Goal: Transaction & Acquisition: Purchase product/service

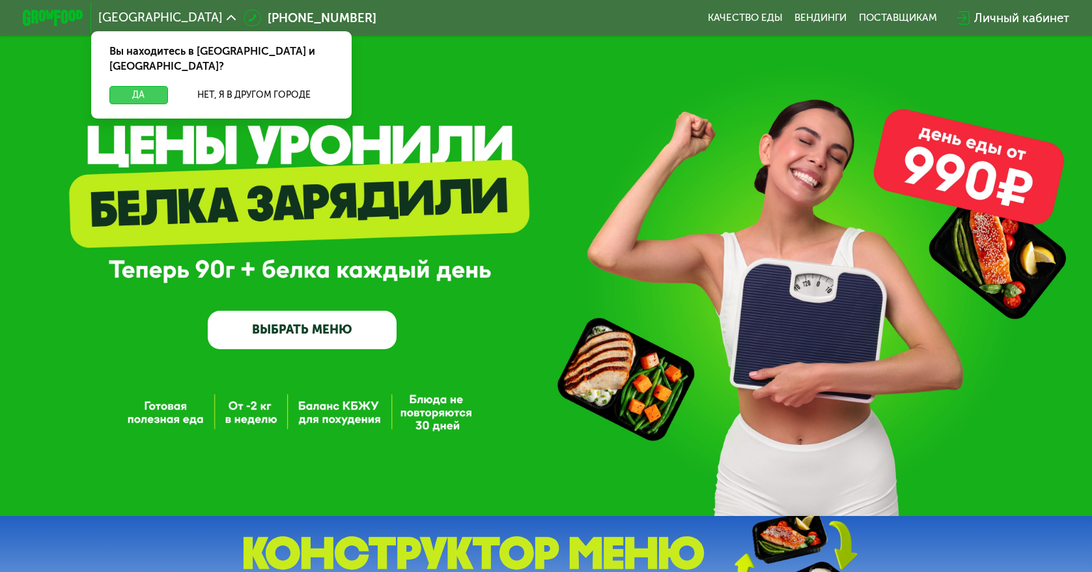
click at [124, 86] on button "Да" at bounding box center [138, 95] width 59 height 18
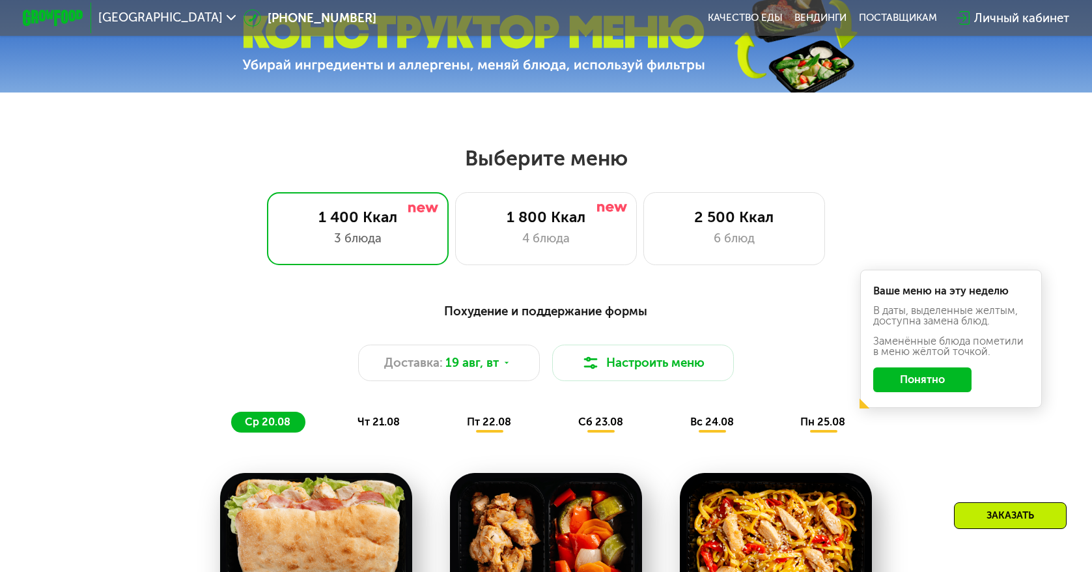
scroll to position [586, 0]
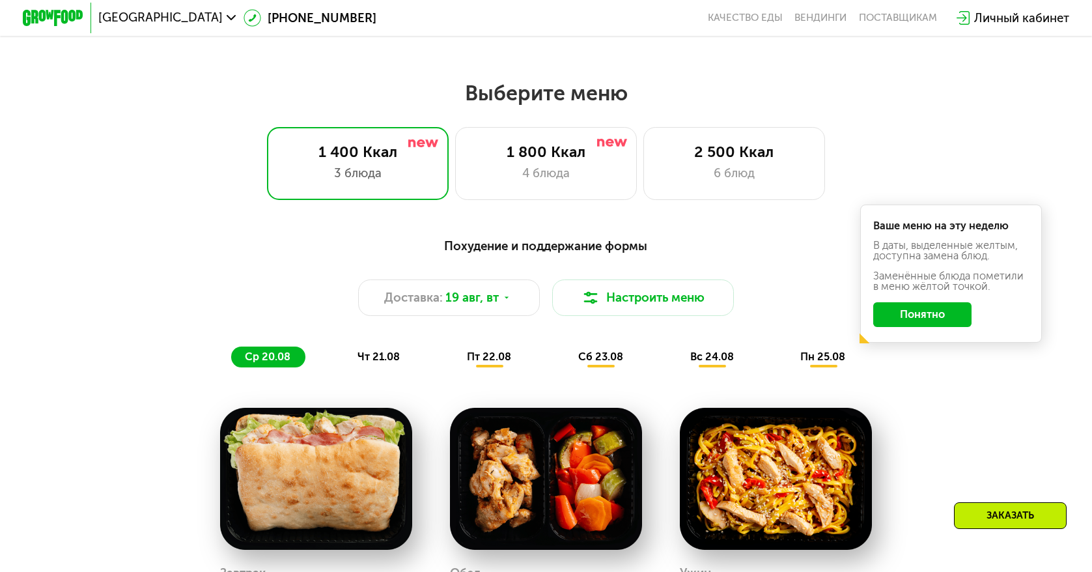
drag, startPoint x: 946, startPoint y: 327, endPoint x: 921, endPoint y: 320, distance: 25.6
click at [945, 326] on button "Понятно" at bounding box center [922, 314] width 98 height 24
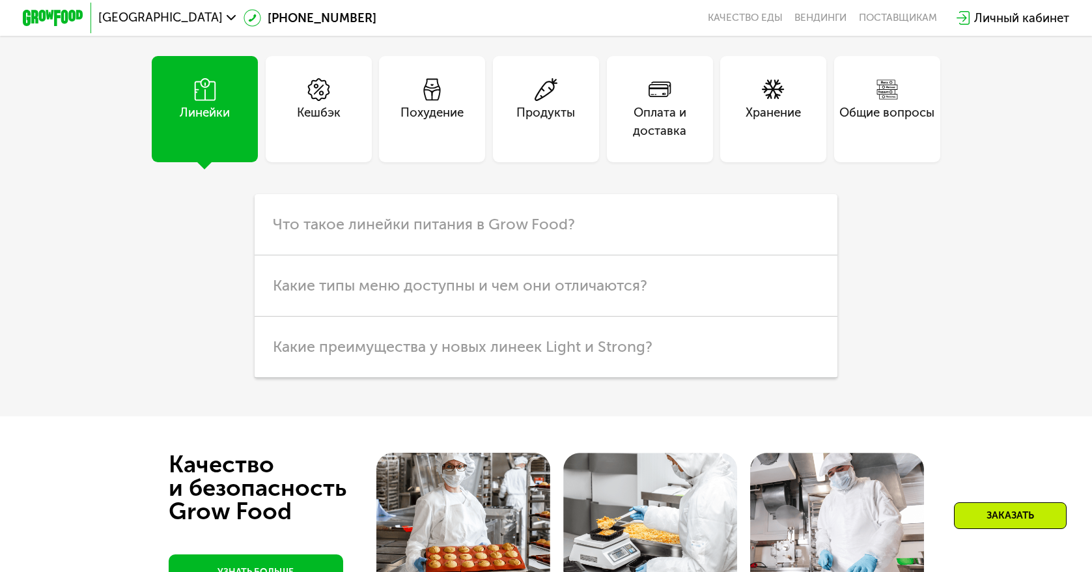
scroll to position [3777, 0]
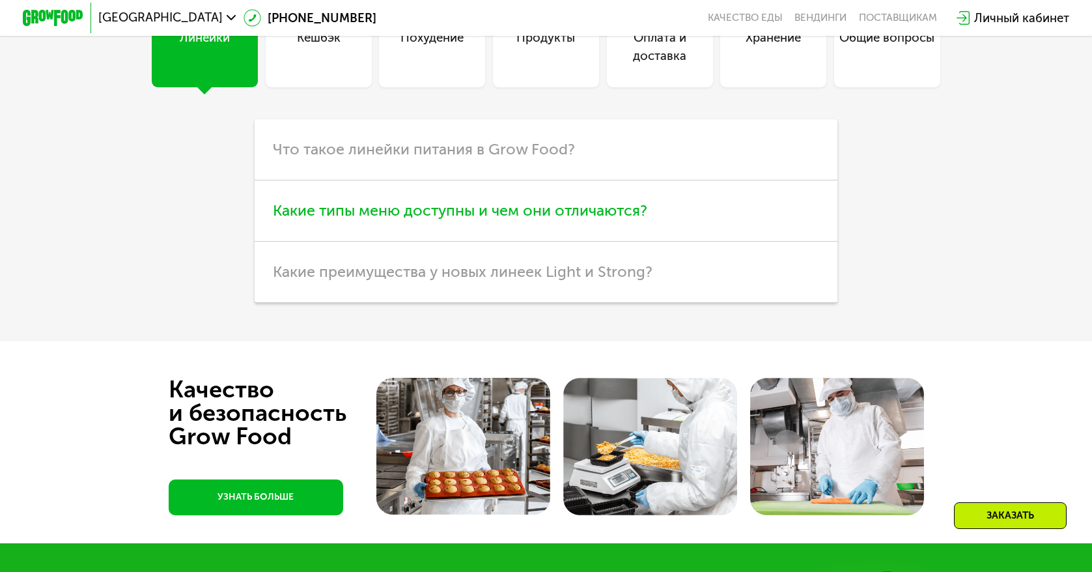
click at [341, 219] on span "Какие типы меню доступны и чем они отличаются?" at bounding box center [460, 210] width 374 height 18
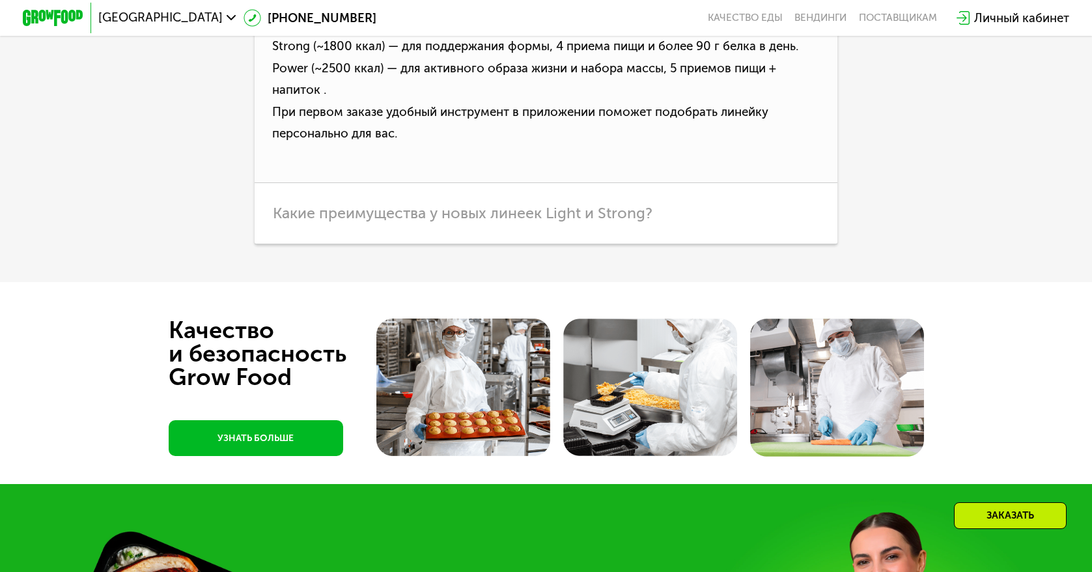
scroll to position [4103, 0]
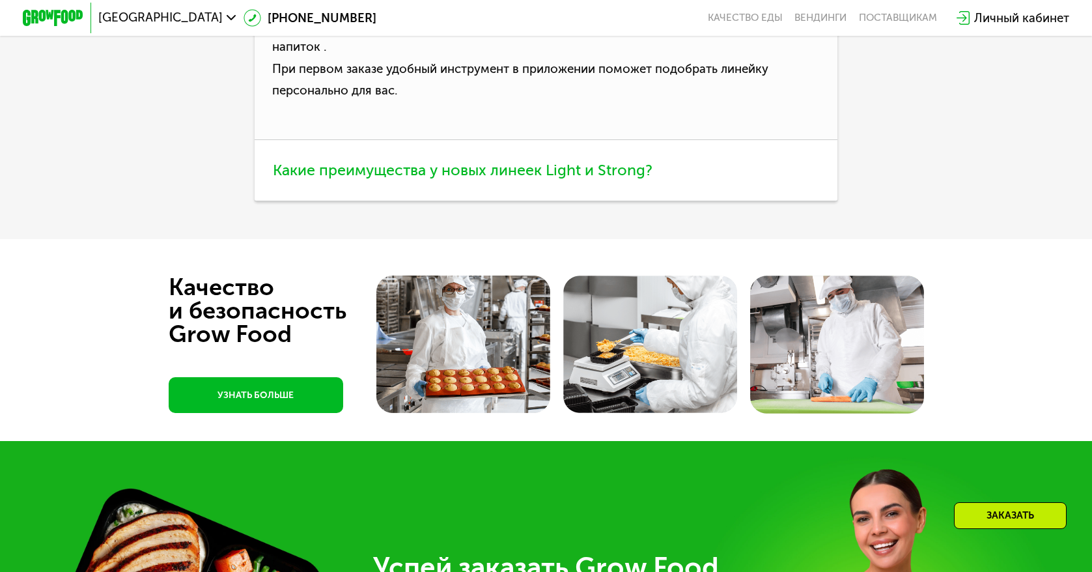
click at [344, 179] on span "Какие преимущества у новых линеек Light и Strong?" at bounding box center [463, 170] width 380 height 18
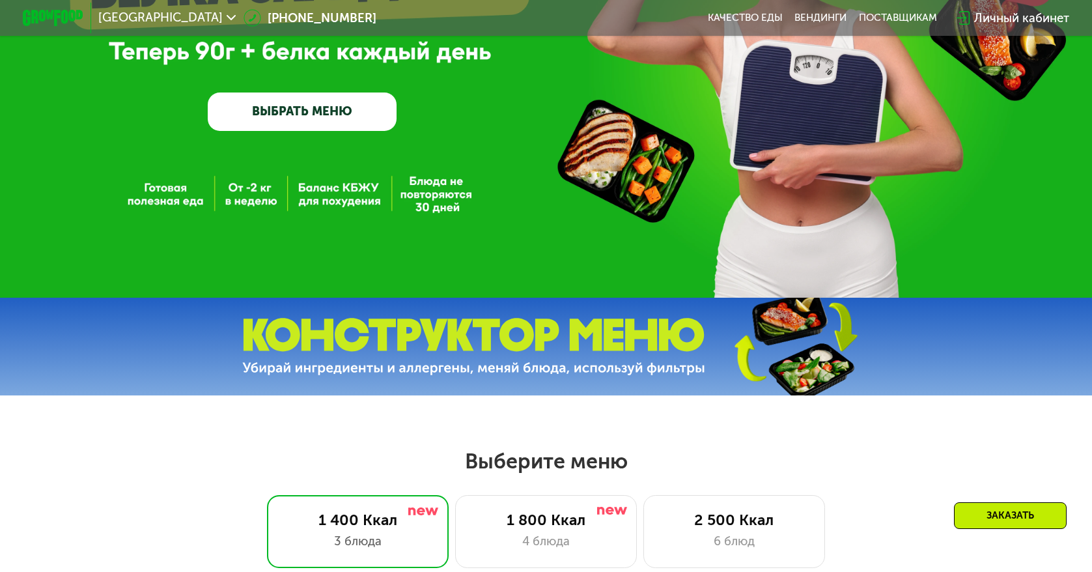
scroll to position [130, 0]
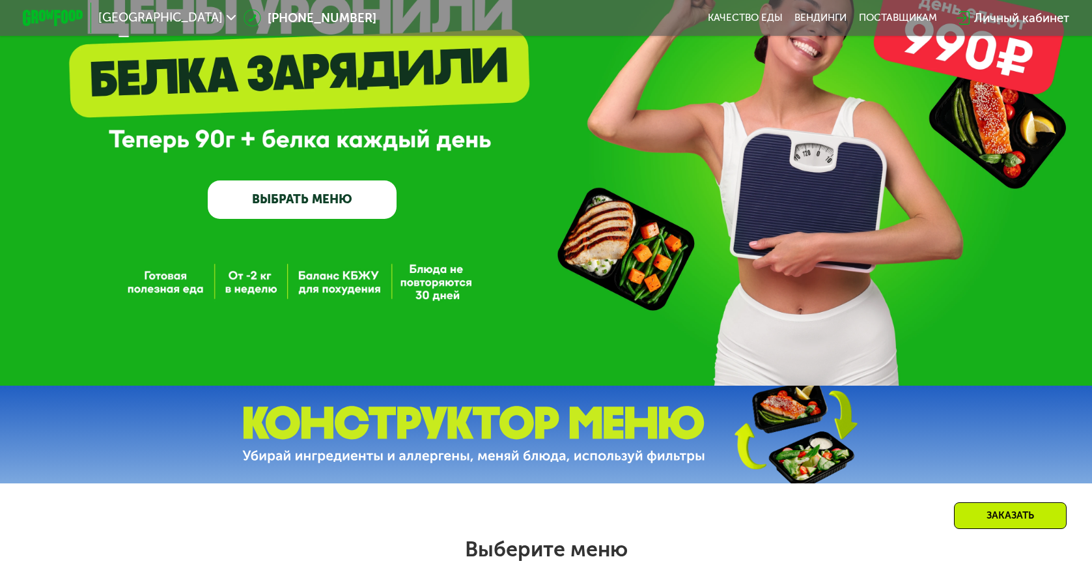
click at [343, 199] on link "ВЫБРАТЬ МЕНЮ" at bounding box center [302, 199] width 189 height 38
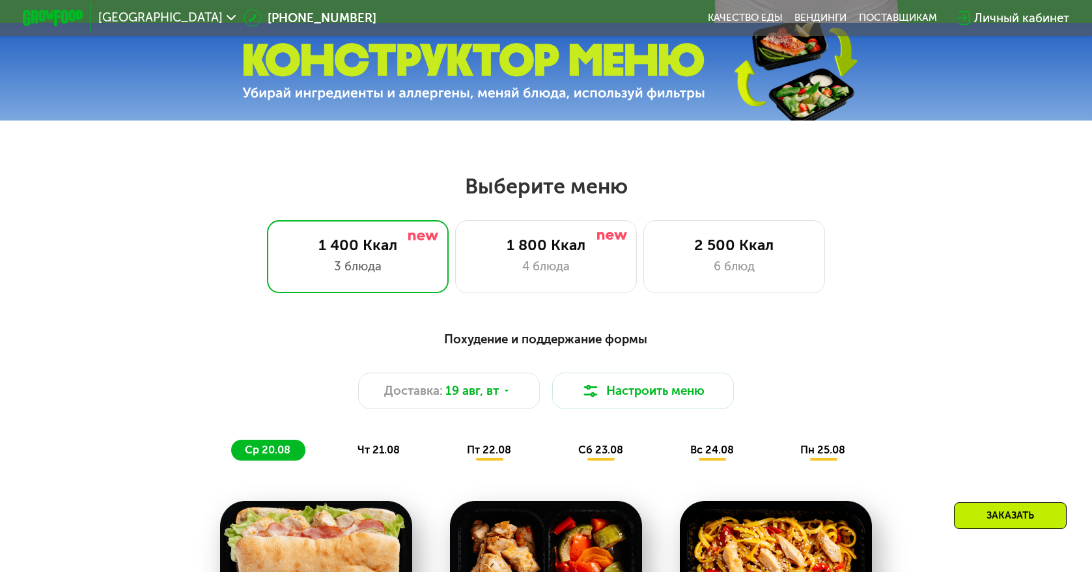
scroll to position [636, 0]
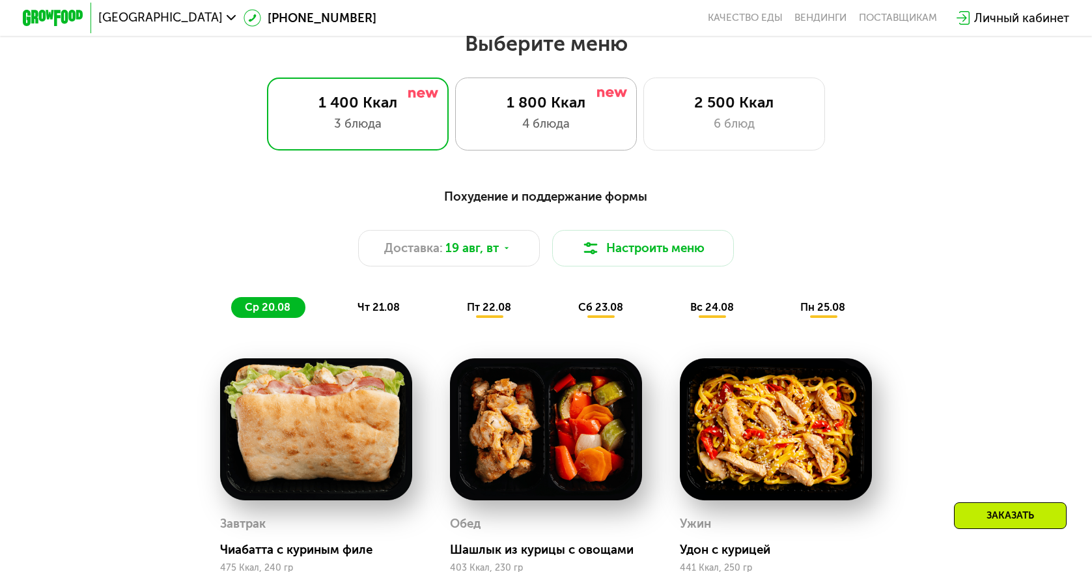
click at [539, 109] on div "1 800 Ккал" at bounding box center [546, 103] width 150 height 18
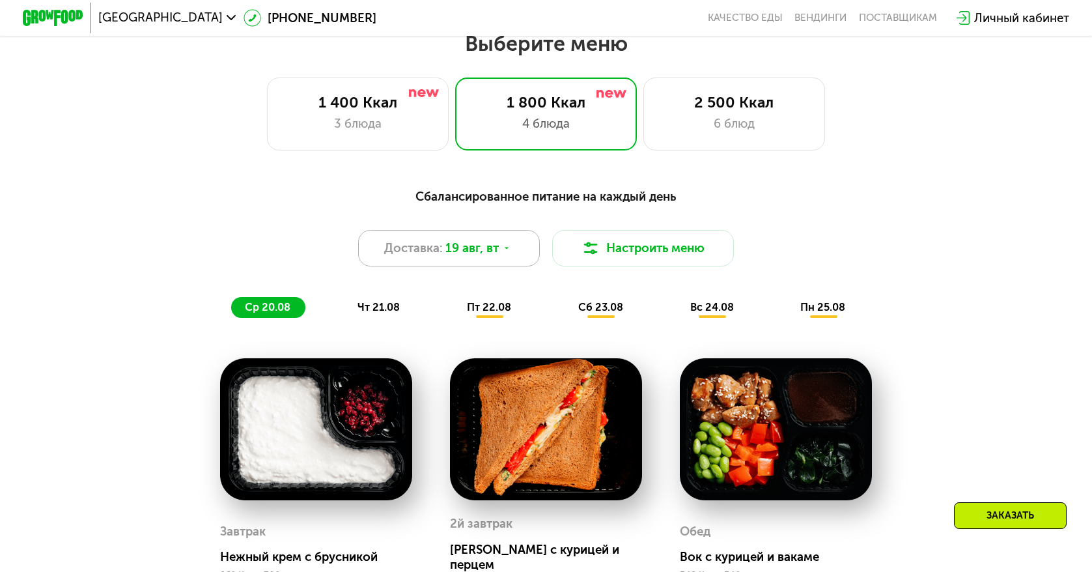
click at [528, 262] on div "Доставка: [DATE]" at bounding box center [449, 248] width 182 height 36
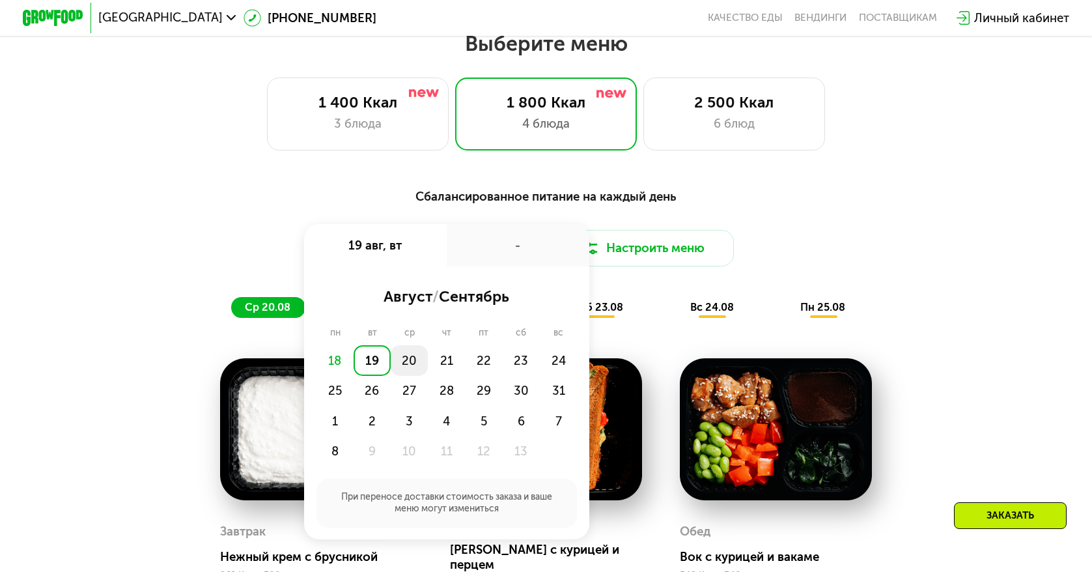
click at [428, 363] on div "20" at bounding box center [446, 360] width 37 height 31
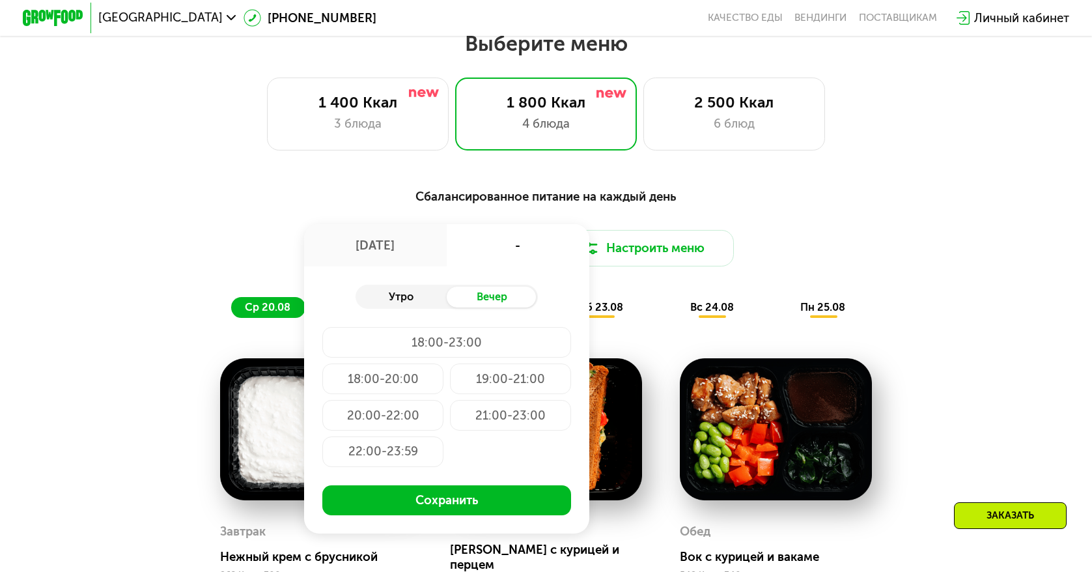
click at [376, 299] on div "Утро" at bounding box center [401, 297] width 91 height 21
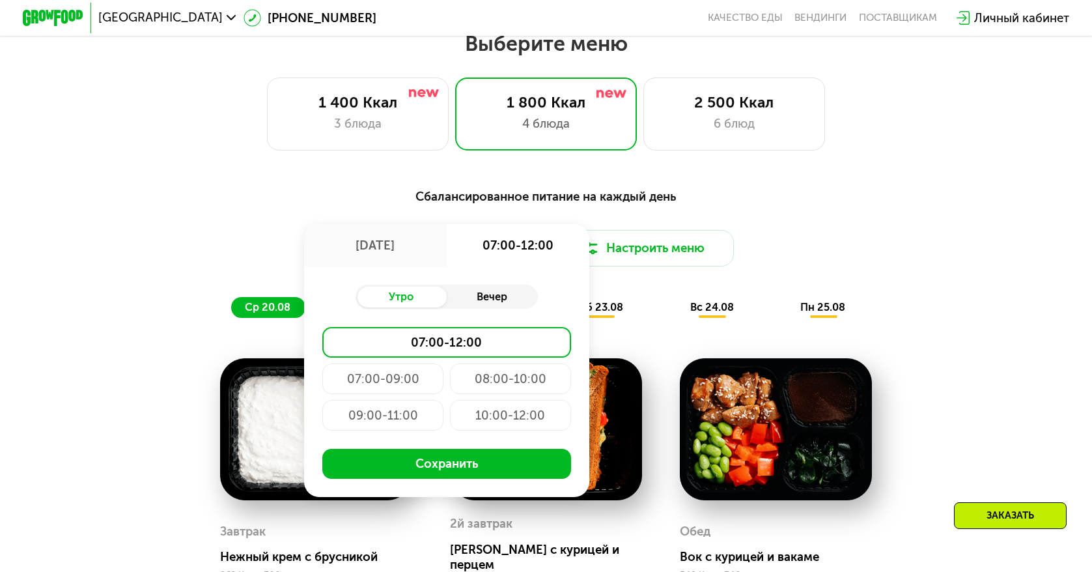
click at [479, 305] on div "Вечер" at bounding box center [492, 297] width 91 height 21
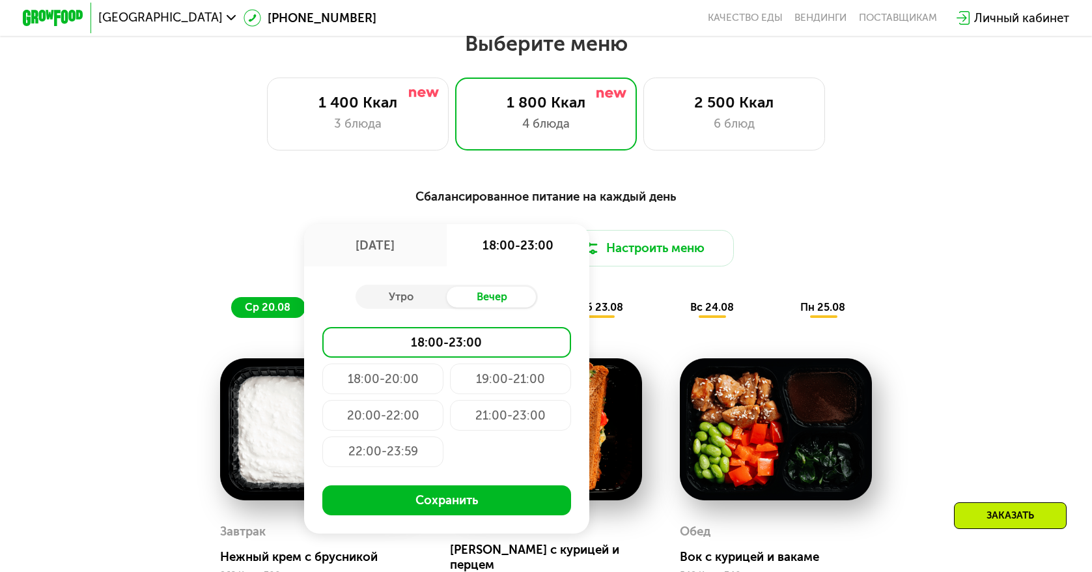
click at [450, 427] on div "20:00-22:00" at bounding box center [510, 415] width 121 height 31
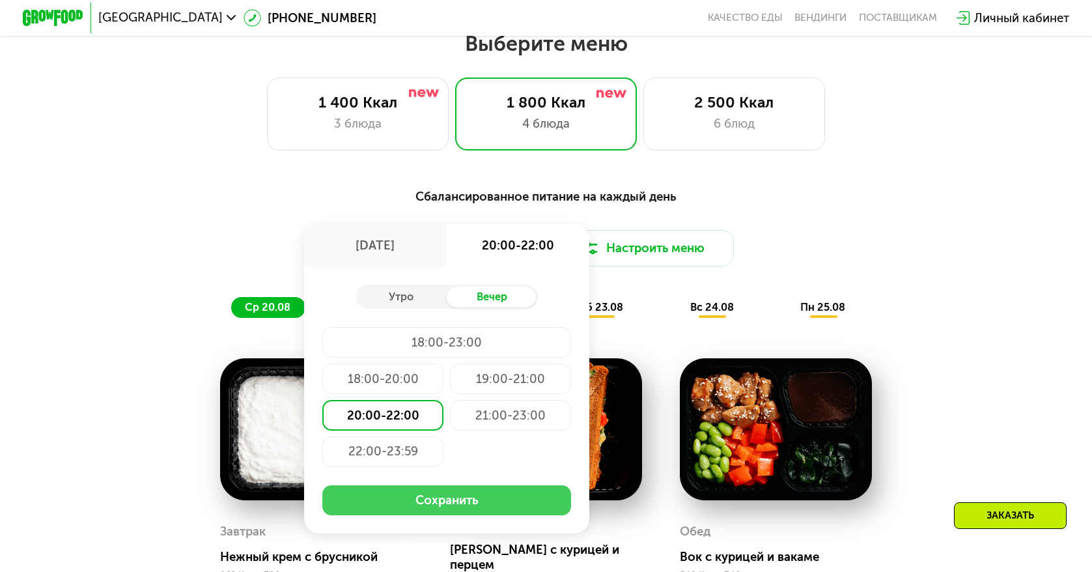
click at [443, 516] on button "Сохранить" at bounding box center [446, 500] width 249 height 31
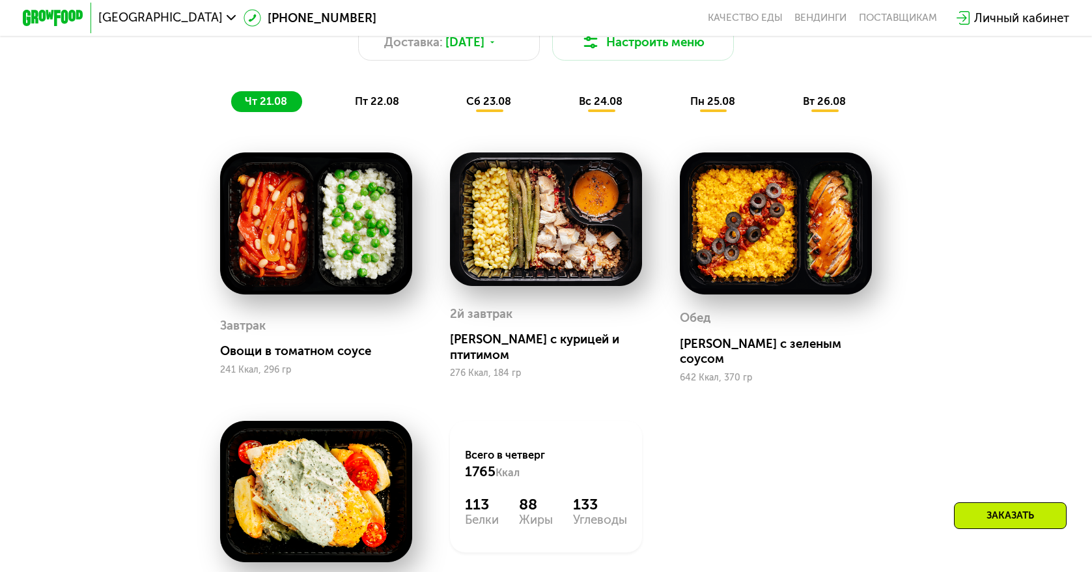
scroll to position [831, 0]
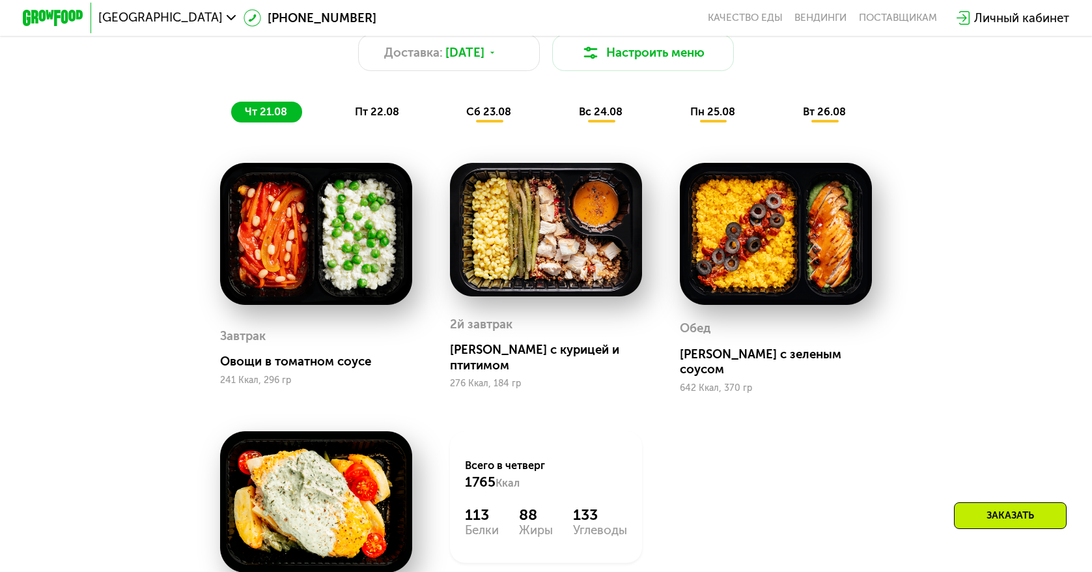
click at [381, 118] on span "пт 22.08" at bounding box center [377, 112] width 44 height 12
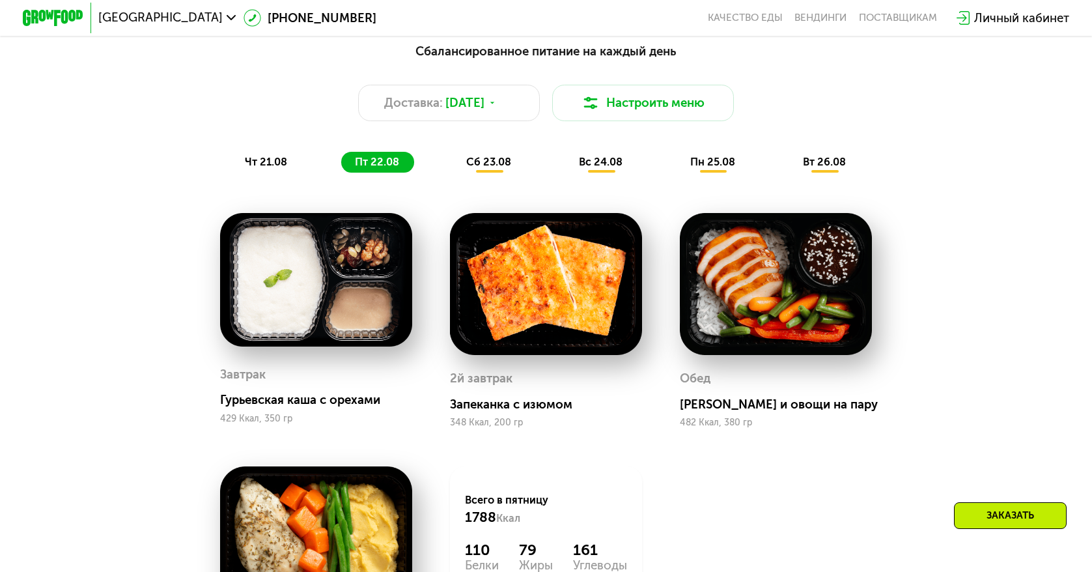
scroll to position [766, 0]
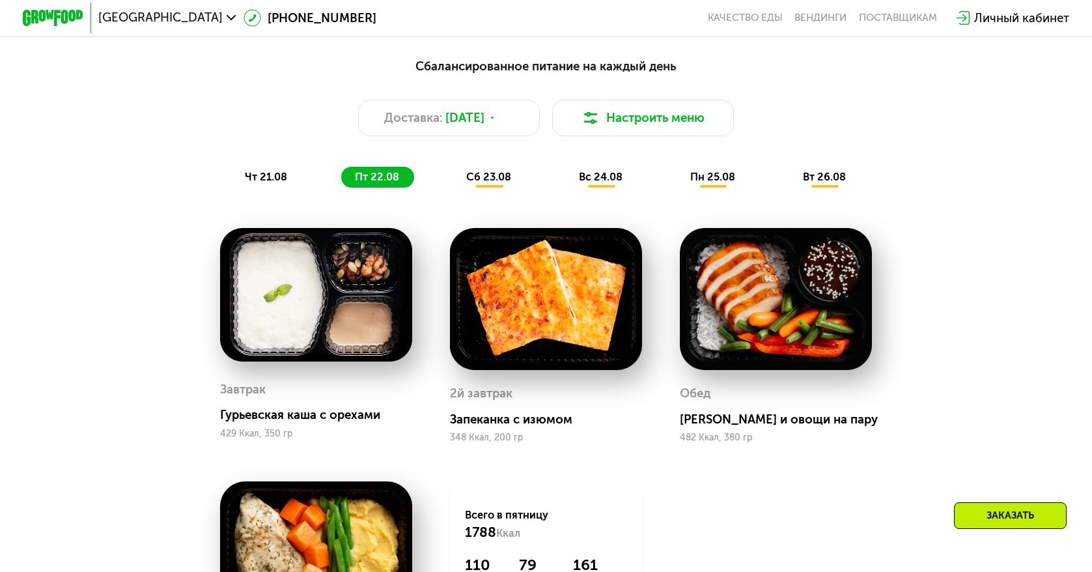
click at [505, 180] on span "сб 23.08" at bounding box center [488, 177] width 45 height 12
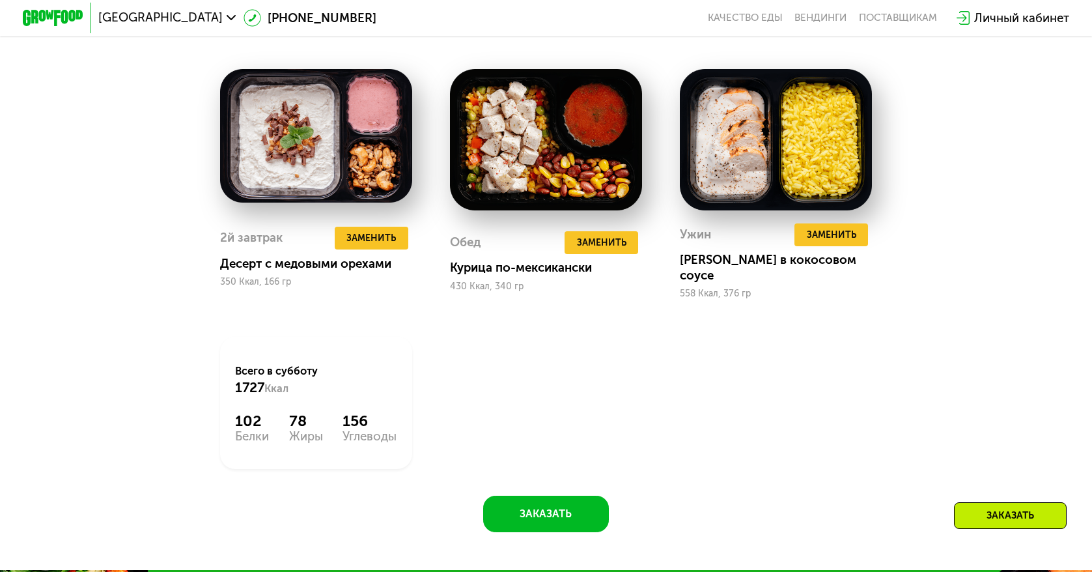
scroll to position [1157, 0]
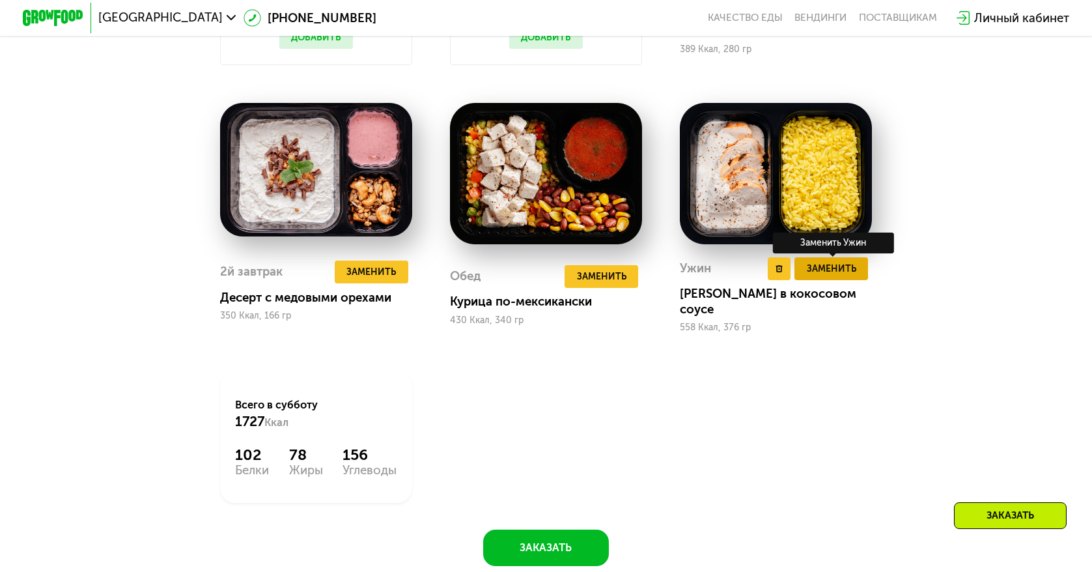
click at [822, 276] on span "Заменить" at bounding box center [831, 268] width 49 height 15
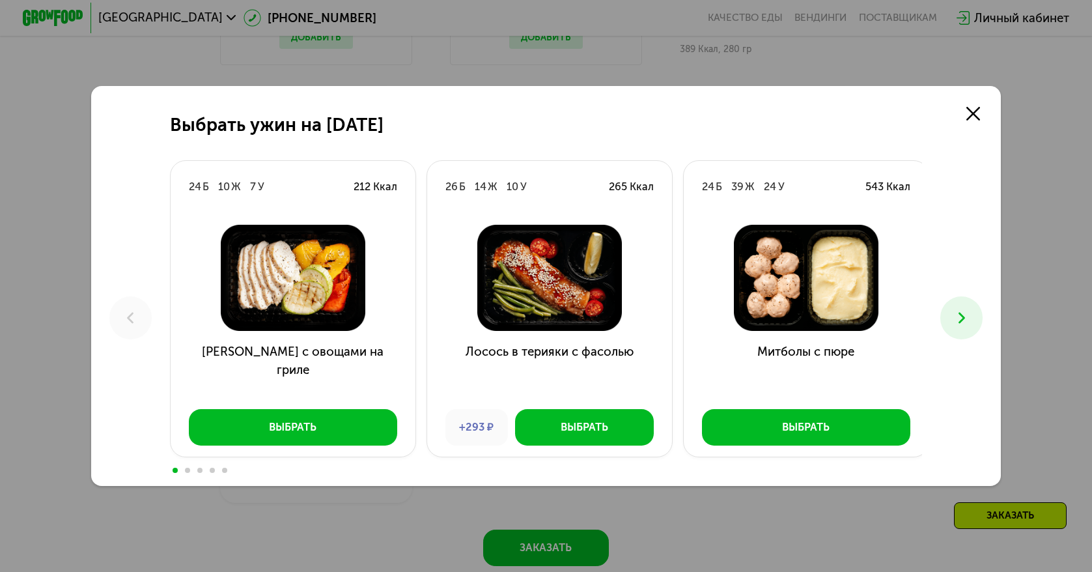
click at [976, 323] on button at bounding box center [961, 317] width 42 height 42
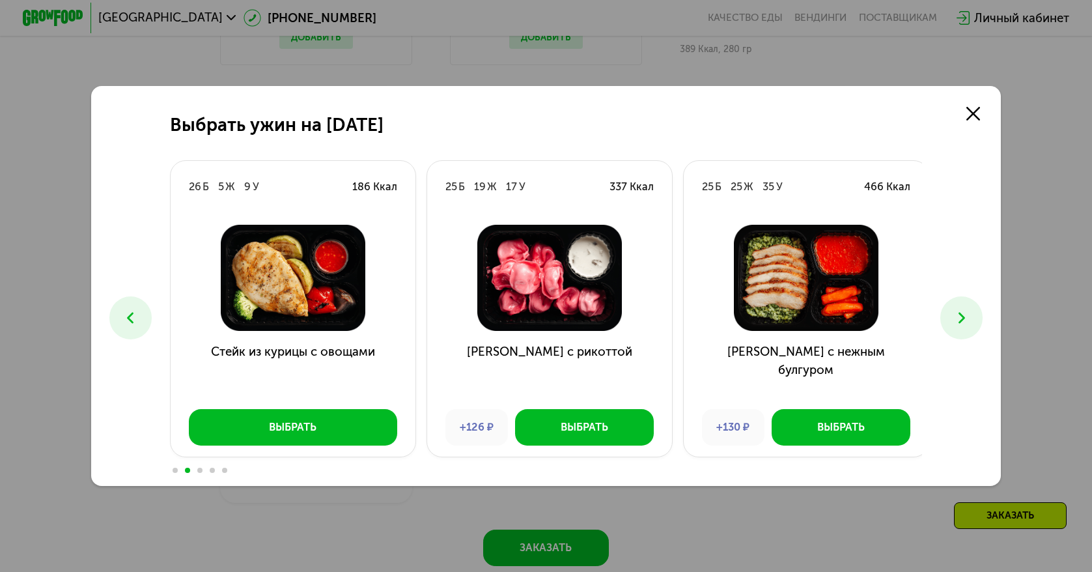
click at [976, 323] on button at bounding box center [961, 317] width 42 height 42
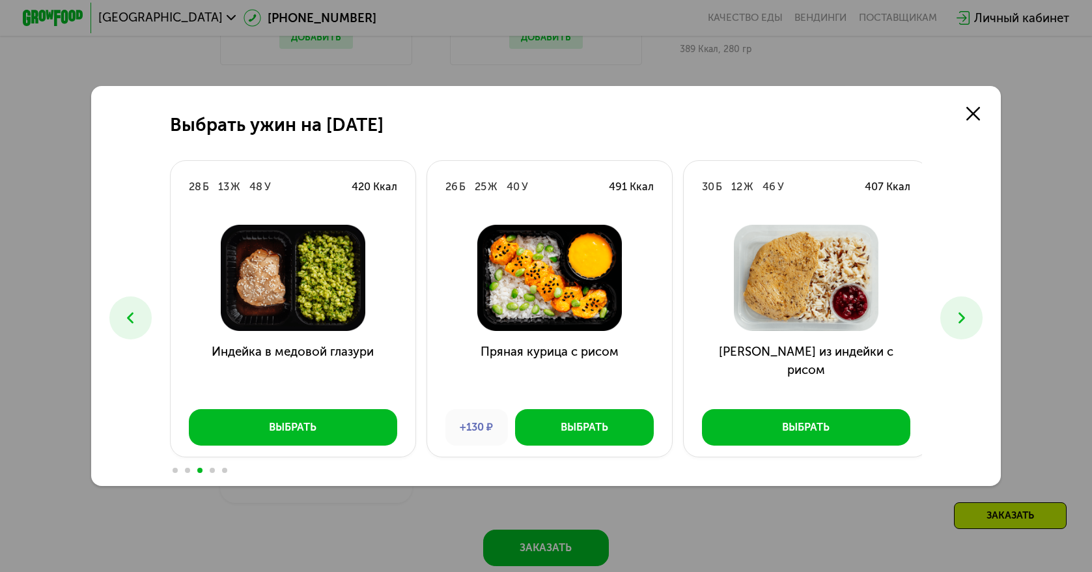
click at [976, 323] on button at bounding box center [961, 317] width 42 height 42
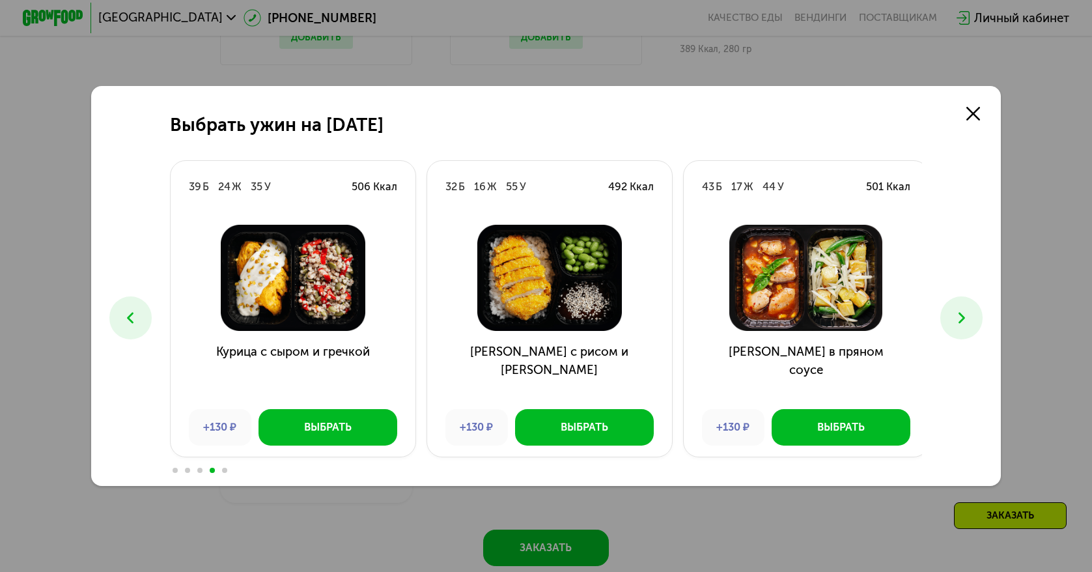
click at [976, 323] on button at bounding box center [961, 317] width 42 height 42
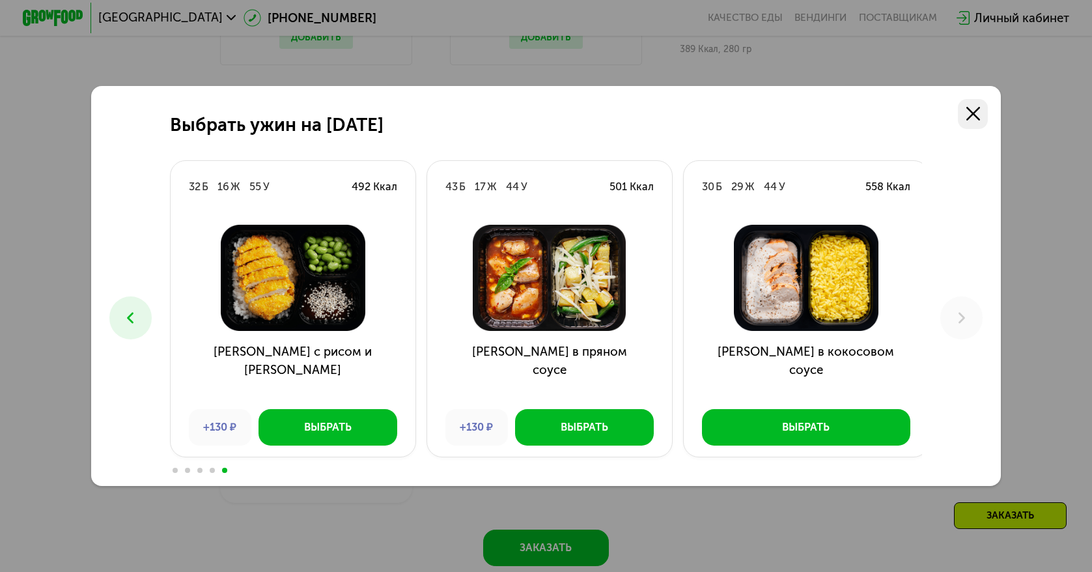
click at [985, 107] on link at bounding box center [973, 114] width 31 height 31
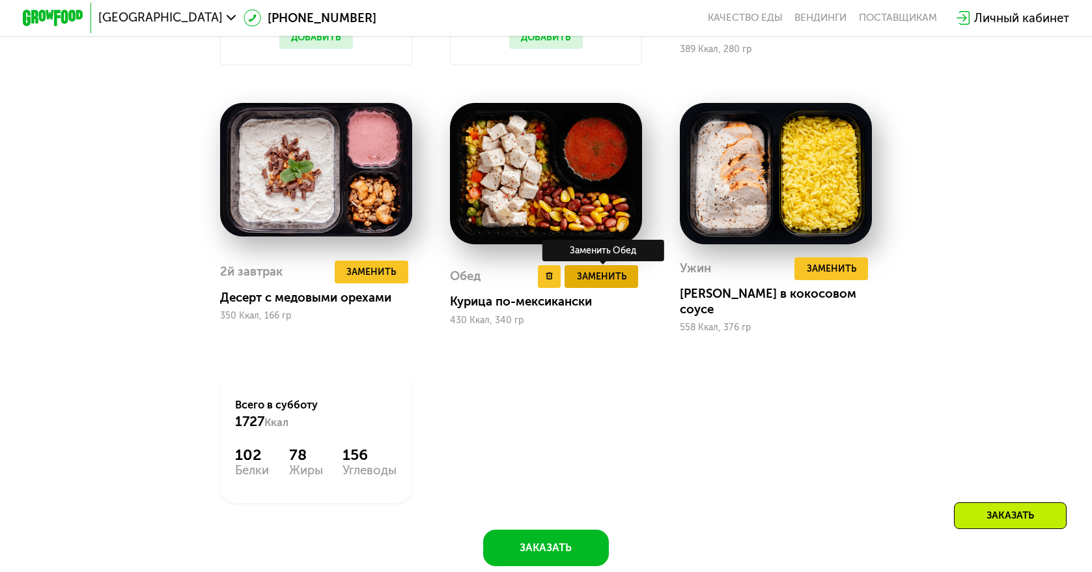
click at [595, 283] on span "Заменить" at bounding box center [601, 276] width 49 height 15
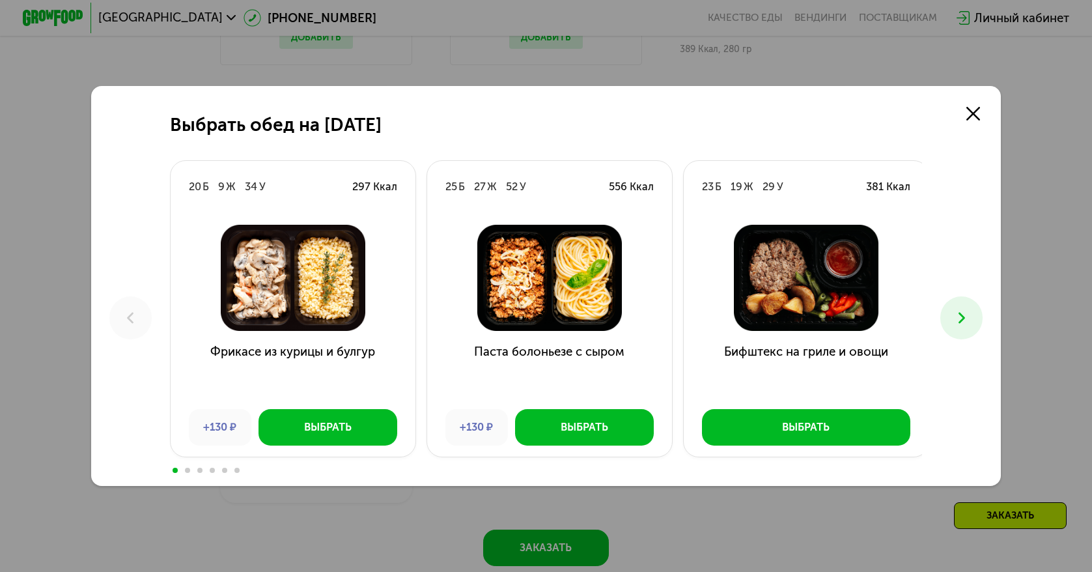
click at [968, 322] on icon at bounding box center [962, 318] width 18 height 18
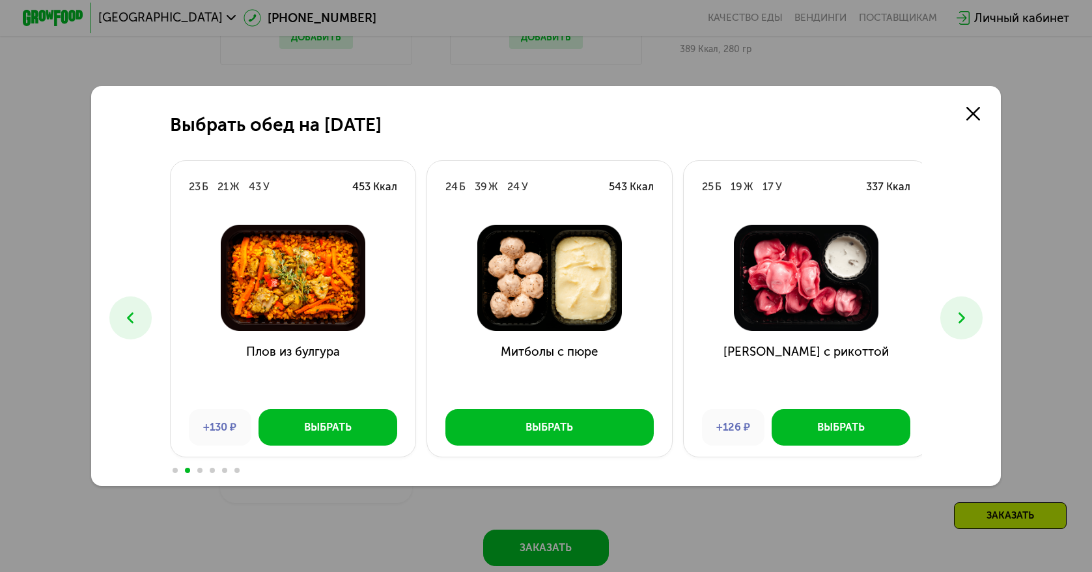
click at [968, 322] on icon at bounding box center [962, 318] width 18 height 18
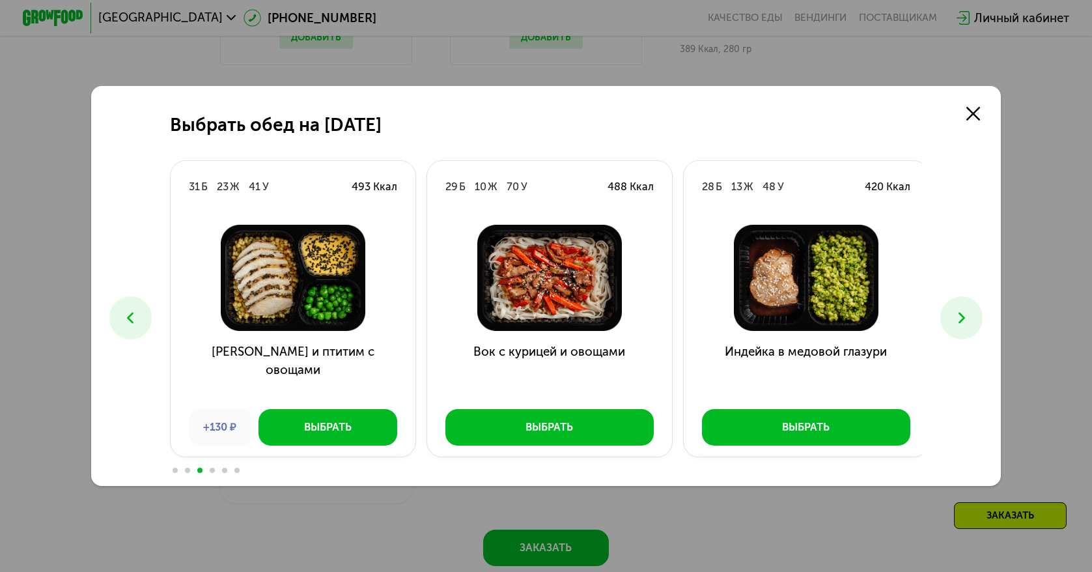
click at [968, 322] on icon at bounding box center [962, 318] width 18 height 18
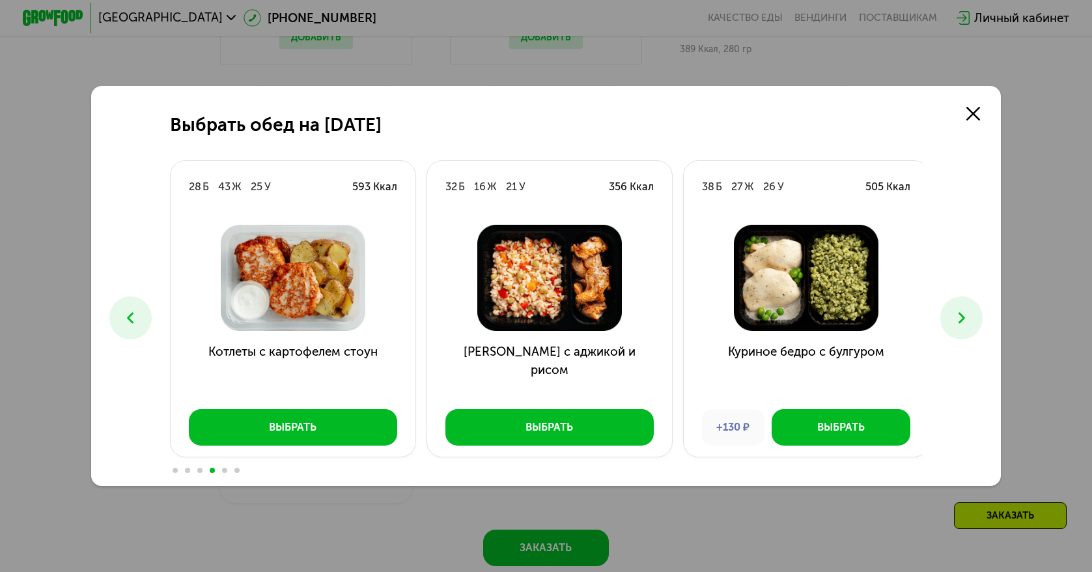
click at [968, 322] on icon at bounding box center [962, 318] width 18 height 18
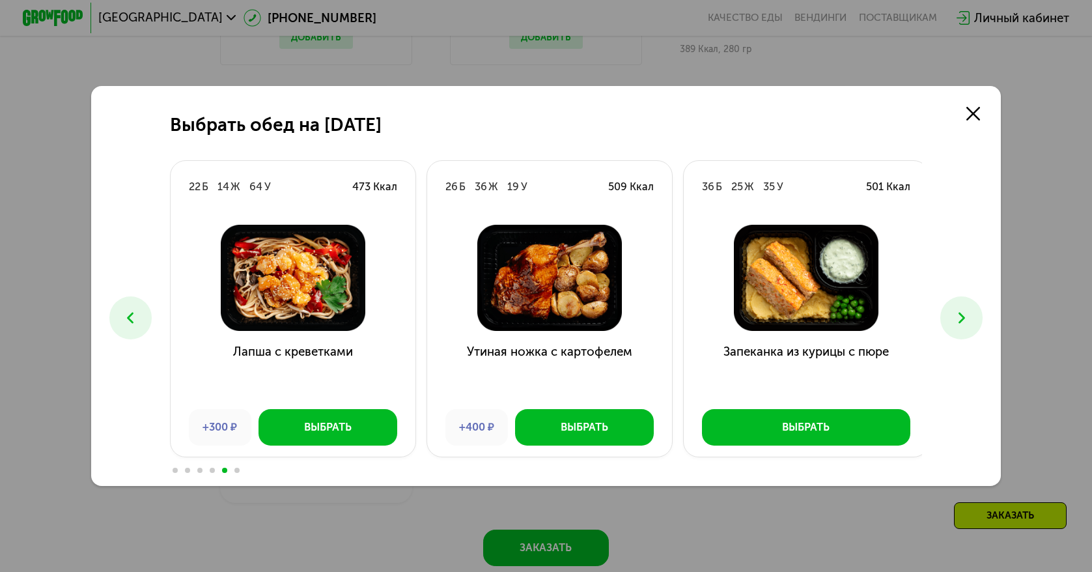
click at [968, 322] on icon at bounding box center [962, 318] width 18 height 18
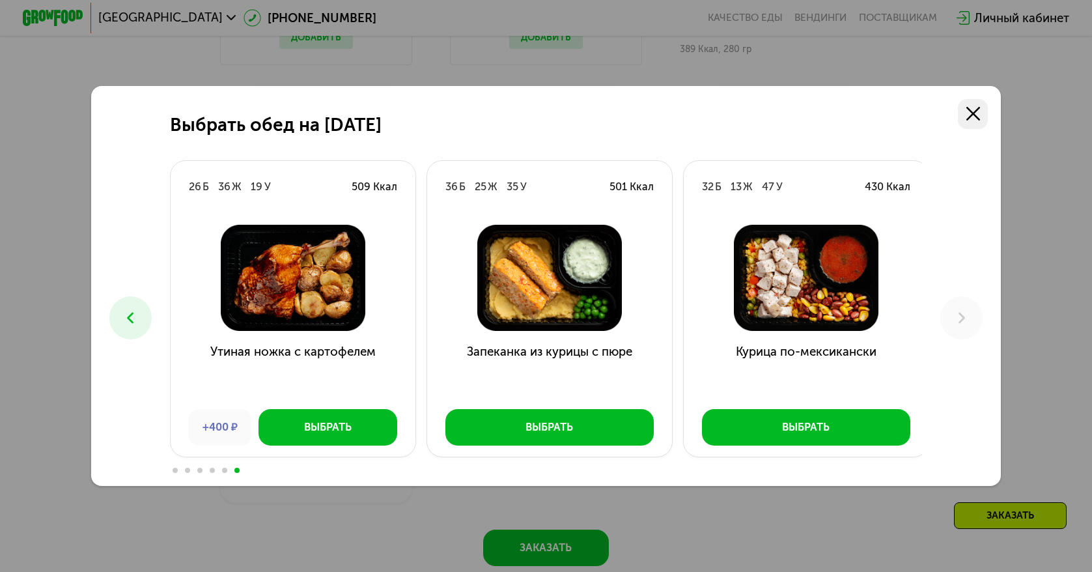
click at [967, 108] on link at bounding box center [973, 114] width 31 height 31
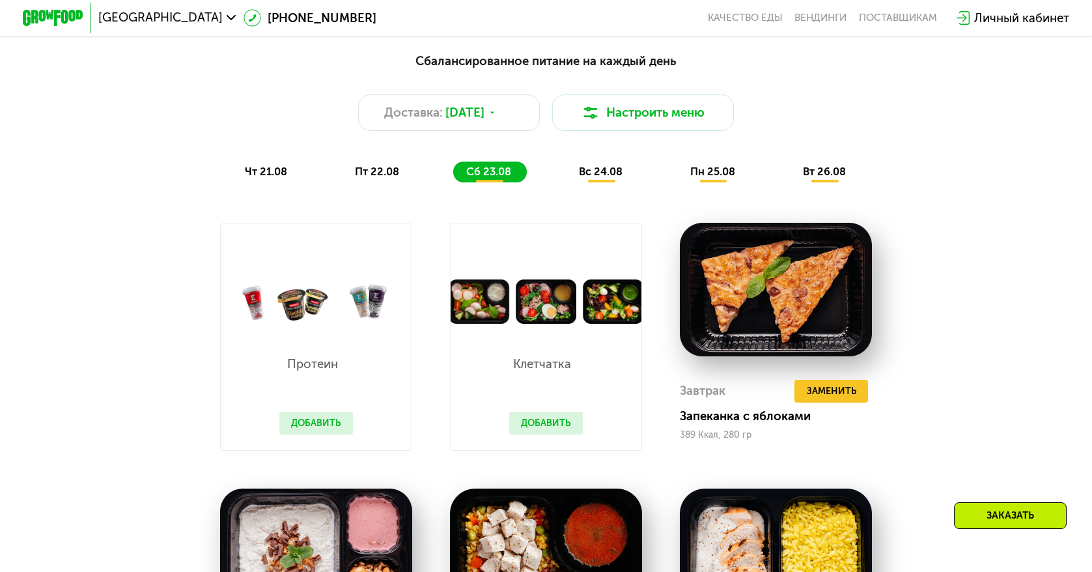
scroll to position [766, 0]
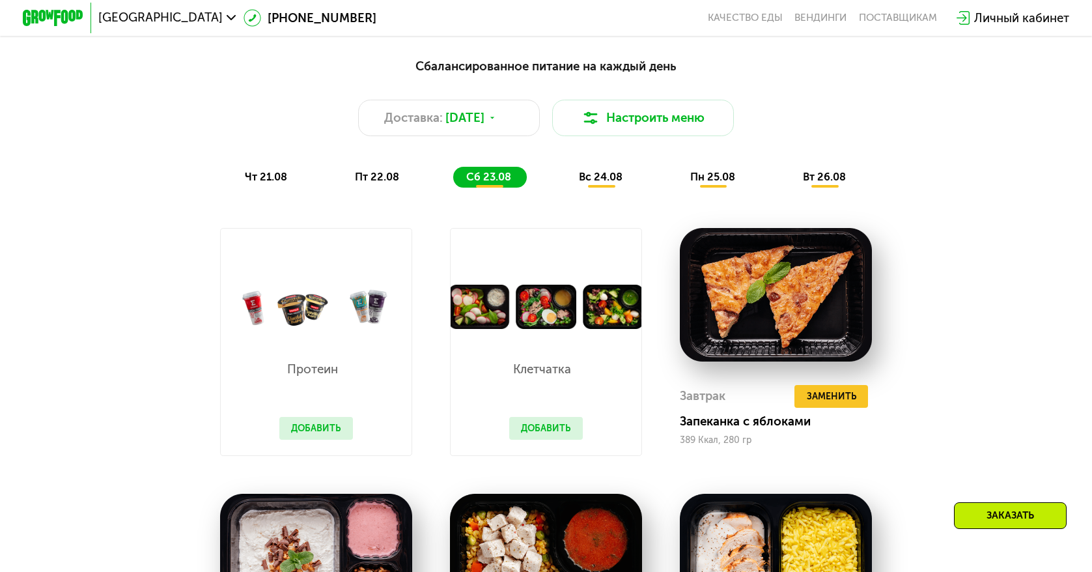
click at [561, 432] on button "Добавить" at bounding box center [546, 428] width 74 height 23
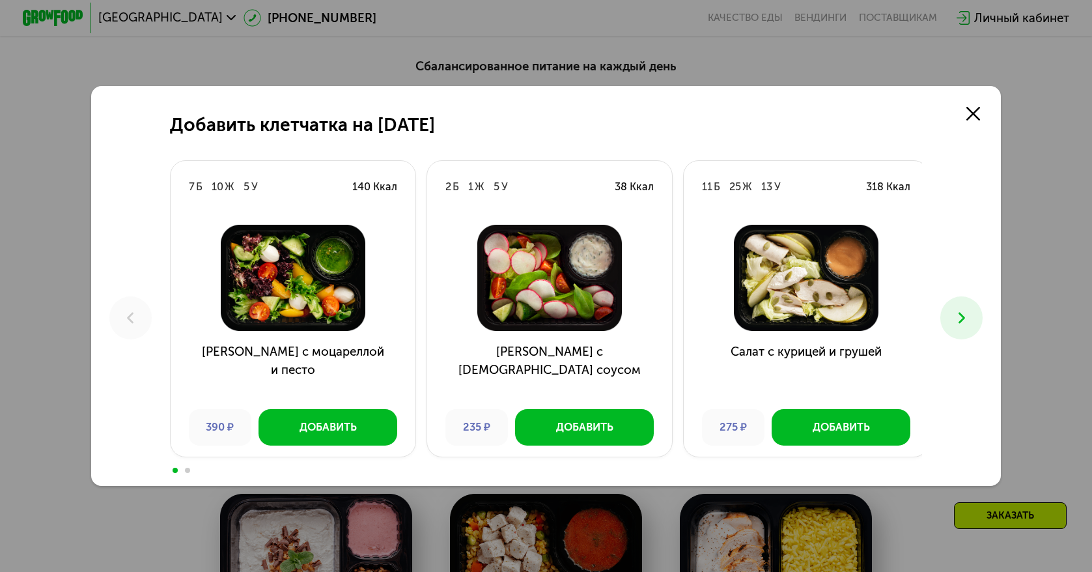
click at [968, 315] on icon at bounding box center [962, 318] width 18 height 18
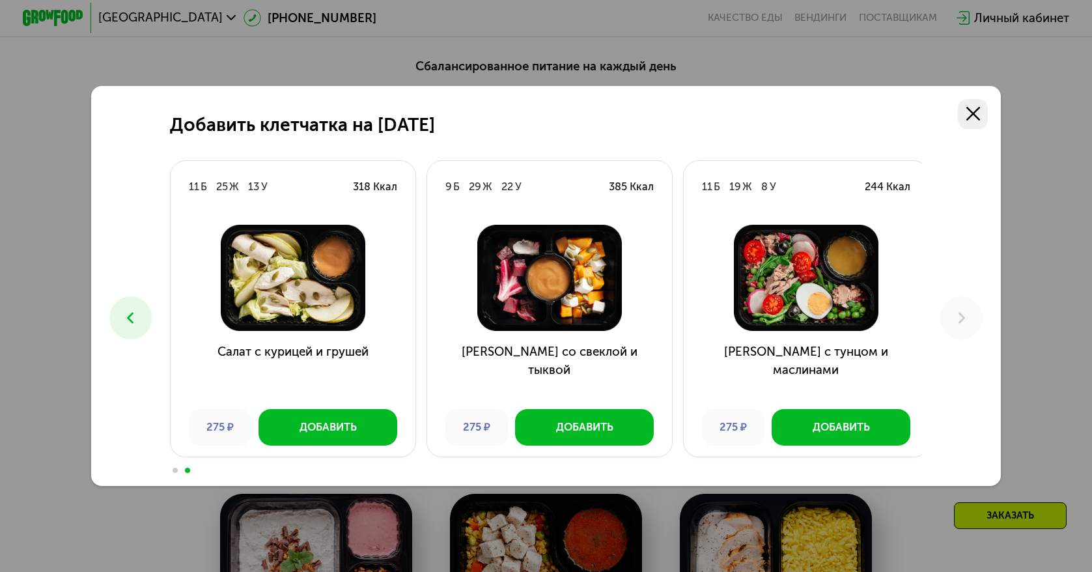
click at [977, 113] on use at bounding box center [973, 114] width 14 height 14
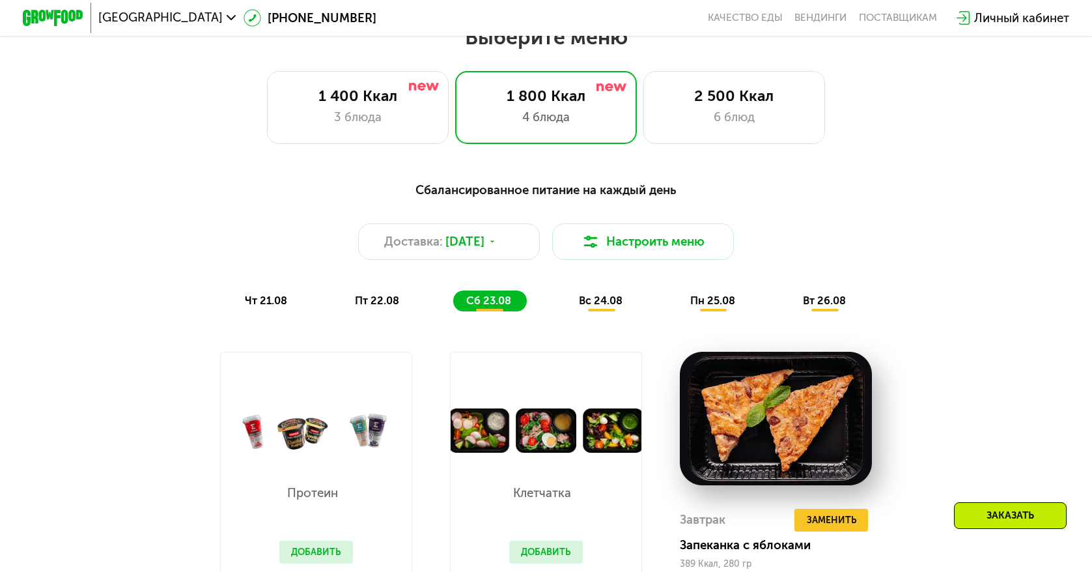
scroll to position [636, 0]
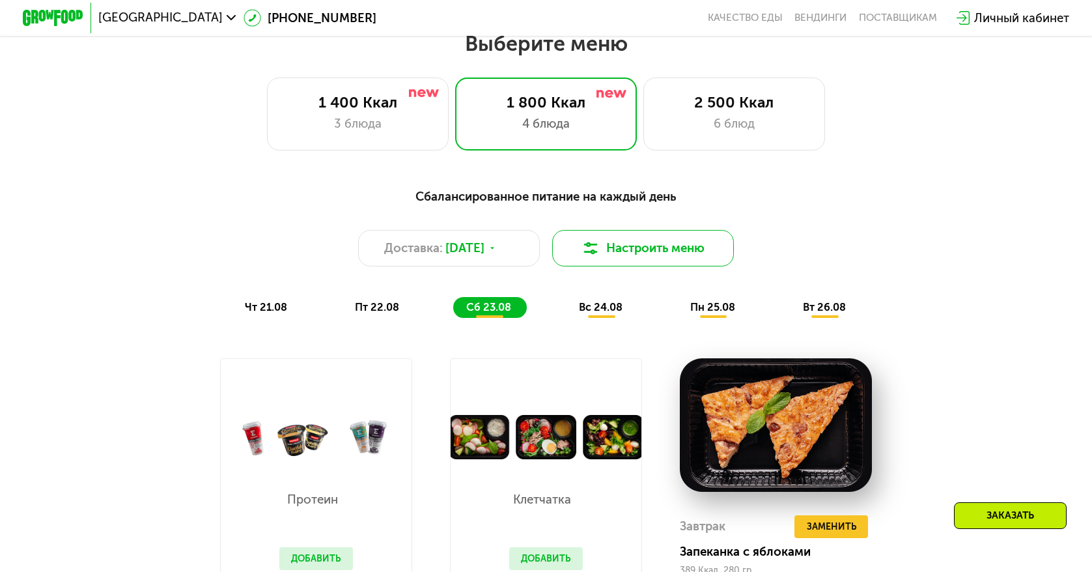
click at [638, 259] on button "Настроить меню" at bounding box center [643, 248] width 182 height 36
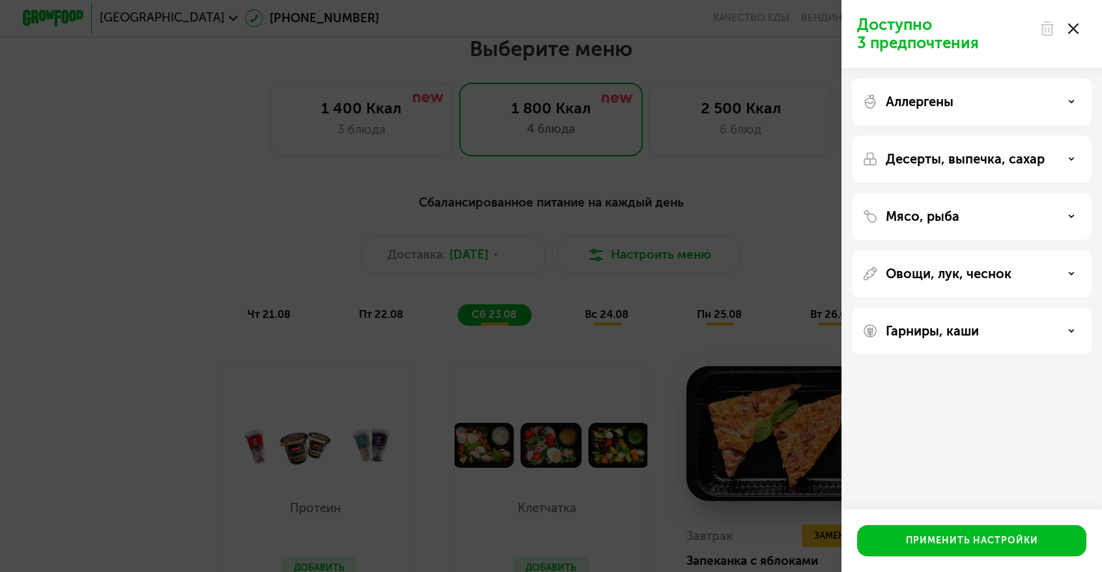
click at [1069, 29] on icon at bounding box center [1073, 28] width 10 height 10
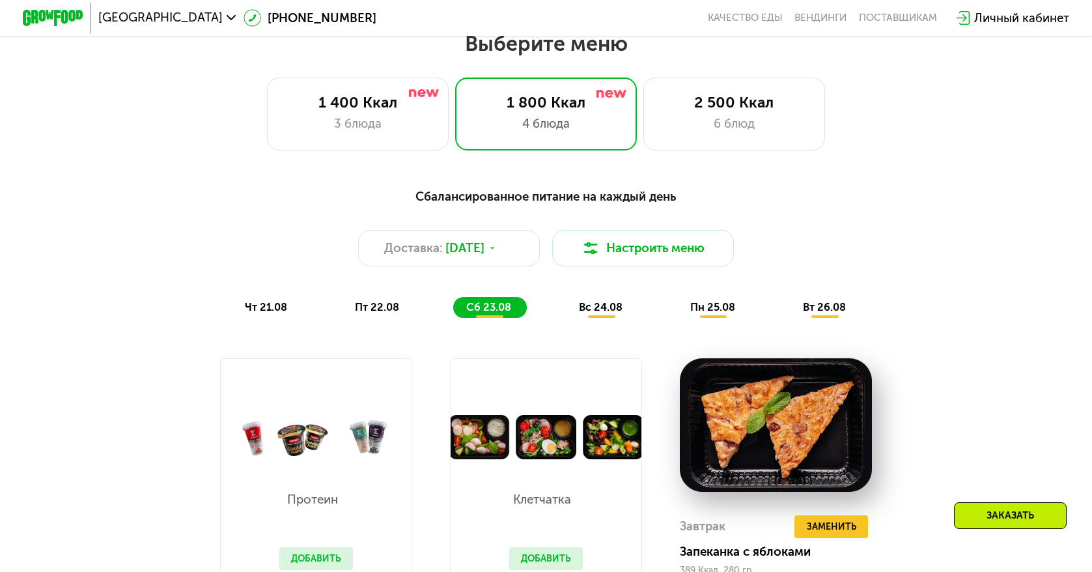
click at [604, 311] on span "вс 24.08" at bounding box center [601, 307] width 44 height 12
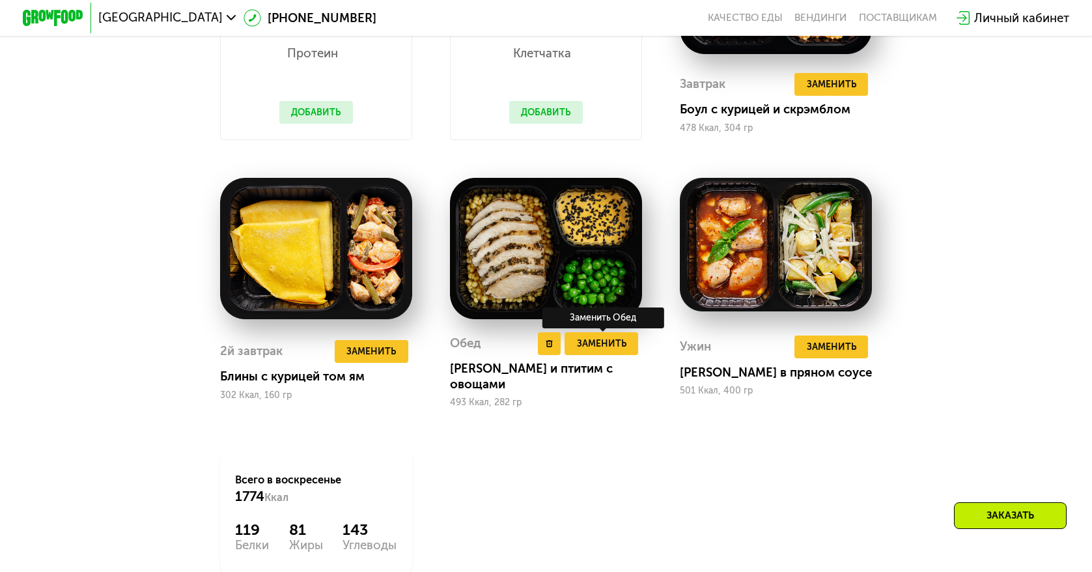
scroll to position [1091, 0]
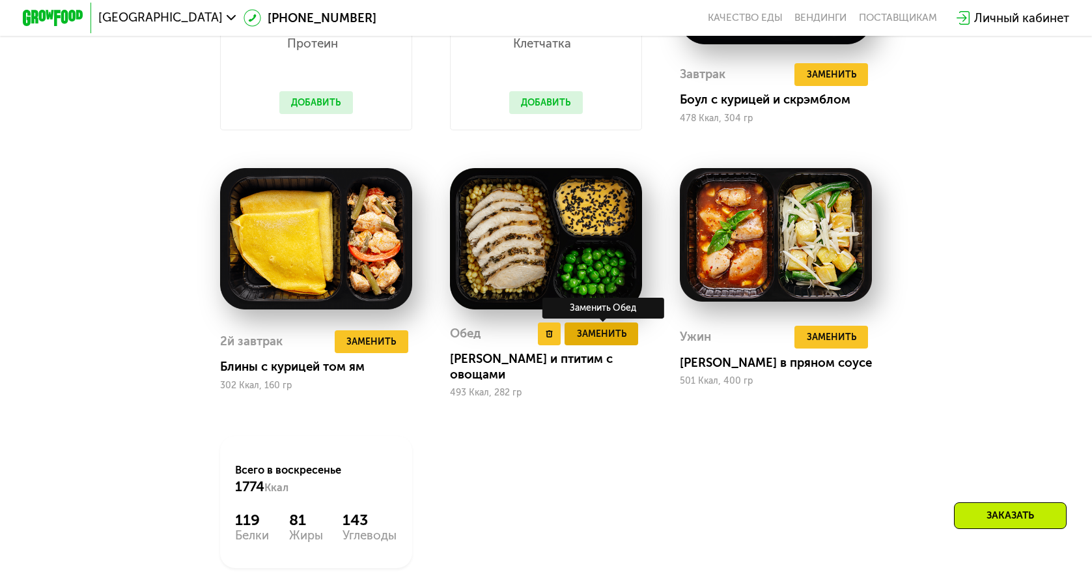
click at [608, 341] on span "Заменить" at bounding box center [601, 333] width 49 height 15
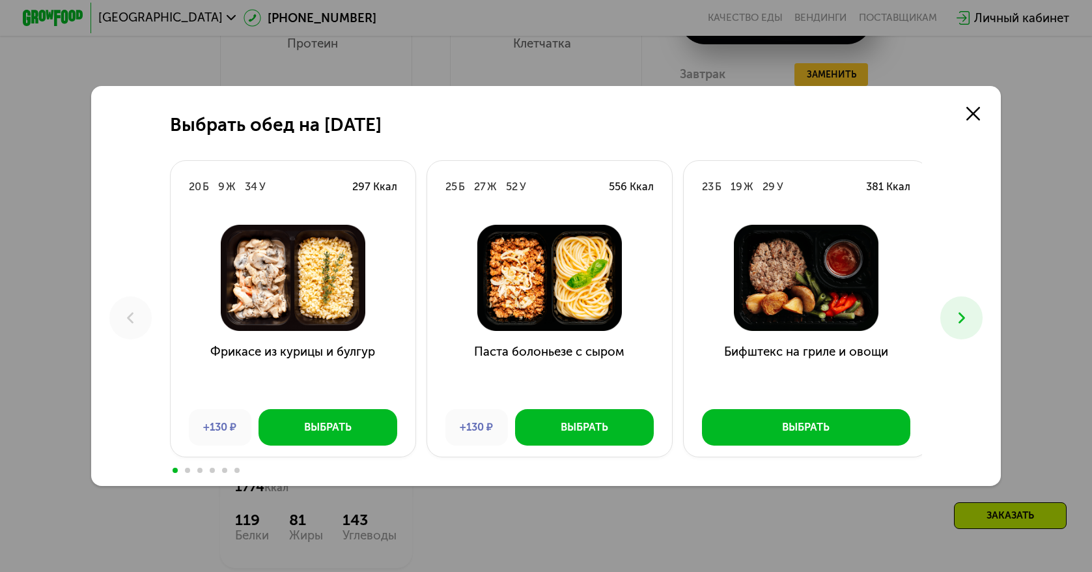
click at [971, 318] on icon at bounding box center [962, 318] width 18 height 18
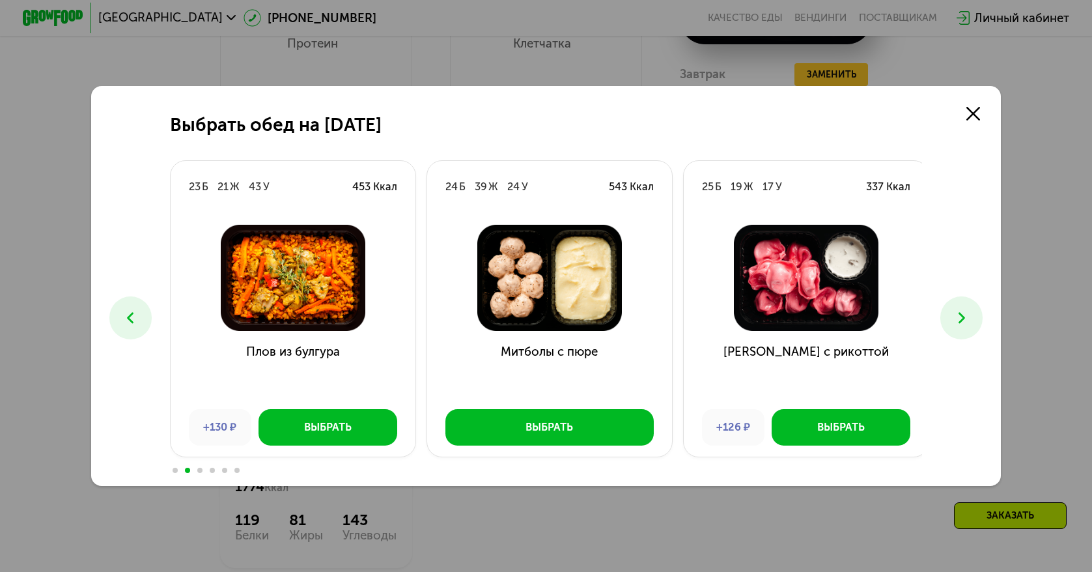
click at [971, 318] on icon at bounding box center [962, 318] width 18 height 18
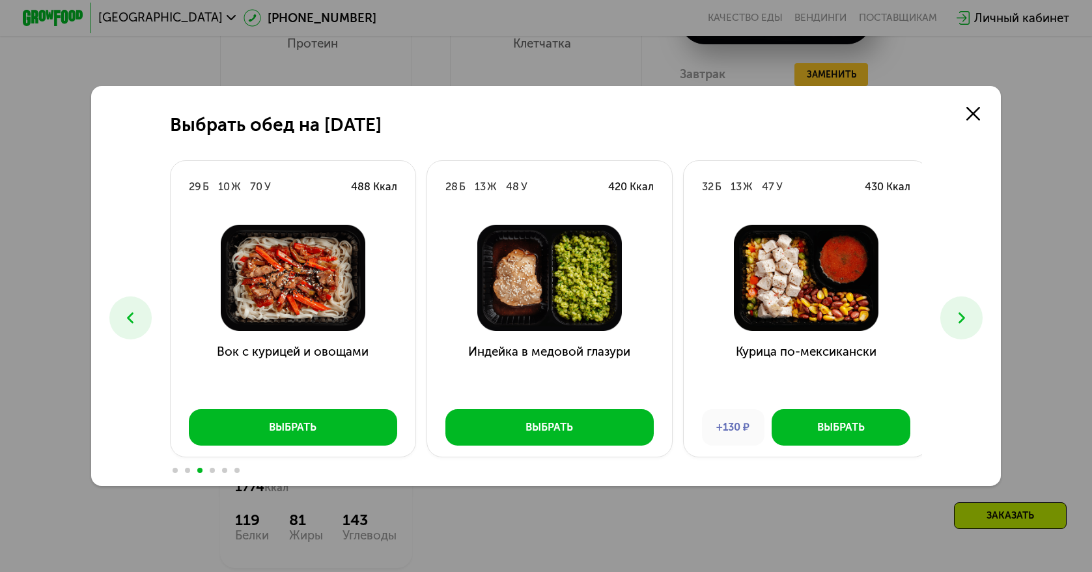
click at [117, 311] on button at bounding box center [130, 317] width 42 height 42
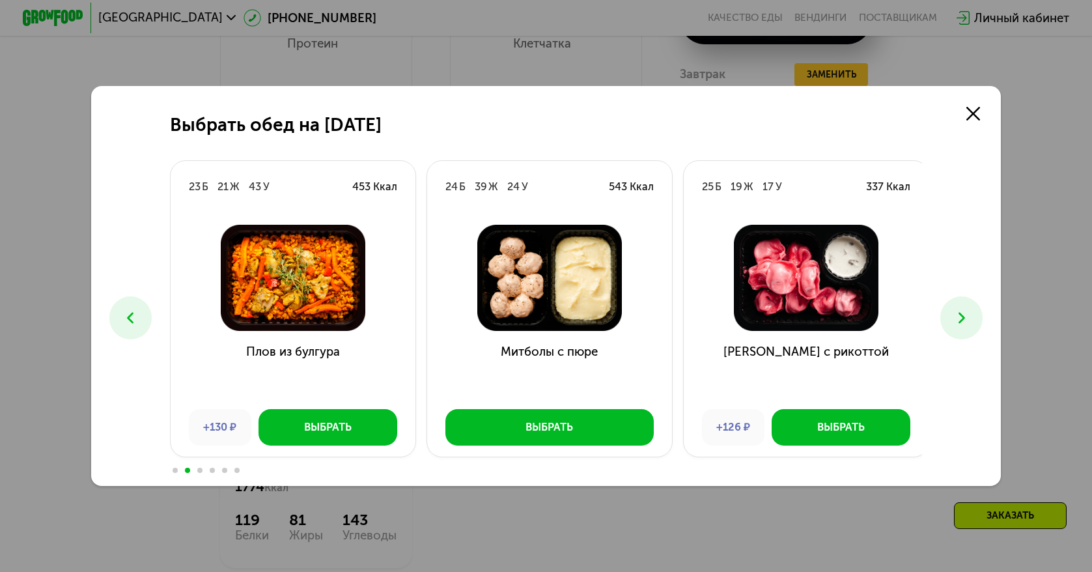
click at [965, 318] on icon at bounding box center [962, 318] width 18 height 18
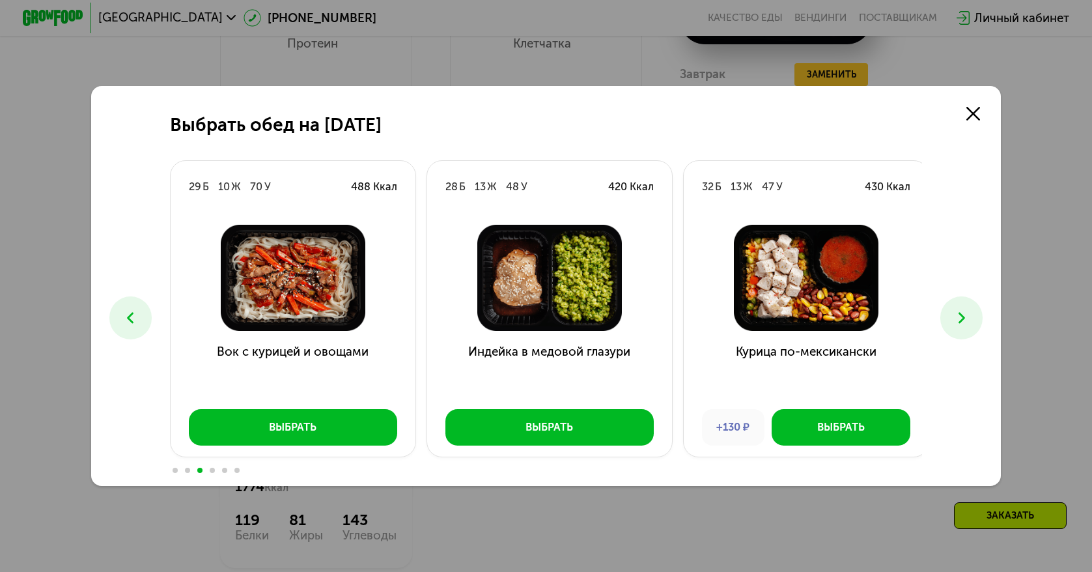
click at [965, 318] on icon at bounding box center [962, 318] width 18 height 18
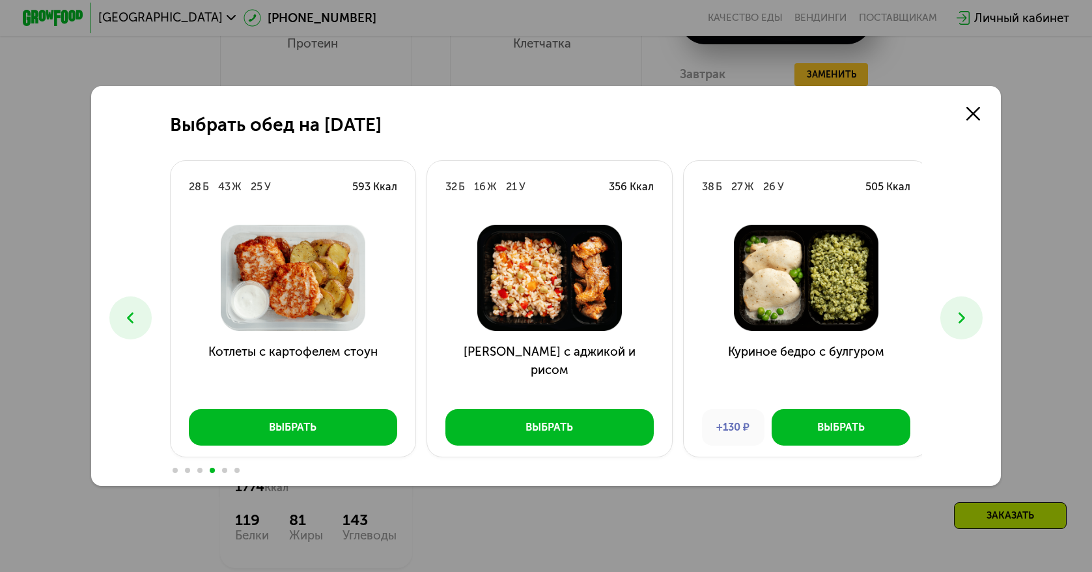
click at [965, 318] on icon at bounding box center [962, 318] width 18 height 18
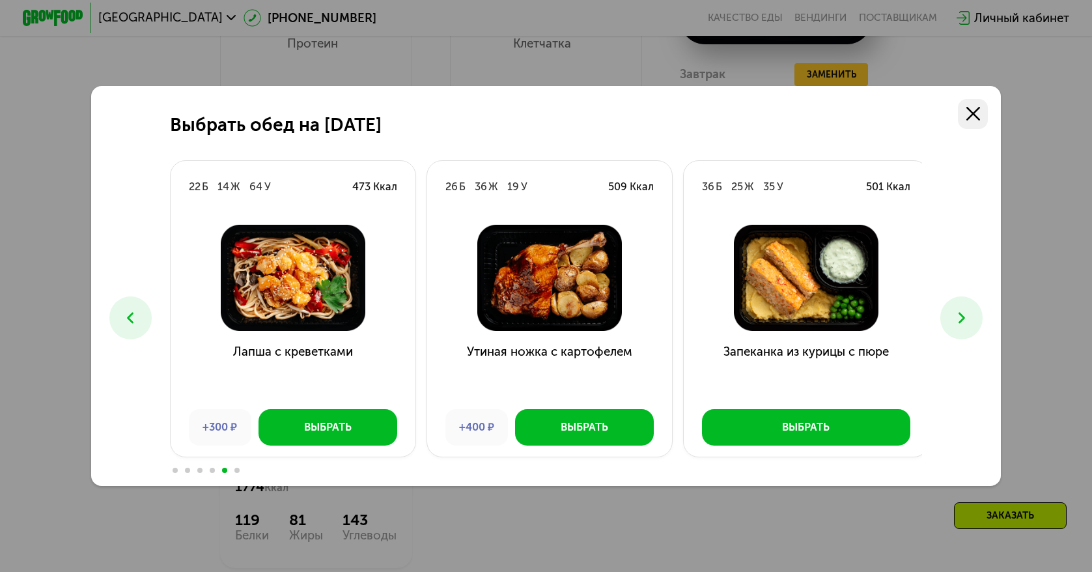
click at [972, 109] on icon at bounding box center [973, 114] width 14 height 14
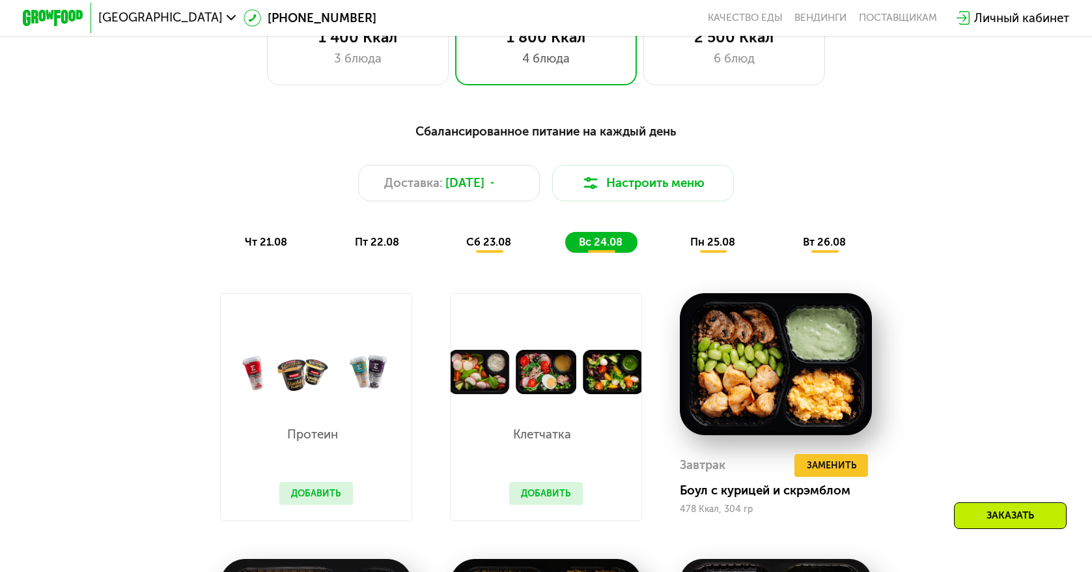
scroll to position [636, 0]
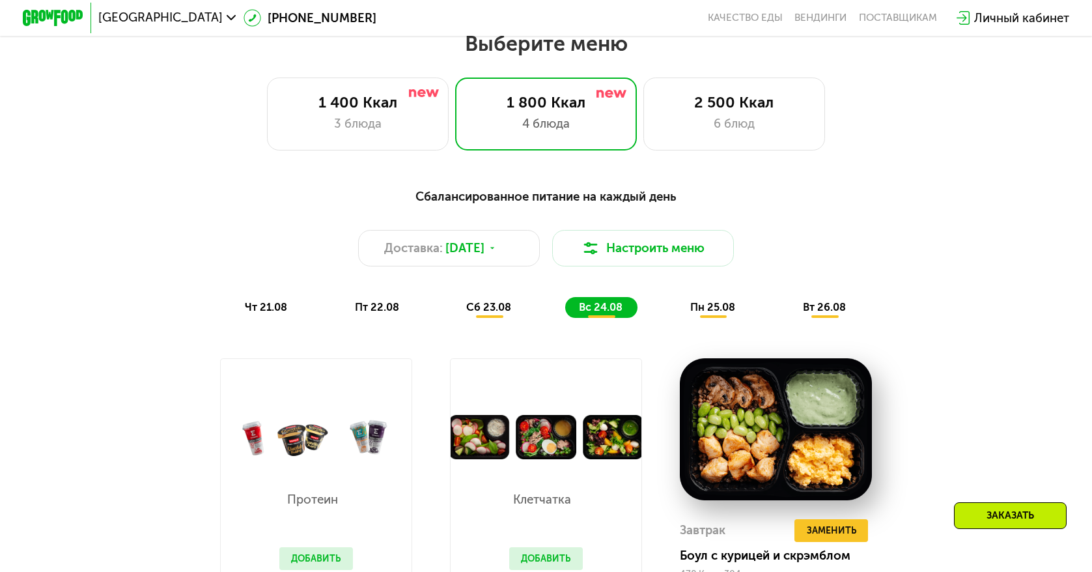
click at [723, 313] on span "пн 25.08" at bounding box center [712, 307] width 45 height 12
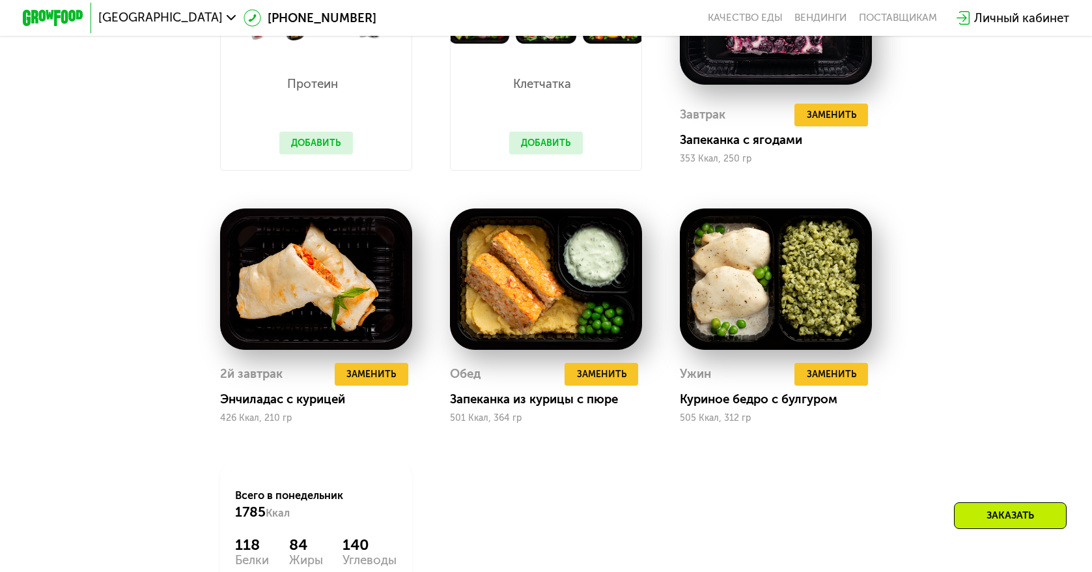
scroll to position [1091, 0]
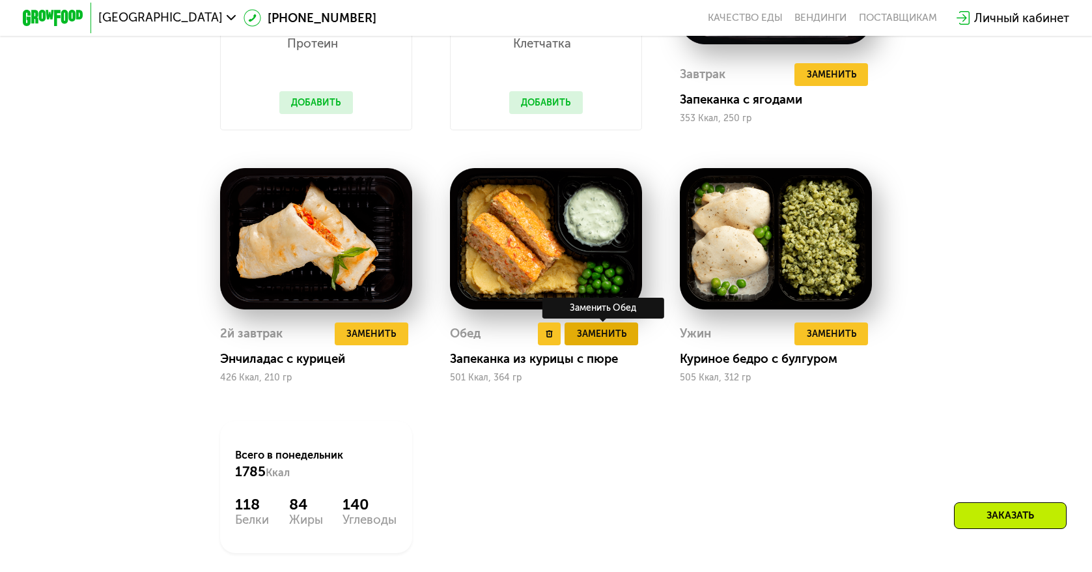
click at [602, 341] on span "Заменить" at bounding box center [601, 333] width 49 height 15
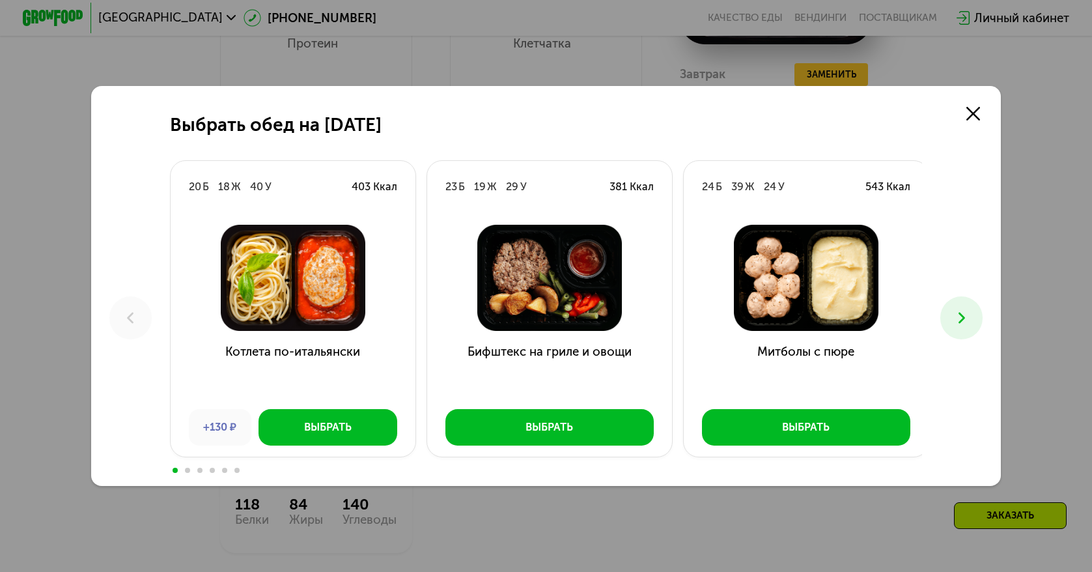
click at [961, 322] on icon at bounding box center [962, 318] width 18 height 18
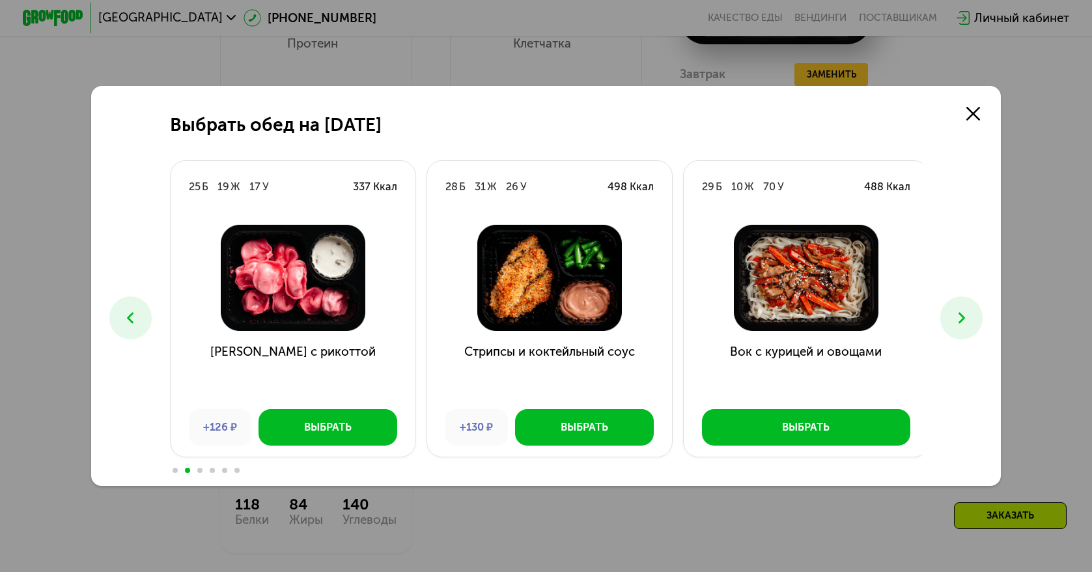
click at [961, 322] on icon at bounding box center [962, 318] width 18 height 18
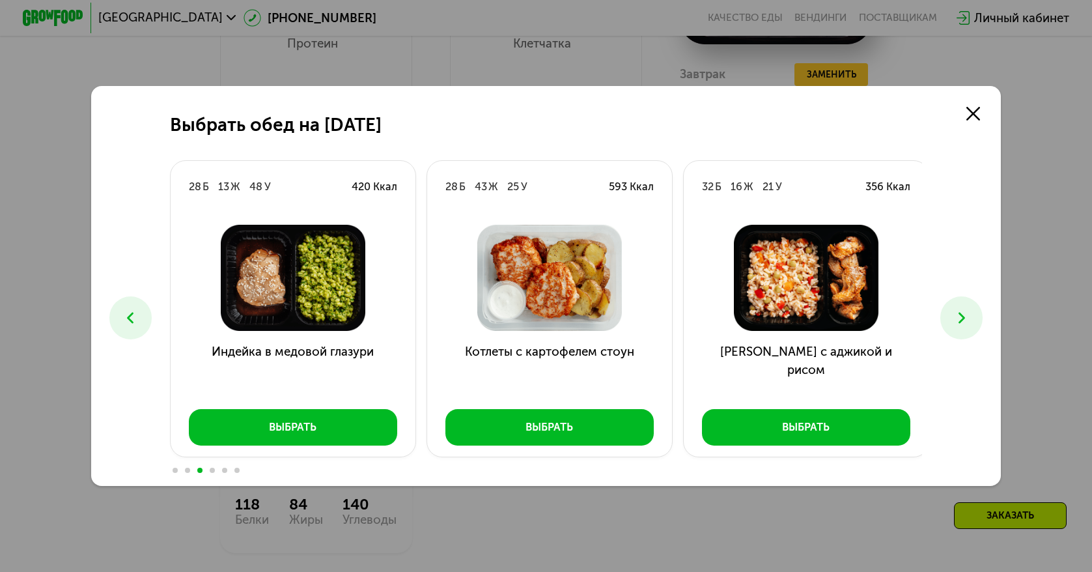
click at [961, 322] on icon at bounding box center [962, 318] width 18 height 18
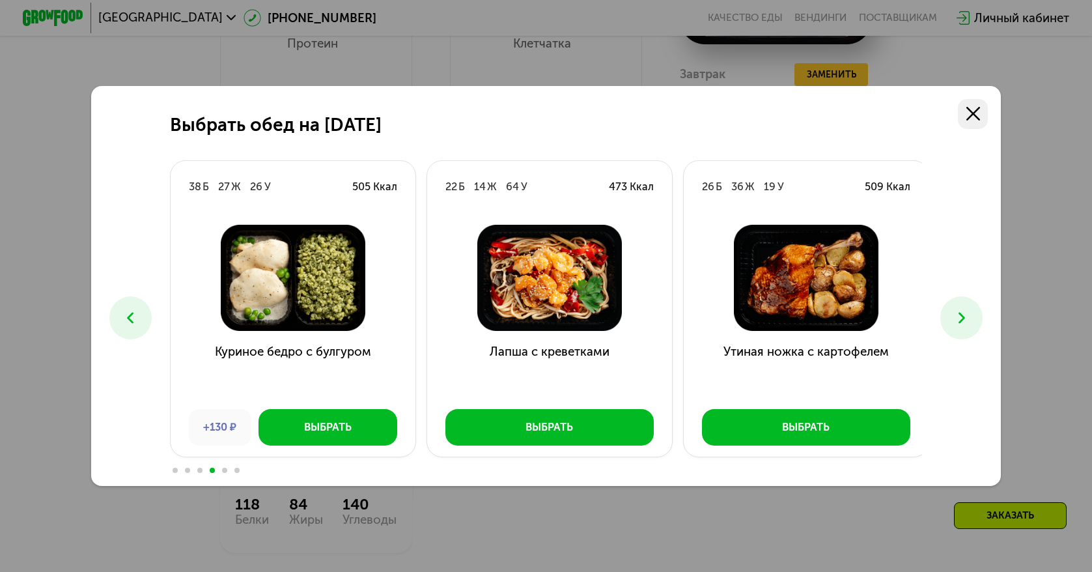
click at [969, 113] on link at bounding box center [973, 114] width 31 height 31
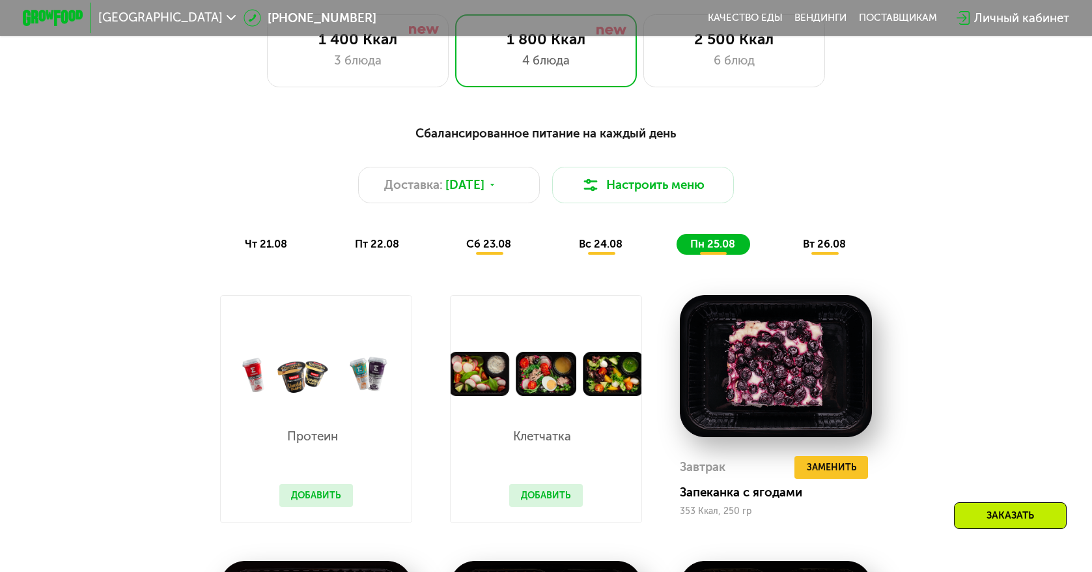
scroll to position [701, 0]
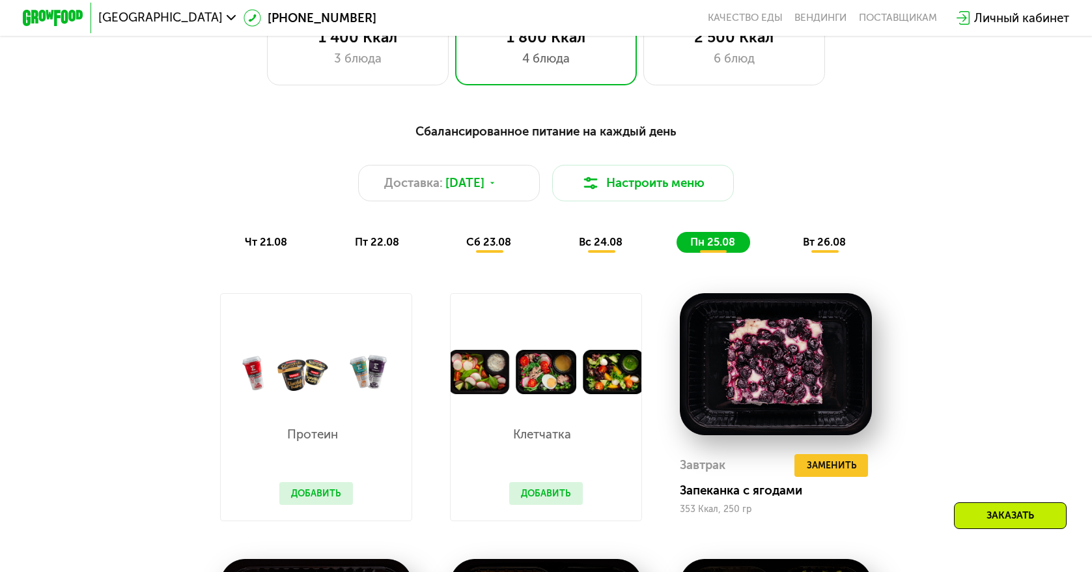
click at [814, 246] on span "вт 26.08" at bounding box center [824, 242] width 43 height 12
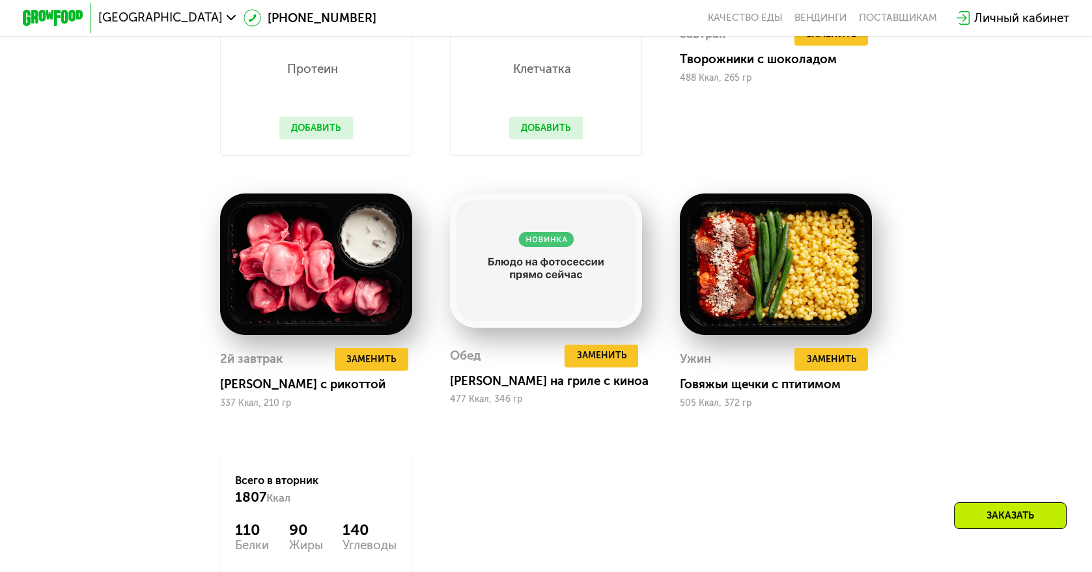
scroll to position [1091, 0]
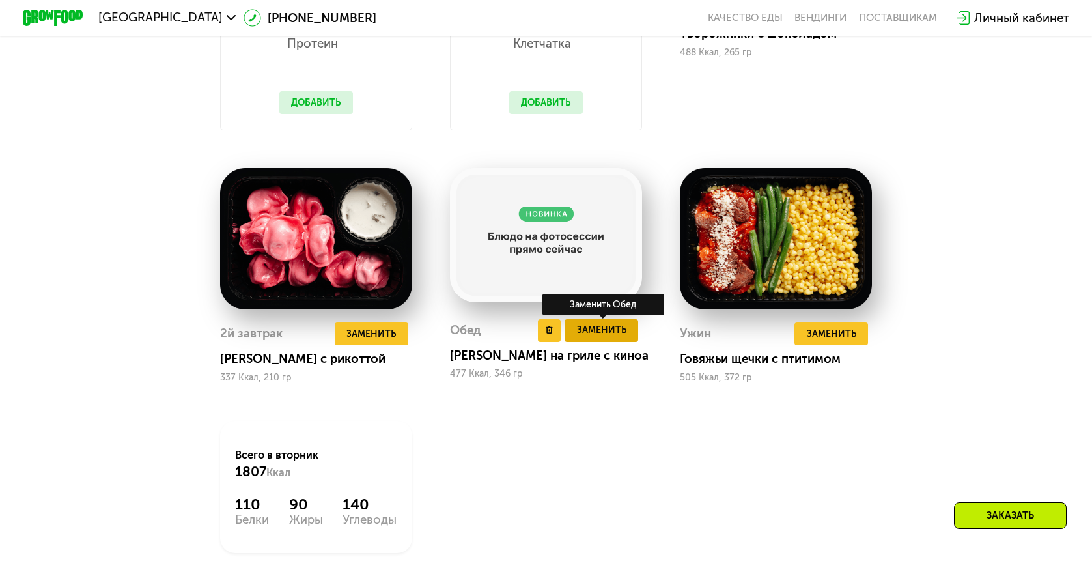
click at [580, 337] on span "Заменить" at bounding box center [601, 329] width 49 height 15
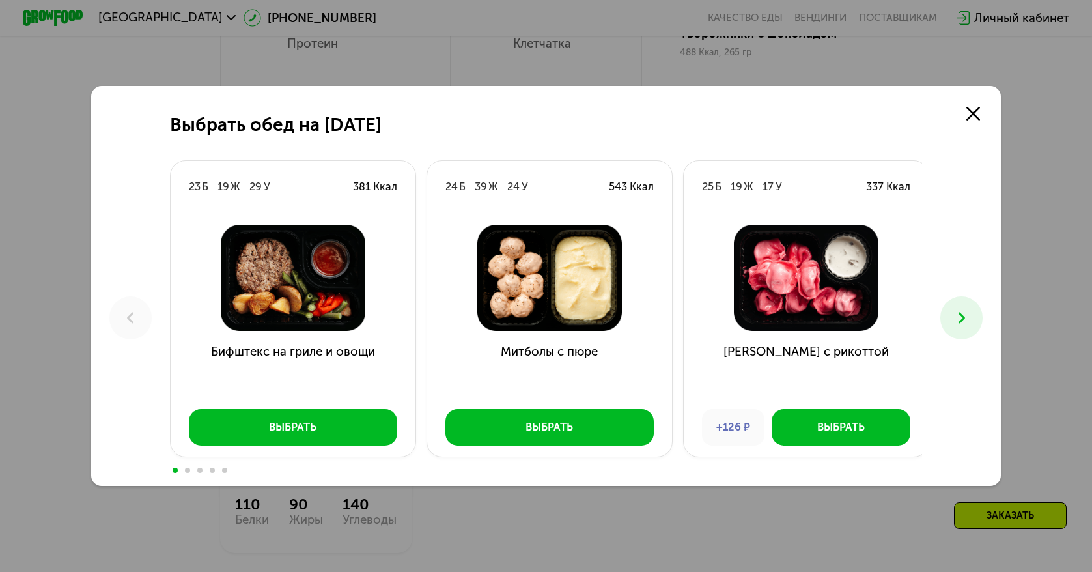
click at [956, 309] on icon at bounding box center [962, 318] width 18 height 18
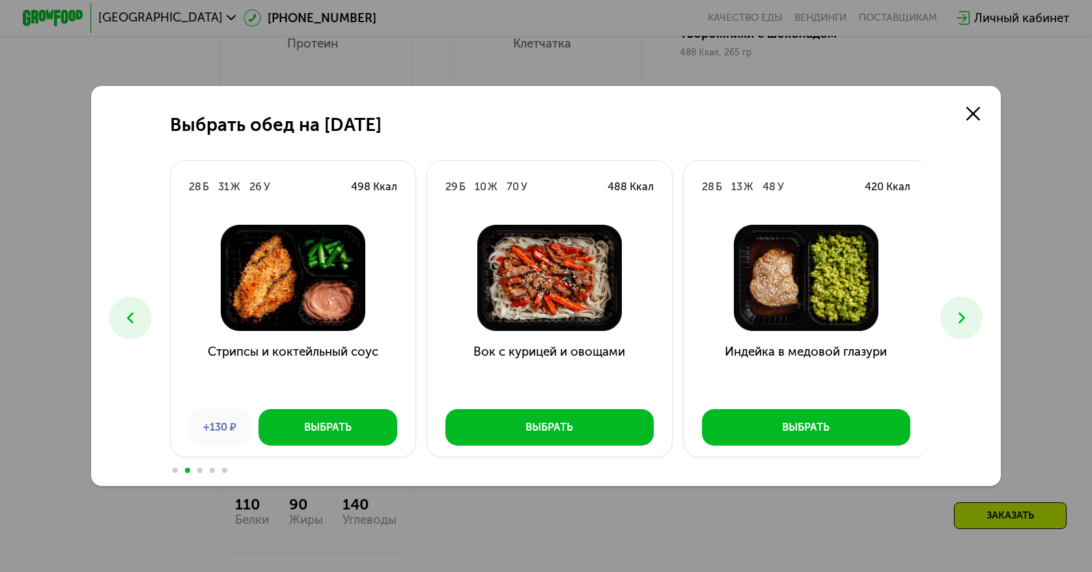
click at [956, 309] on icon at bounding box center [962, 318] width 18 height 18
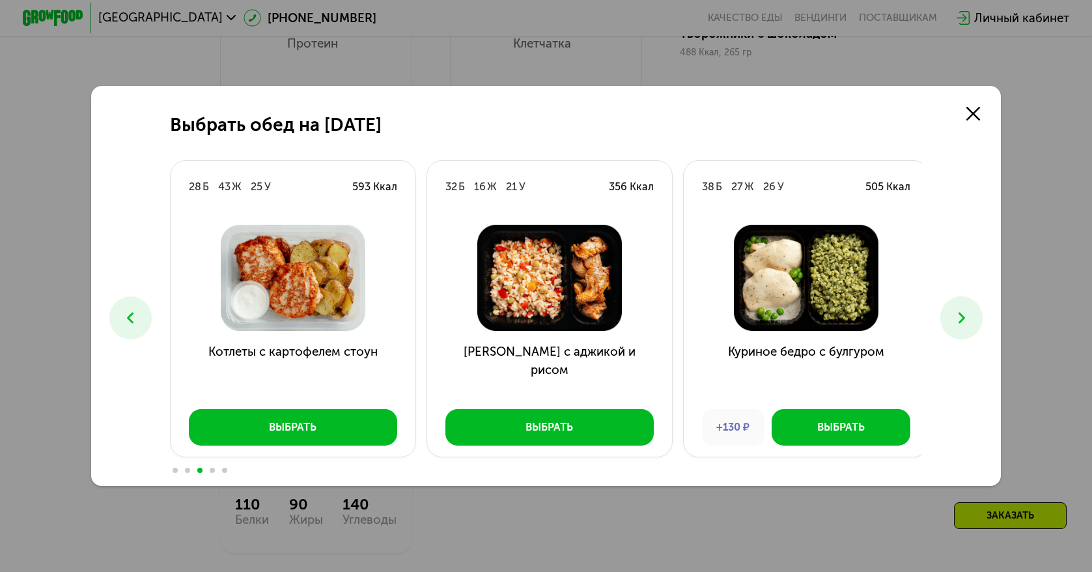
click at [956, 309] on icon at bounding box center [962, 318] width 18 height 18
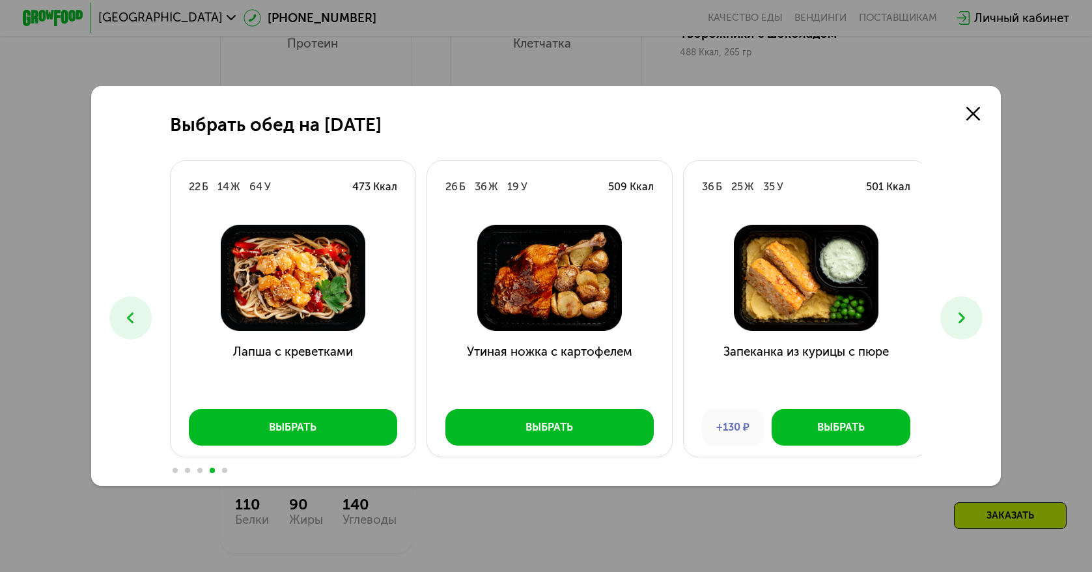
click at [956, 309] on icon at bounding box center [962, 318] width 18 height 18
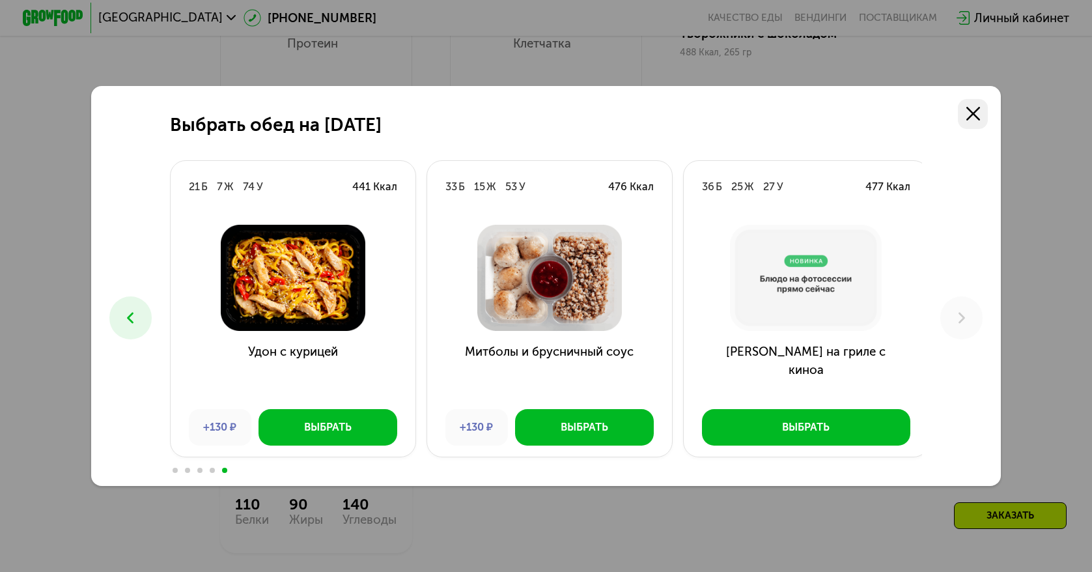
click at [976, 113] on use at bounding box center [973, 114] width 14 height 14
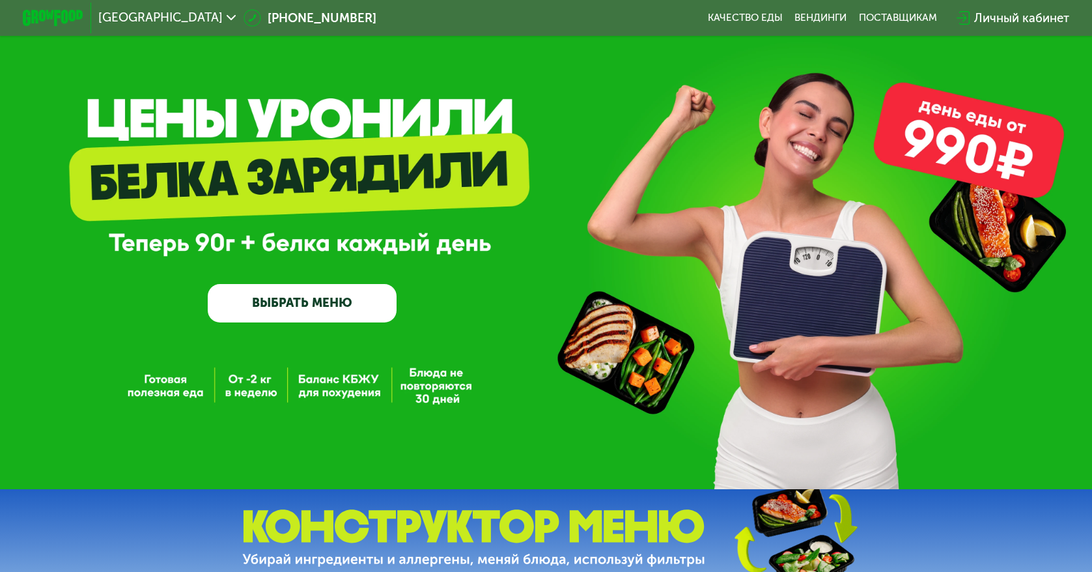
scroll to position [0, 0]
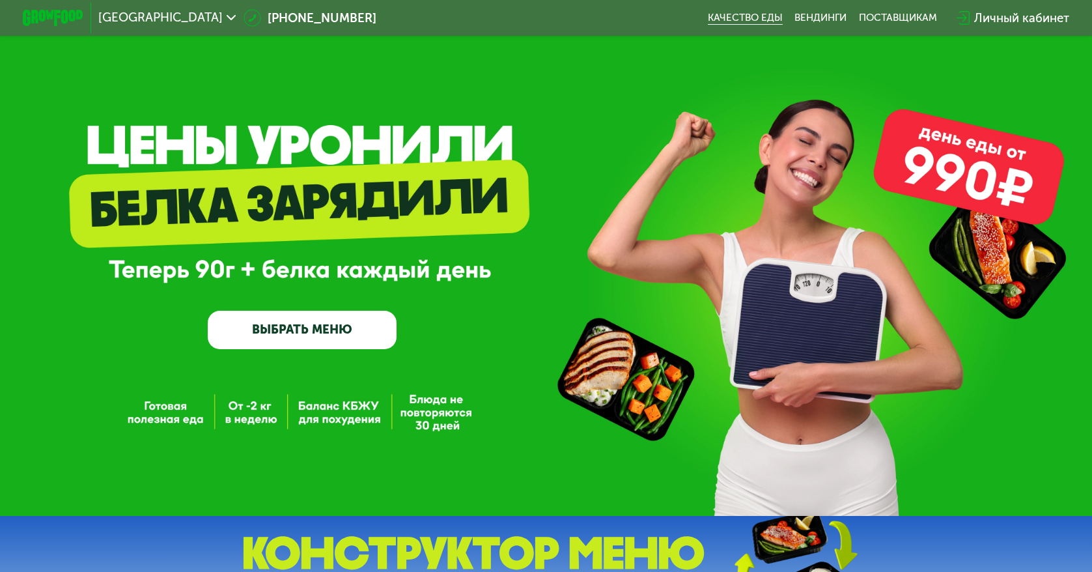
click at [730, 19] on link "Качество еды" at bounding box center [745, 18] width 75 height 12
click at [813, 20] on link "Вендинги" at bounding box center [821, 18] width 52 height 12
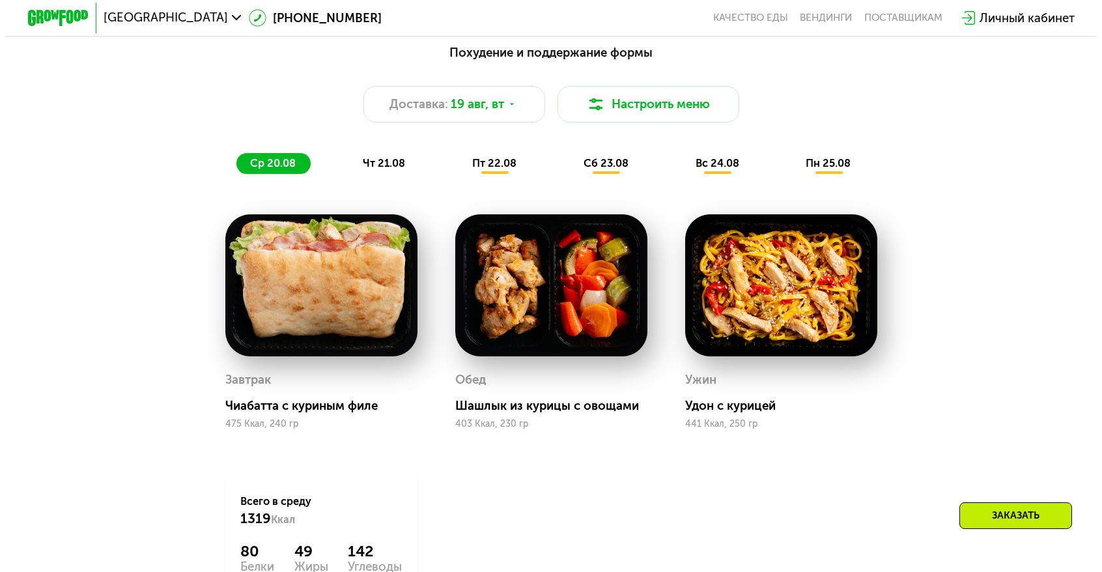
scroll to position [781, 0]
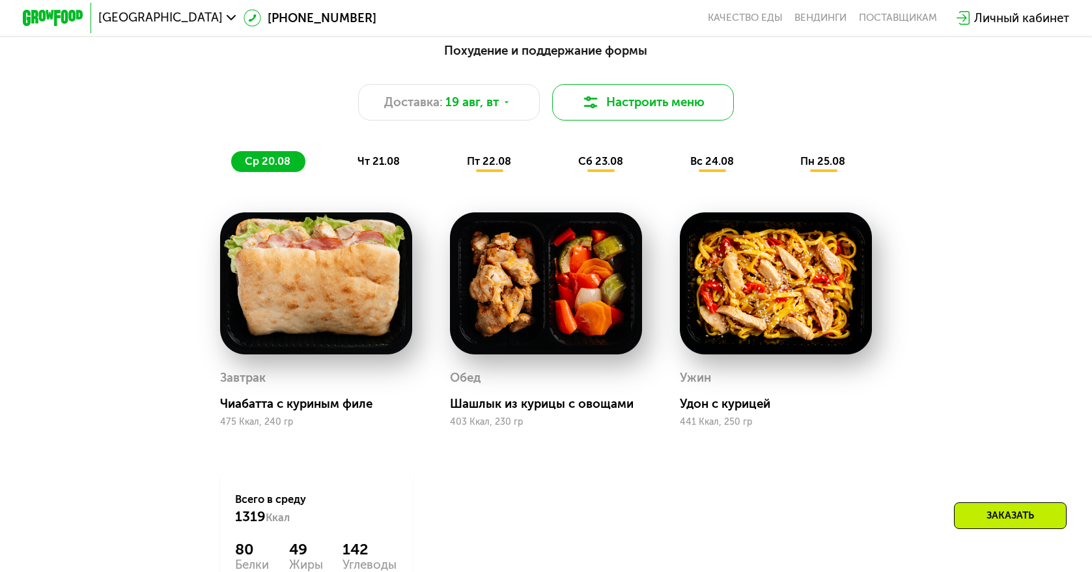
click at [662, 104] on button "Настроить меню" at bounding box center [643, 102] width 182 height 36
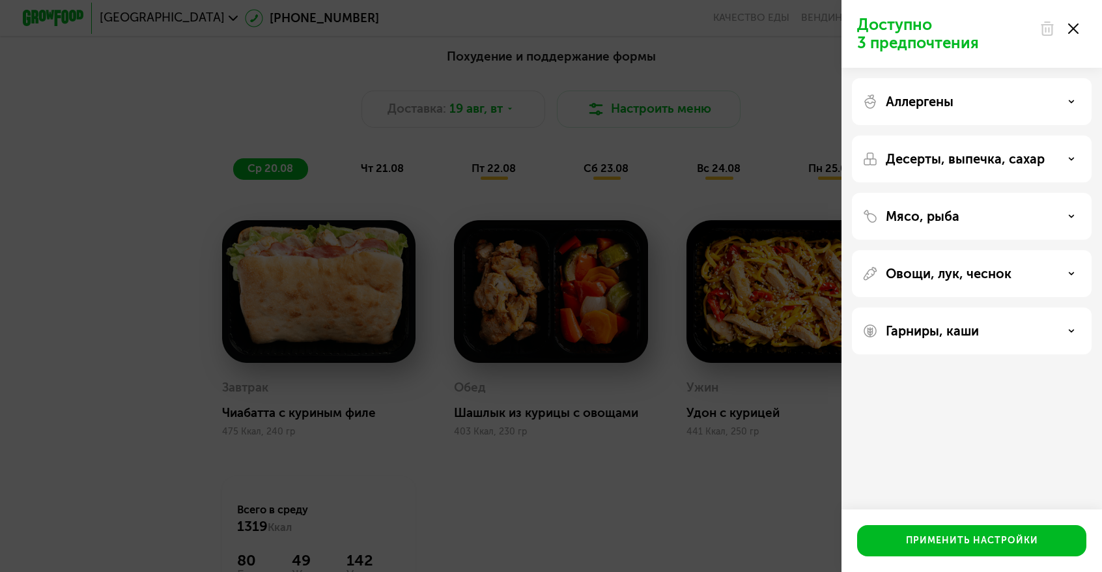
click at [966, 96] on div "Аллергены" at bounding box center [971, 102] width 219 height 16
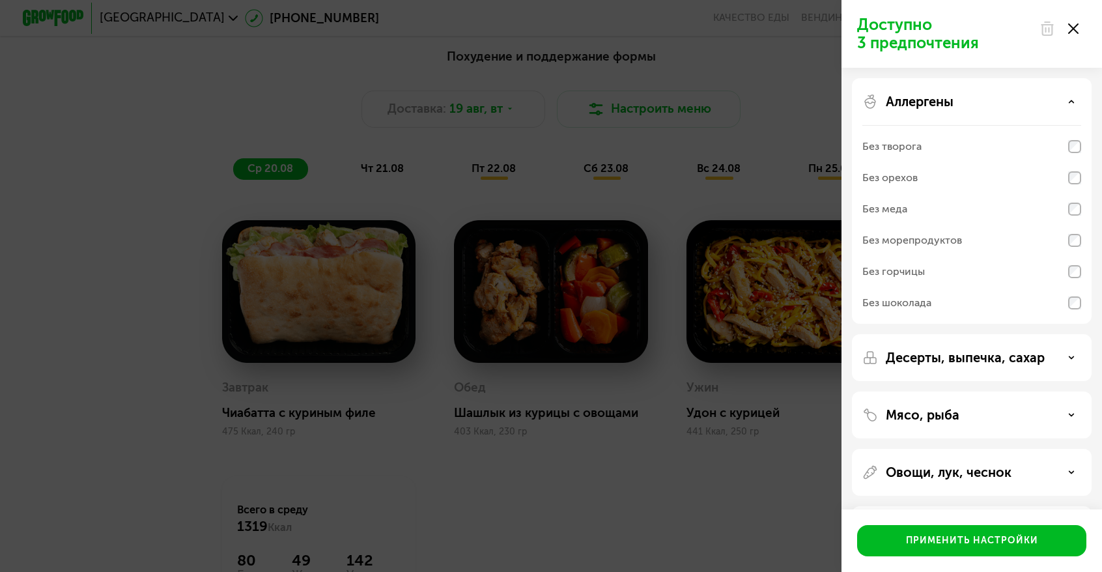
click at [966, 96] on div "Аллергены" at bounding box center [971, 102] width 219 height 16
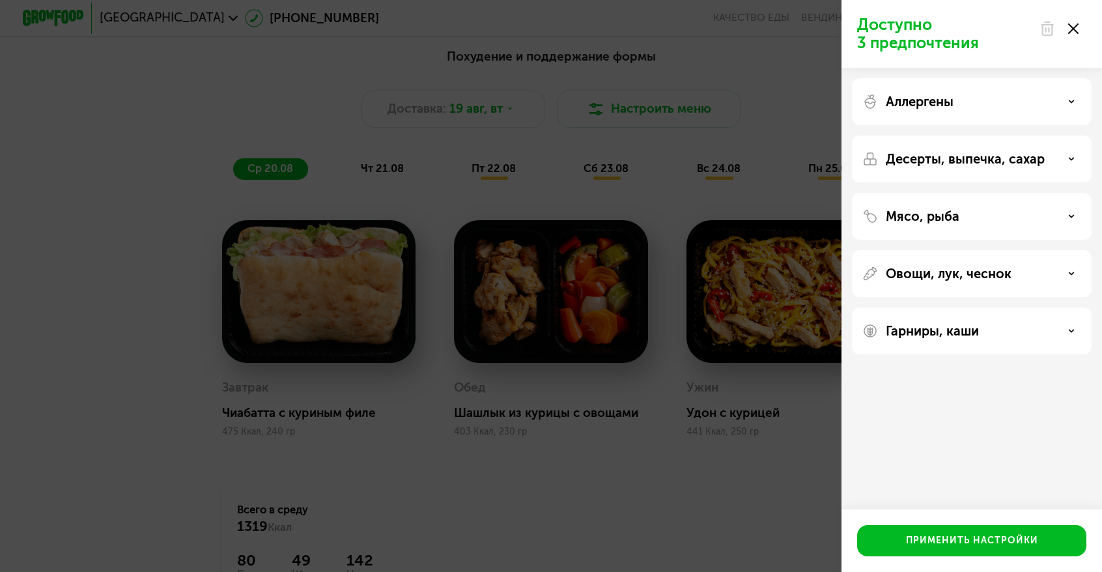
click at [986, 156] on p "Десерты, выпечка, сахар" at bounding box center [965, 159] width 159 height 16
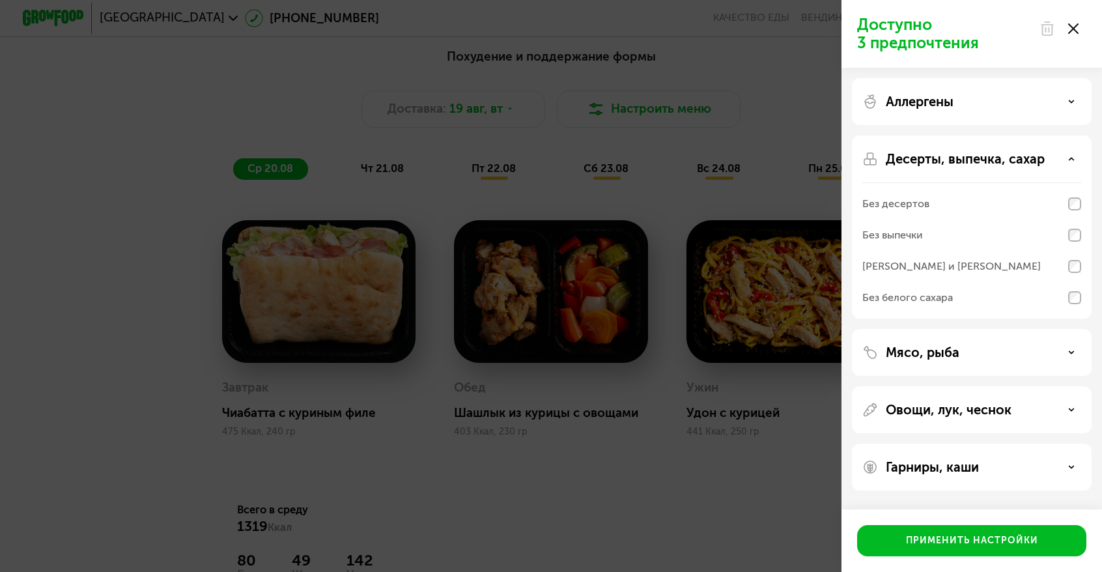
click at [986, 156] on p "Десерты, выпечка, сахар" at bounding box center [965, 159] width 159 height 16
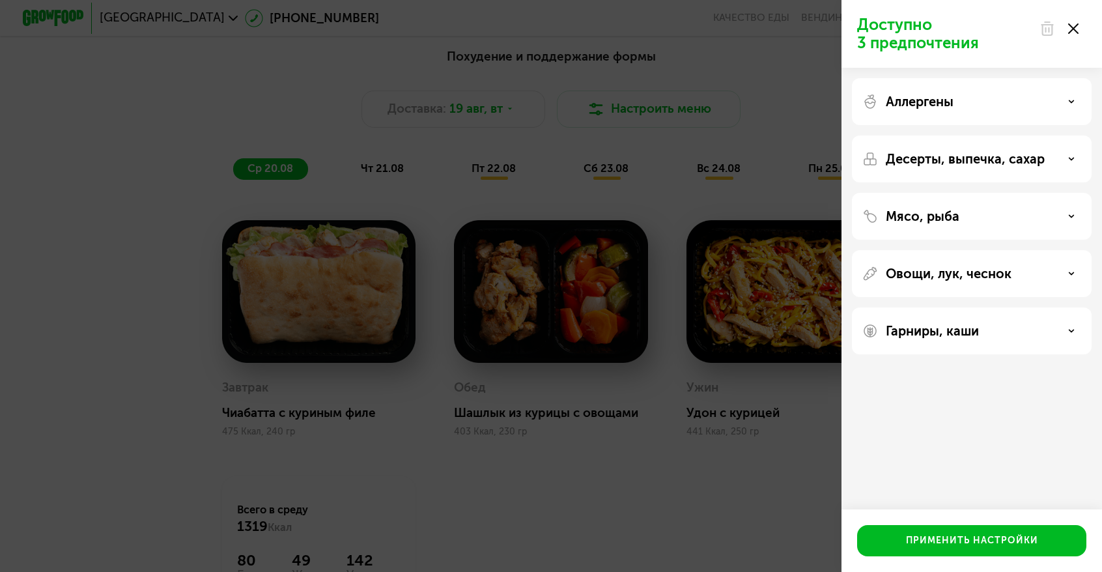
click at [985, 221] on div "Мясо, рыба" at bounding box center [971, 216] width 219 height 16
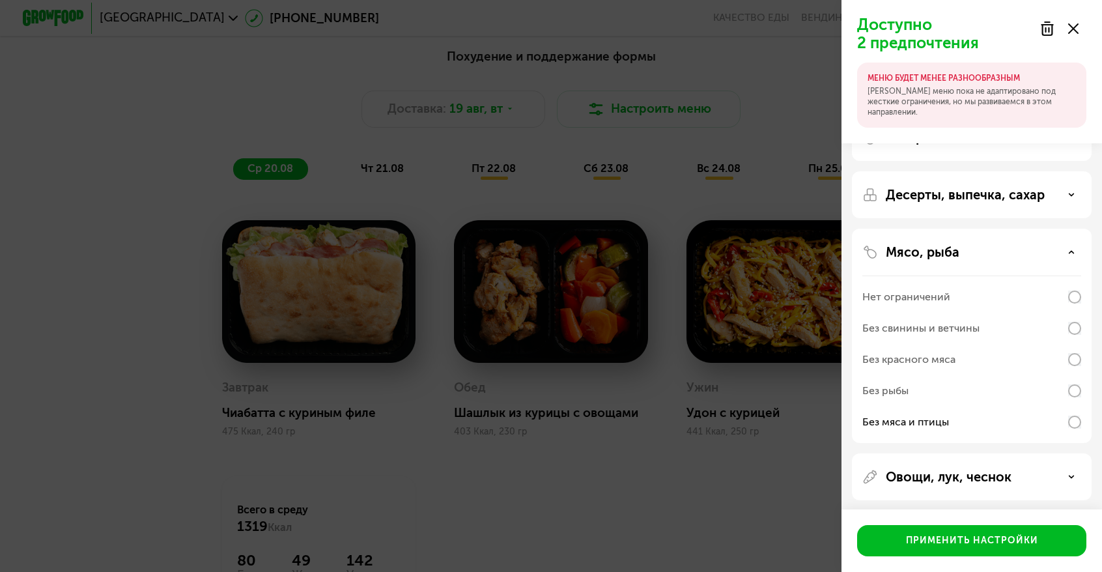
scroll to position [91, 0]
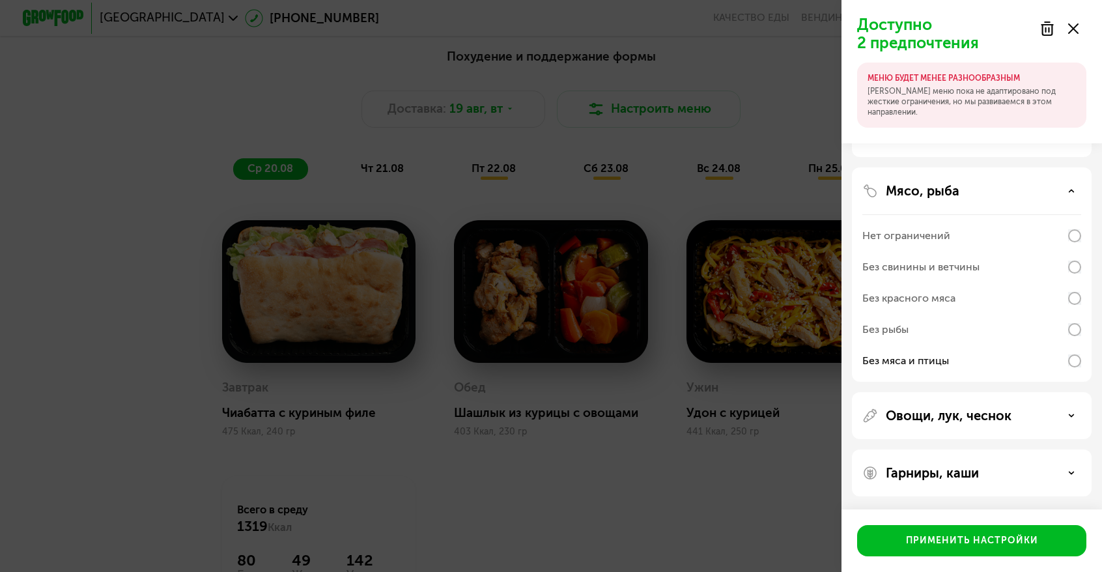
click at [977, 449] on div "Овощи, лук, чеснок" at bounding box center [972, 472] width 240 height 47
click at [983, 413] on p "Овощи, лук, чеснок" at bounding box center [949, 416] width 126 height 16
click at [974, 471] on p "Гарниры, каши" at bounding box center [932, 473] width 93 height 16
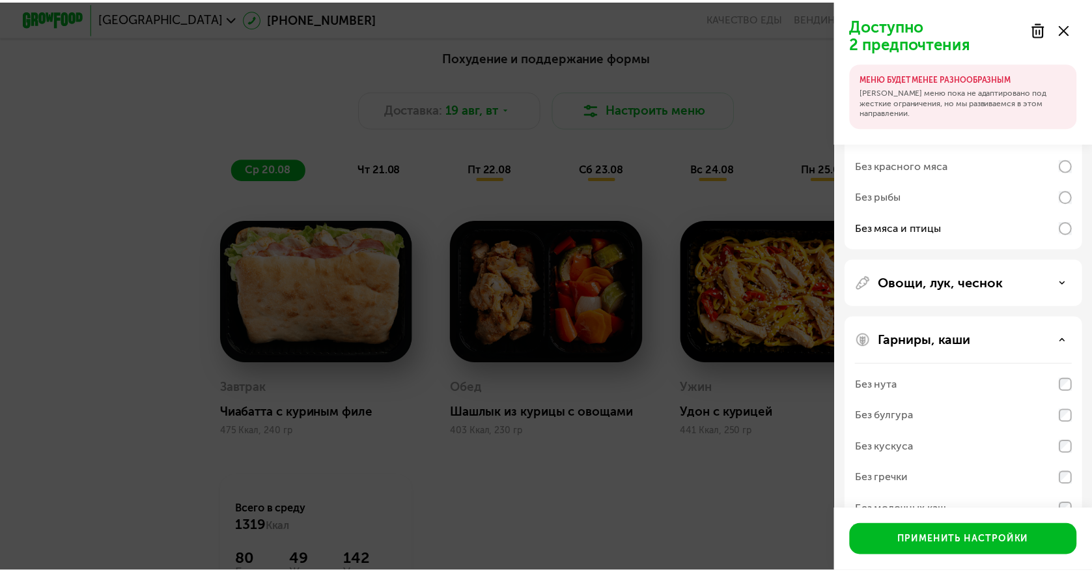
scroll to position [258, 0]
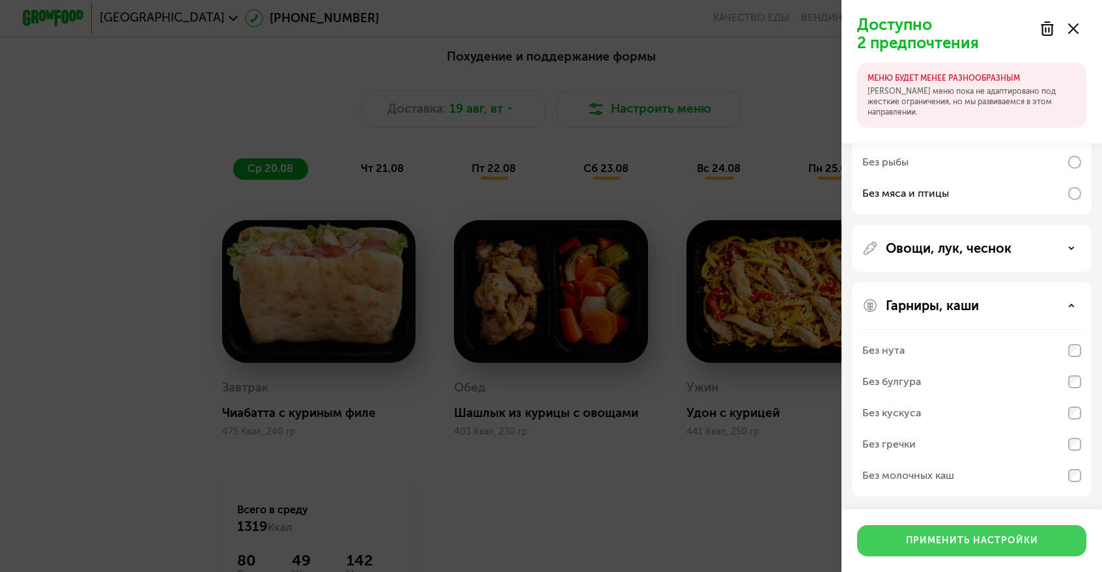
click at [972, 534] on div "Применить настройки" at bounding box center [972, 540] width 132 height 13
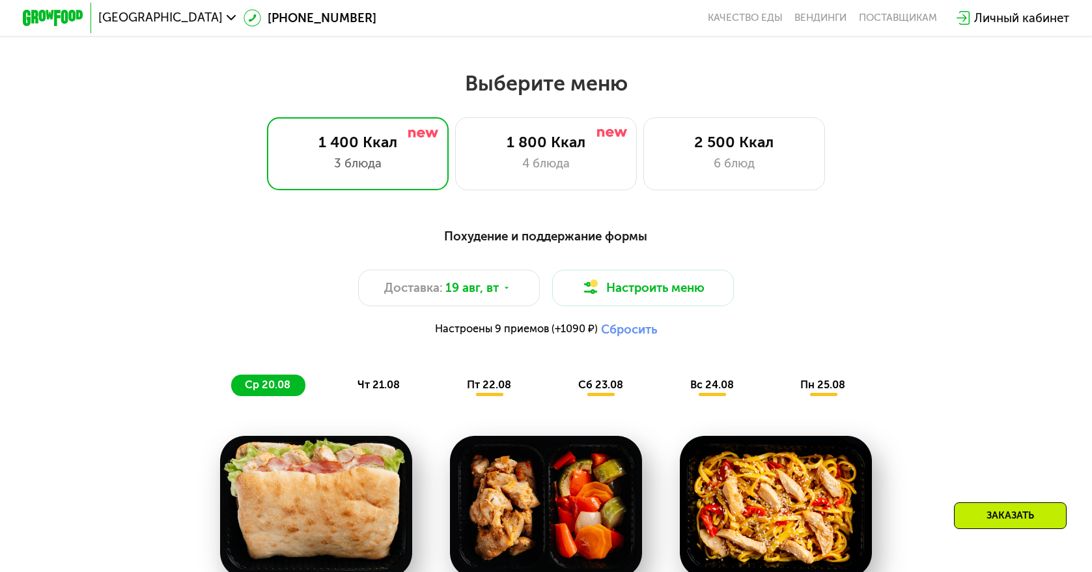
scroll to position [586, 0]
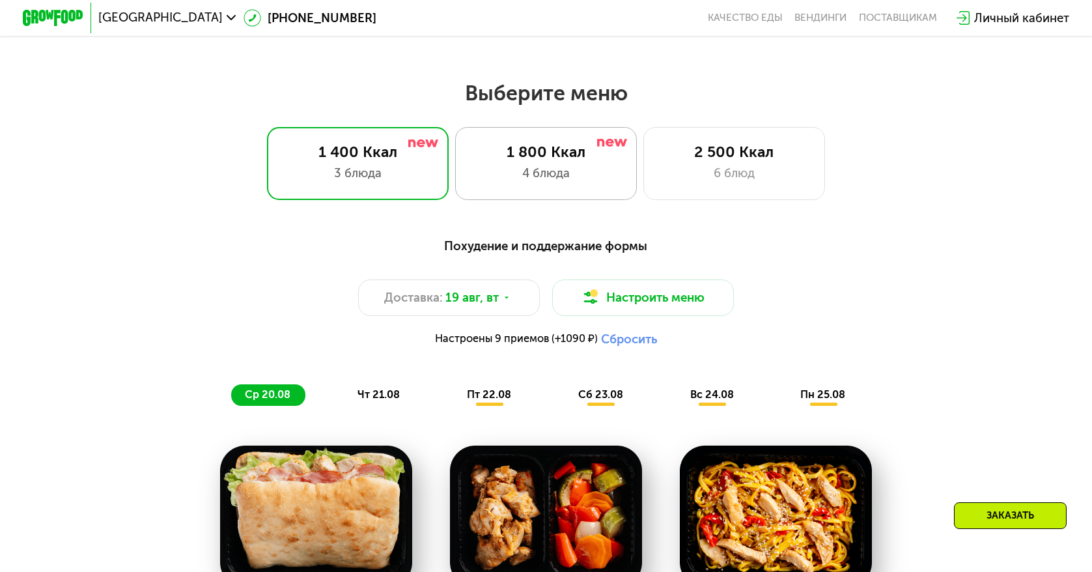
click at [543, 161] on div "1 800 Ккал" at bounding box center [546, 152] width 150 height 18
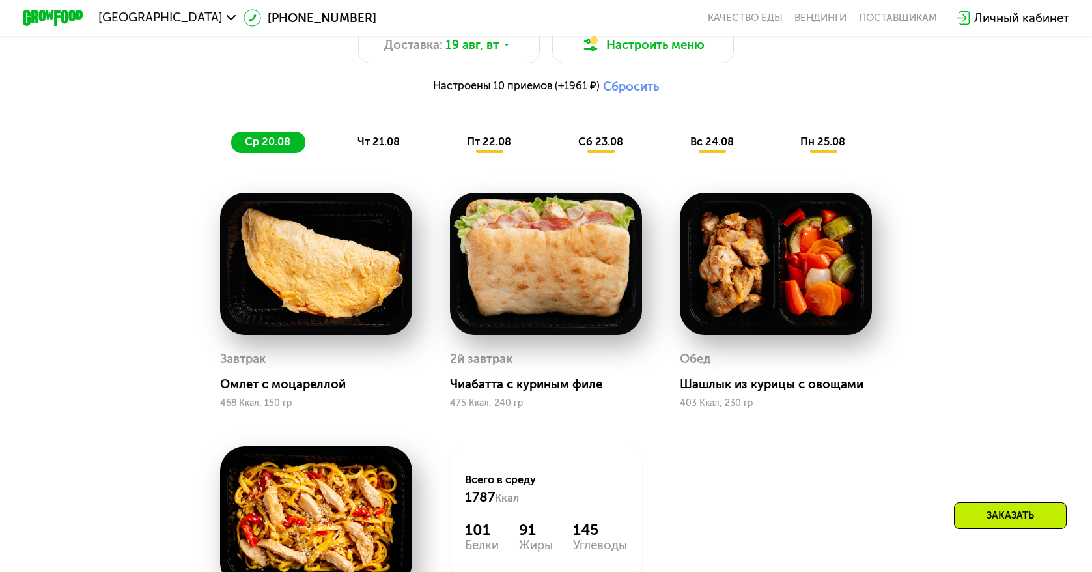
scroll to position [781, 0]
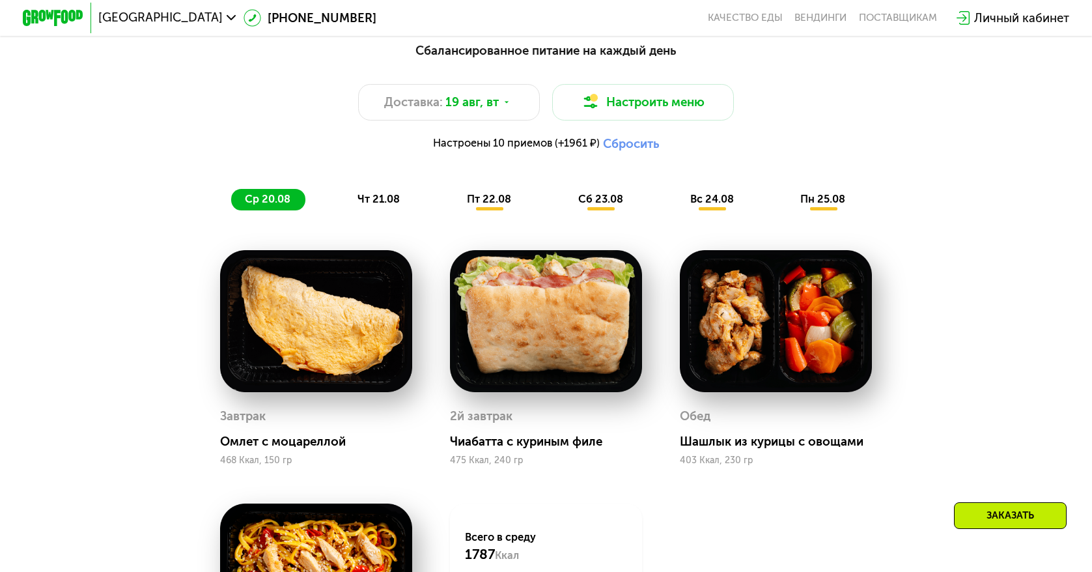
click at [483, 205] on span "пт 22.08" at bounding box center [489, 199] width 44 height 12
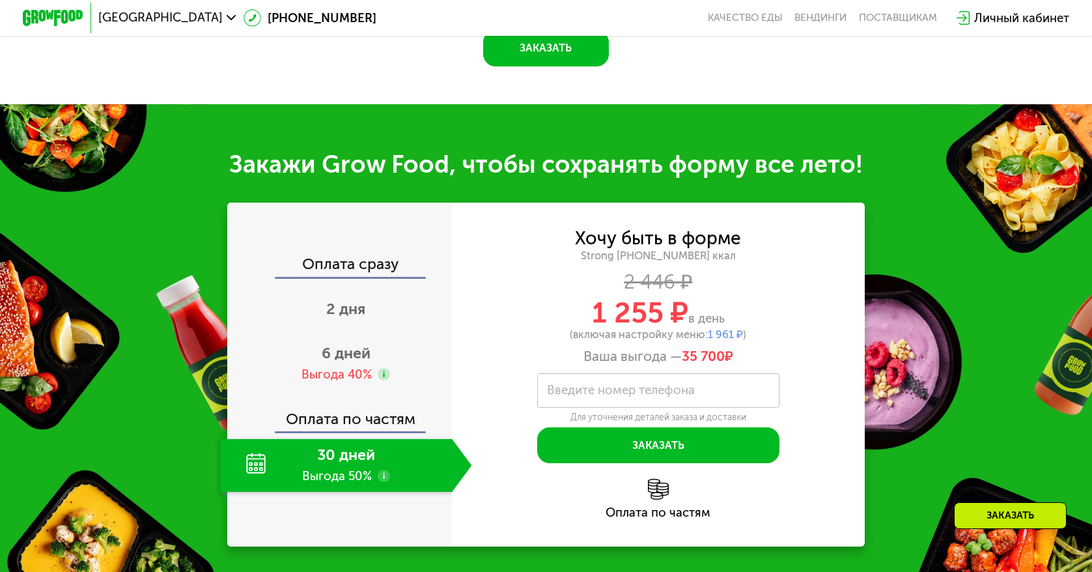
scroll to position [1693, 0]
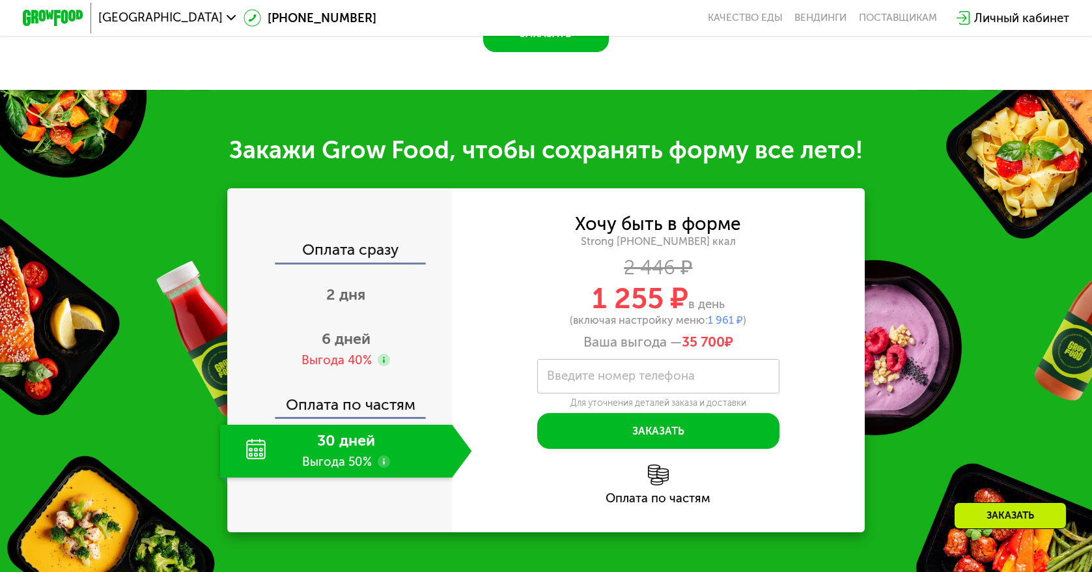
click at [381, 468] on use at bounding box center [384, 461] width 12 height 12
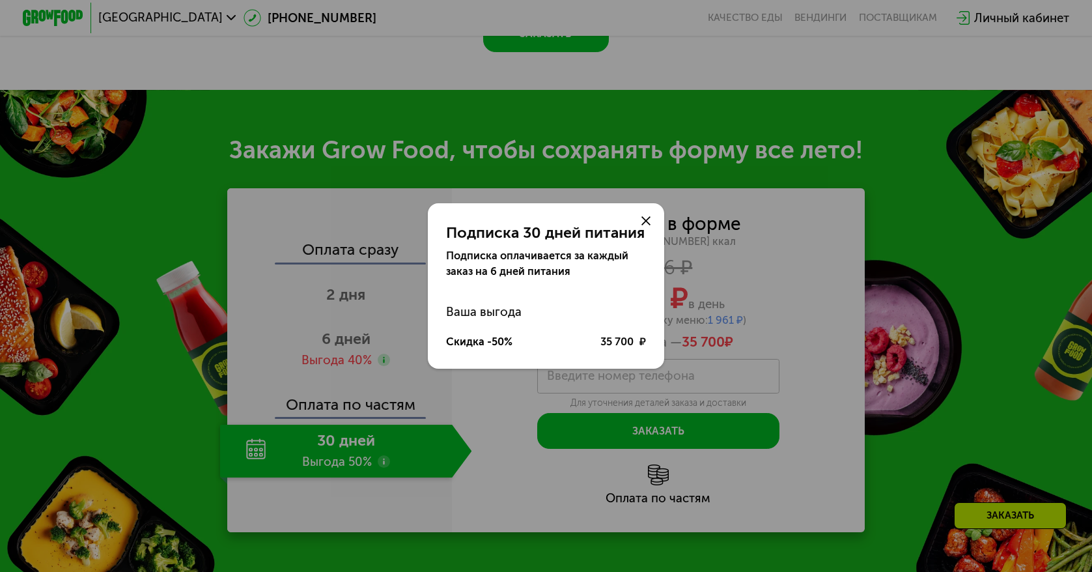
click at [645, 221] on icon at bounding box center [645, 220] width 9 height 9
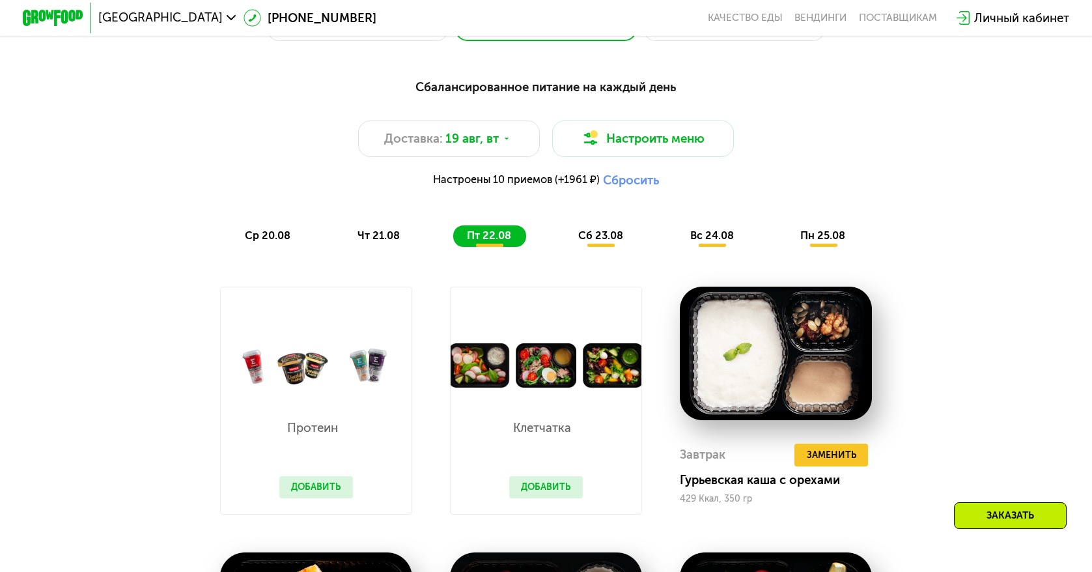
scroll to position [716, 0]
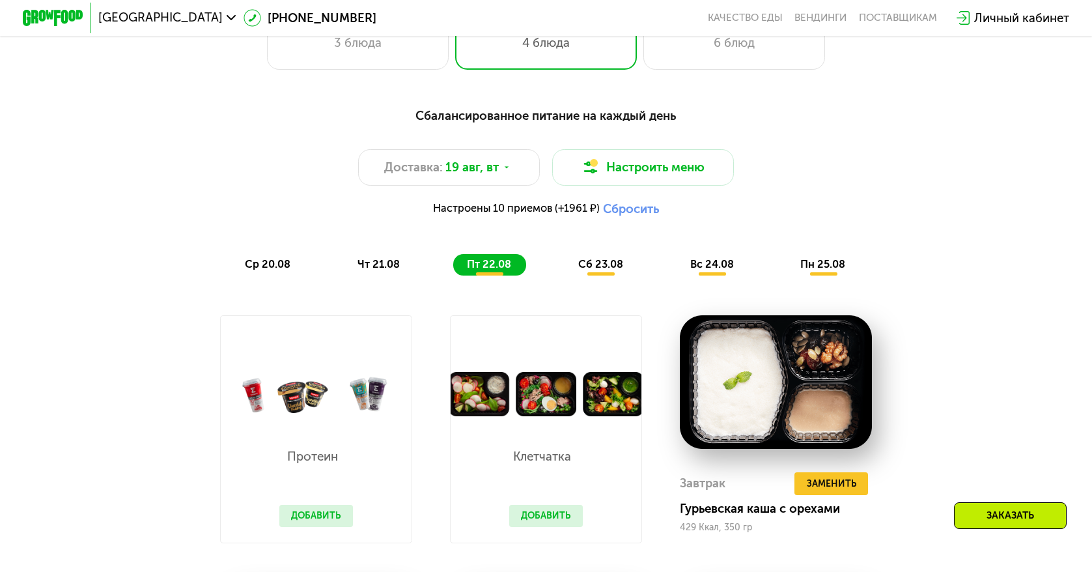
click at [609, 270] on span "сб 23.08" at bounding box center [600, 264] width 45 height 12
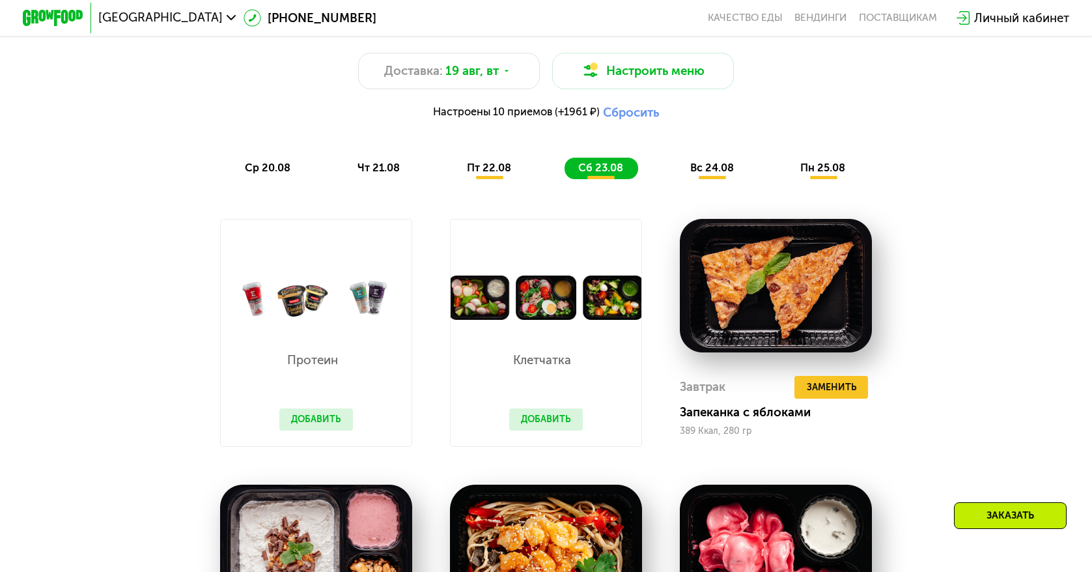
scroll to position [781, 0]
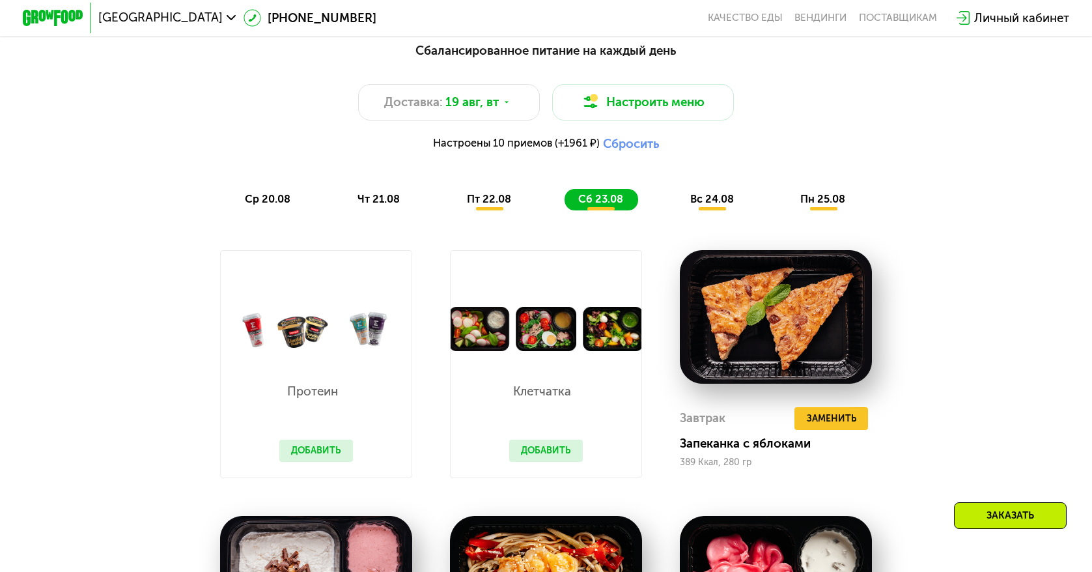
click at [709, 205] on span "вс 24.08" at bounding box center [712, 199] width 44 height 12
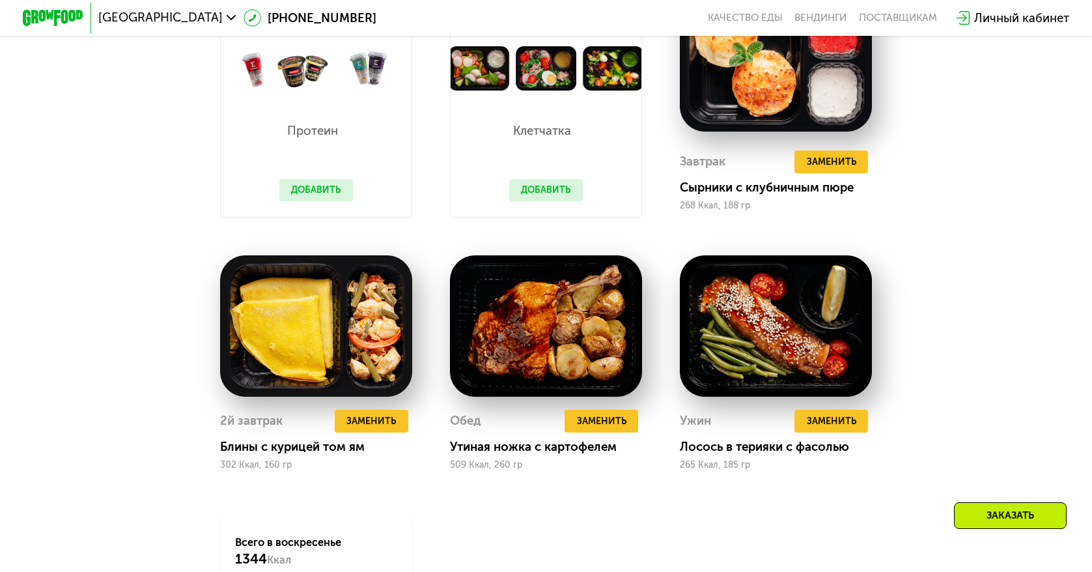
scroll to position [847, 0]
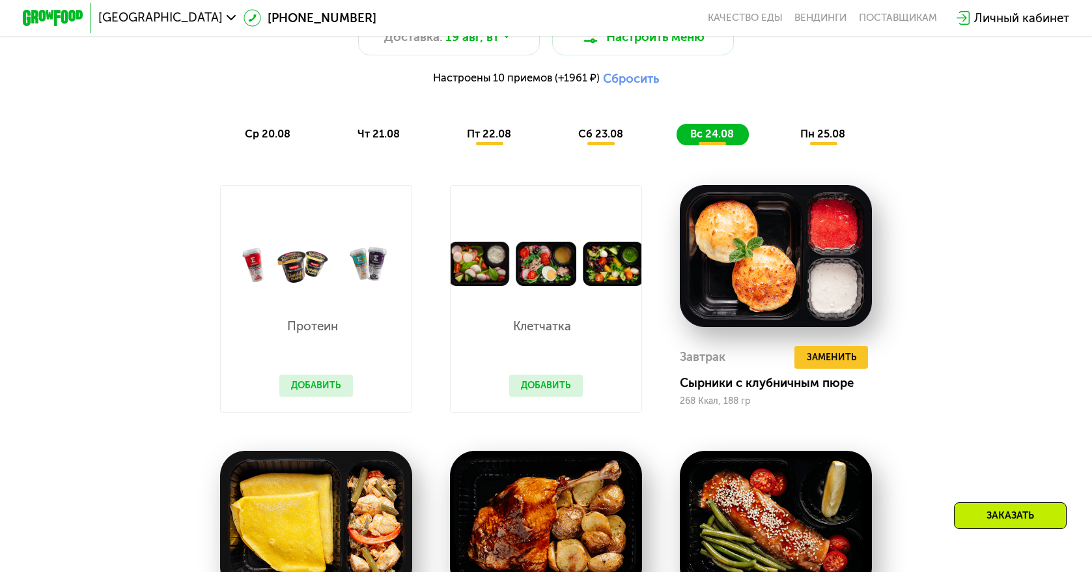
click at [815, 139] on span "пн 25.08" at bounding box center [822, 134] width 45 height 12
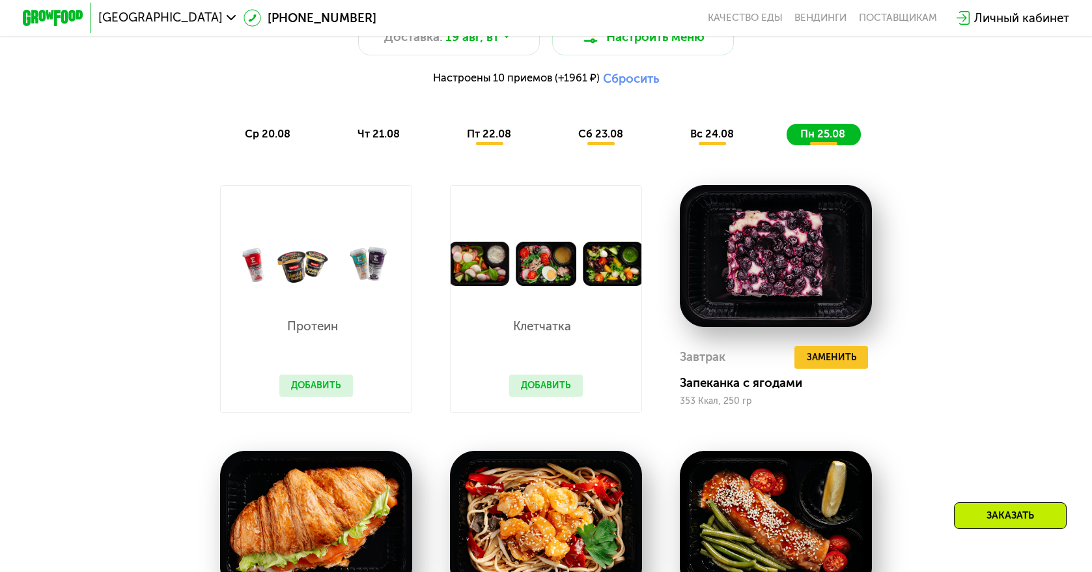
click at [698, 139] on span "вс 24.08" at bounding box center [712, 134] width 44 height 12
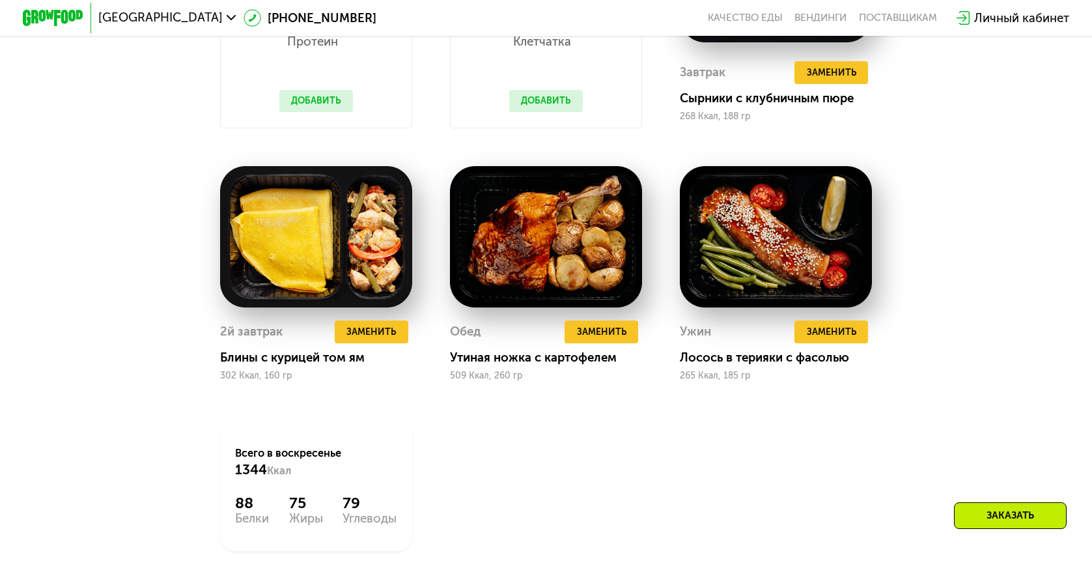
scroll to position [1172, 0]
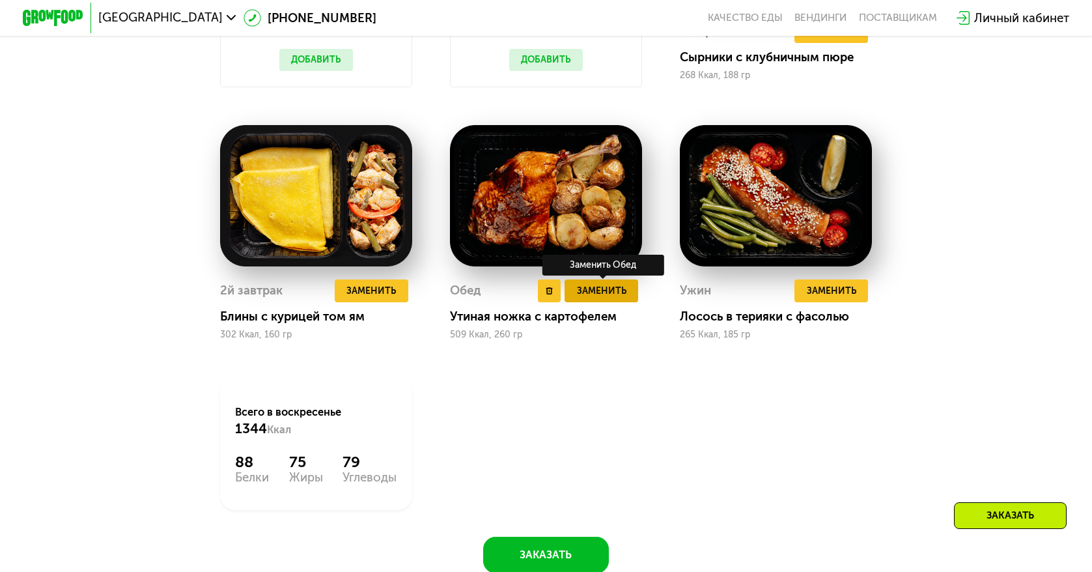
click at [612, 298] on span "Заменить" at bounding box center [601, 290] width 49 height 15
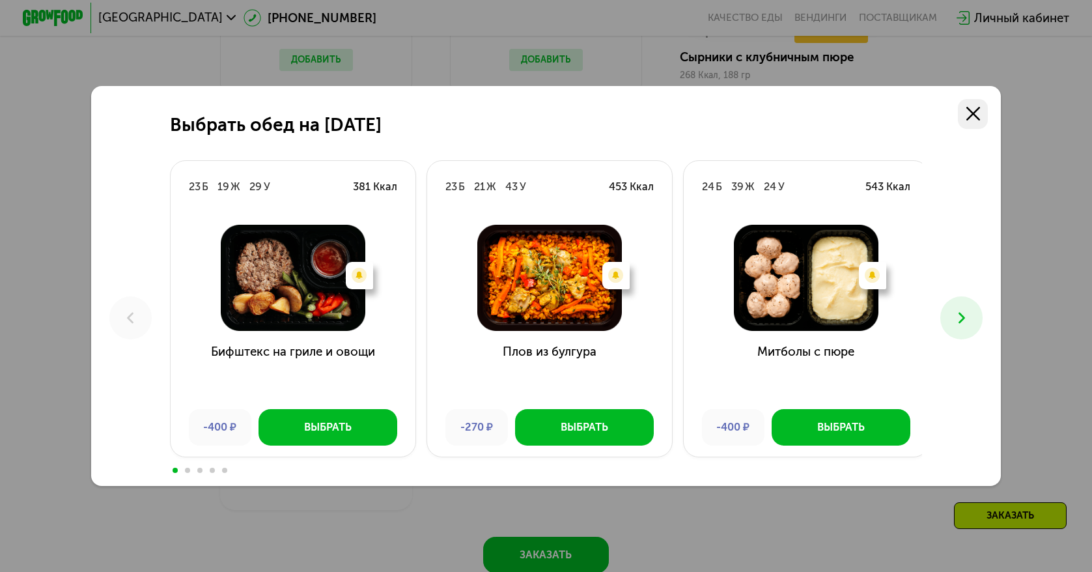
click at [976, 114] on use at bounding box center [973, 114] width 14 height 14
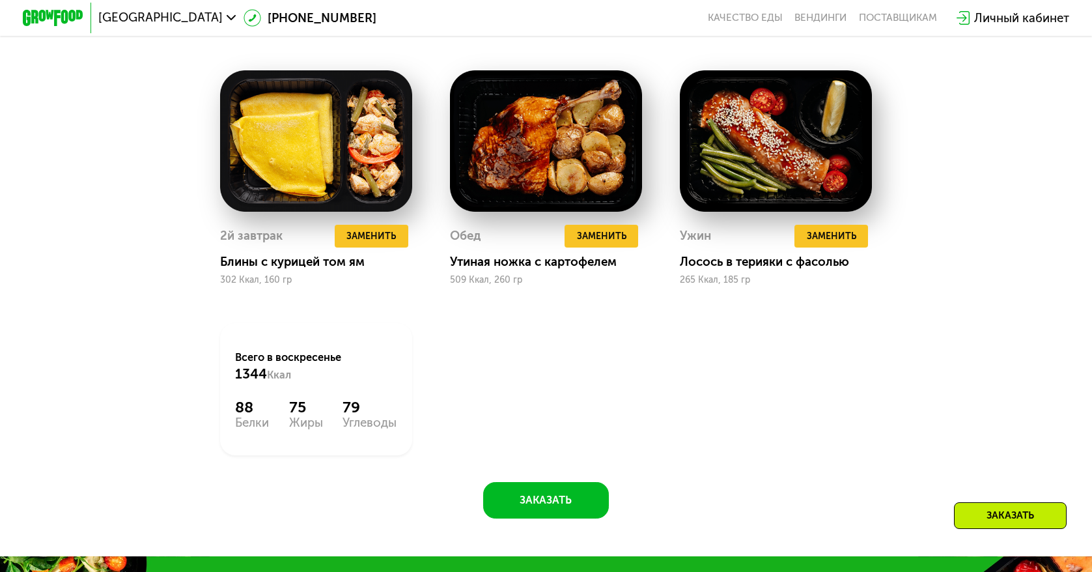
scroll to position [1237, 0]
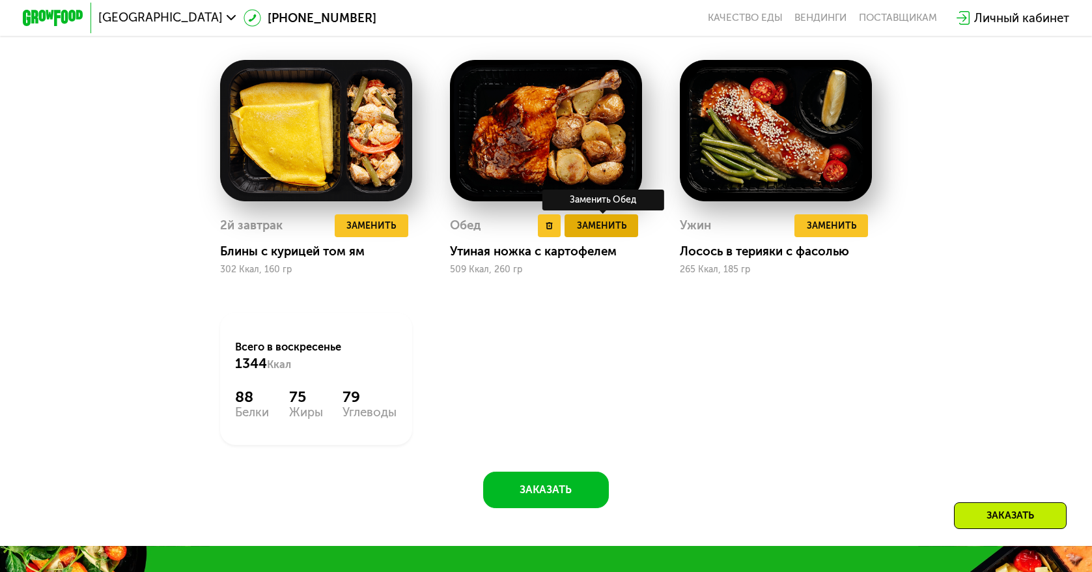
click at [602, 233] on span "Заменить" at bounding box center [601, 225] width 49 height 15
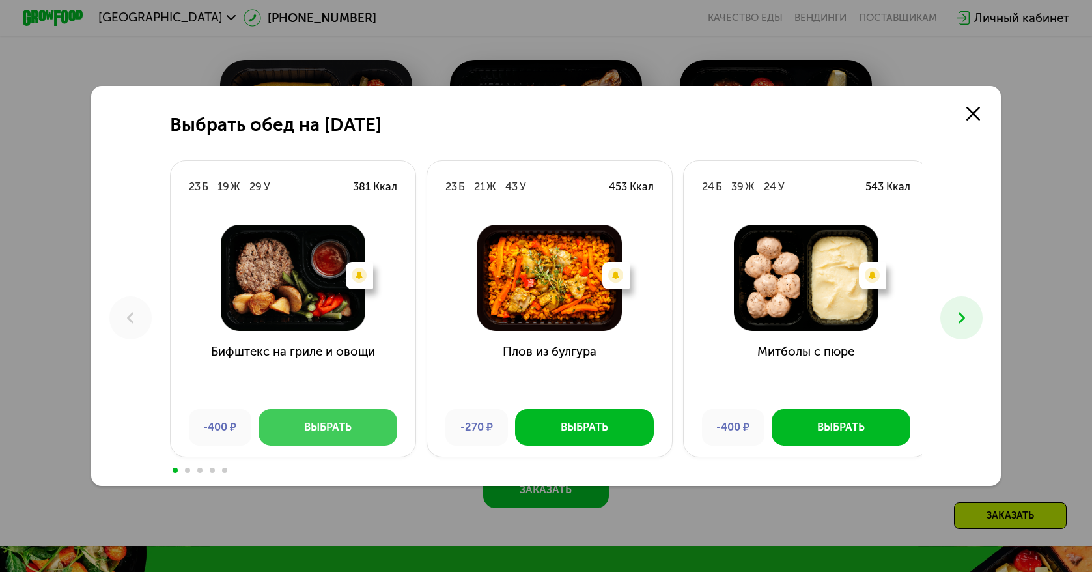
click at [325, 426] on div "Выбрать" at bounding box center [328, 426] width 48 height 15
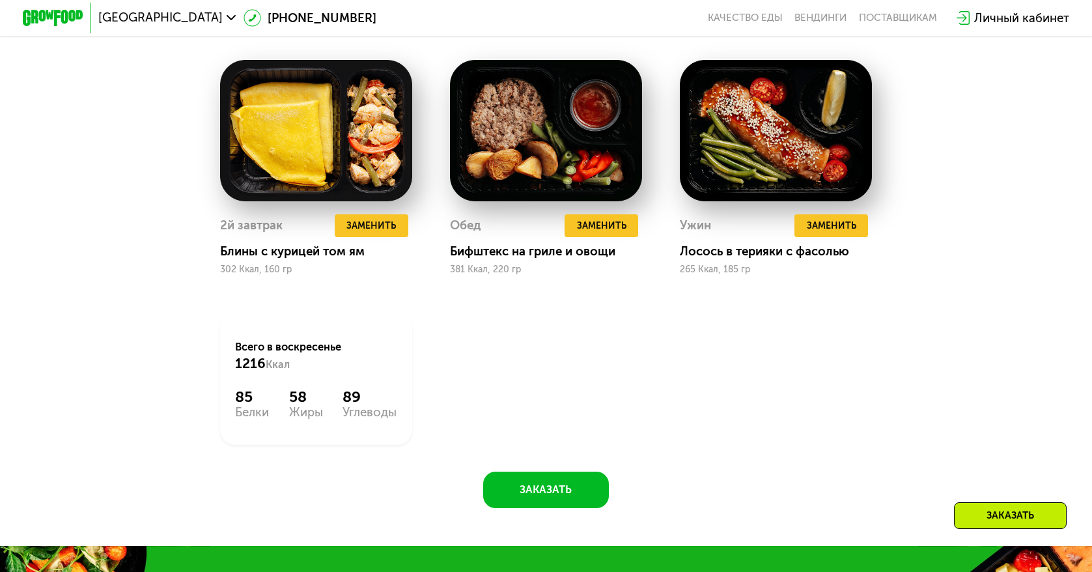
scroll to position [1172, 0]
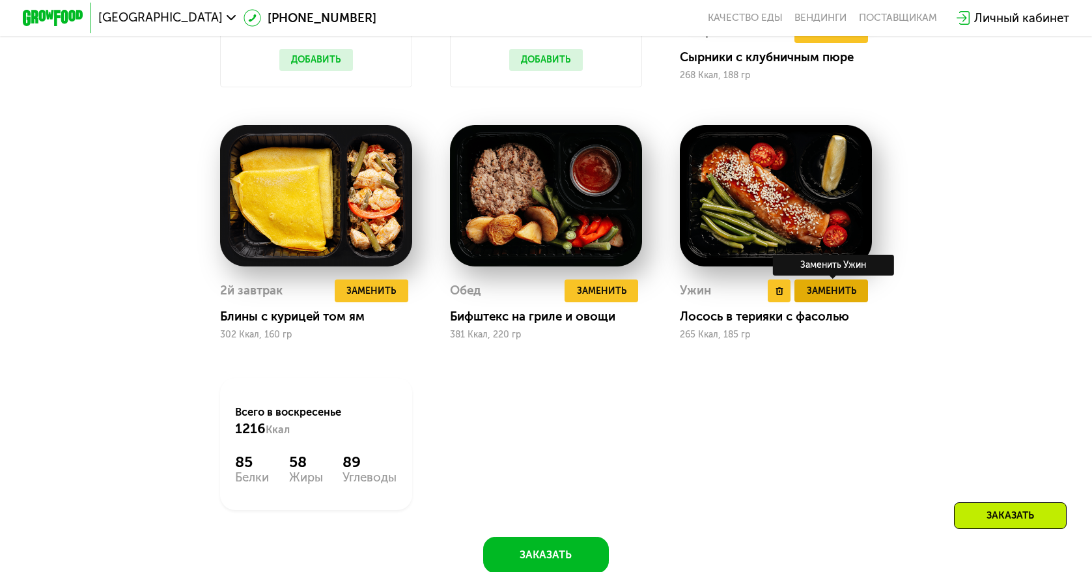
click at [830, 298] on span "Заменить" at bounding box center [831, 290] width 49 height 15
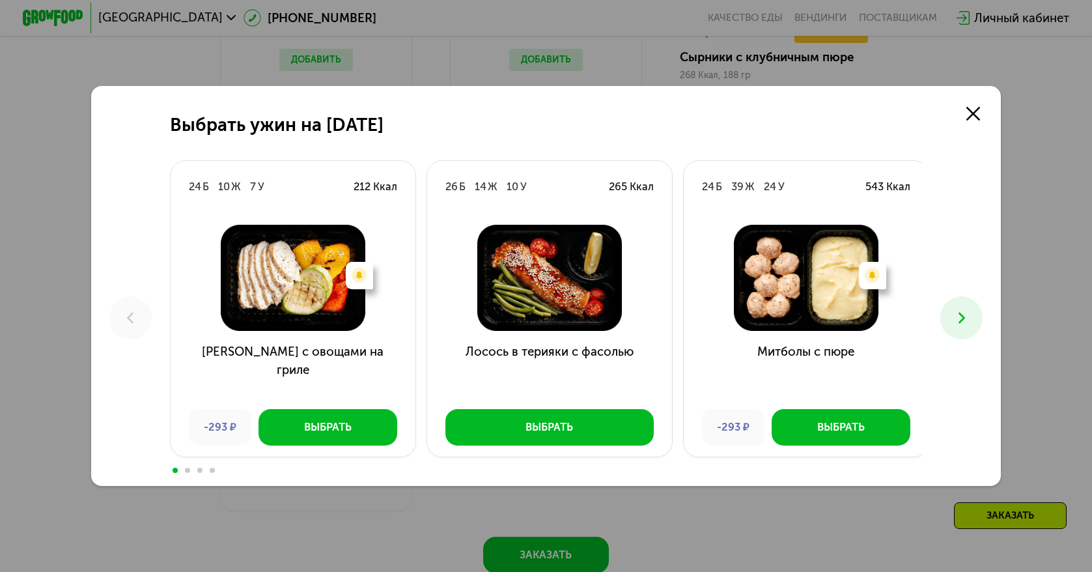
click at [961, 325] on icon at bounding box center [962, 318] width 18 height 18
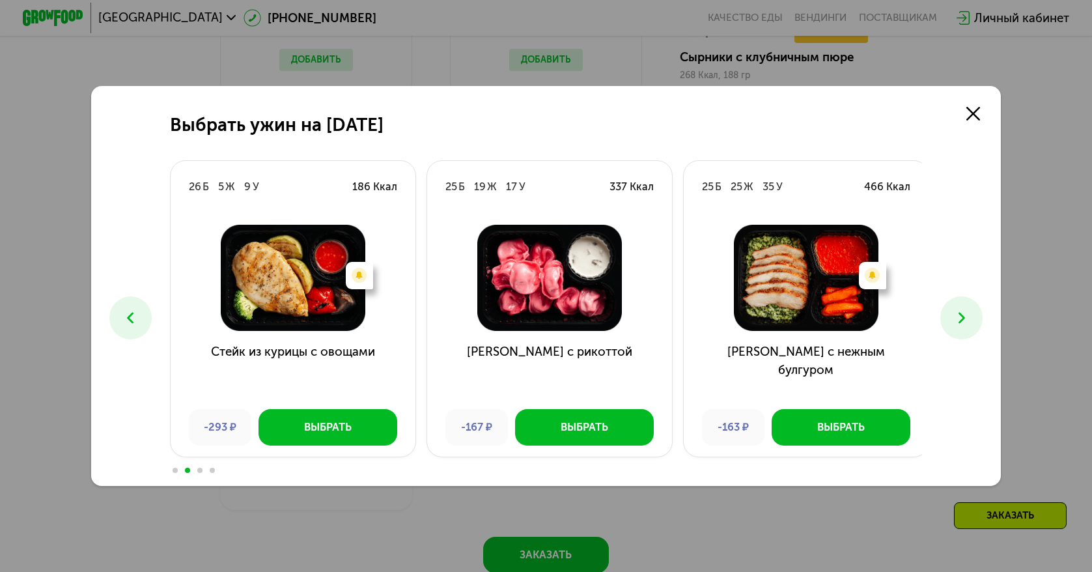
click at [960, 326] on icon at bounding box center [962, 318] width 18 height 18
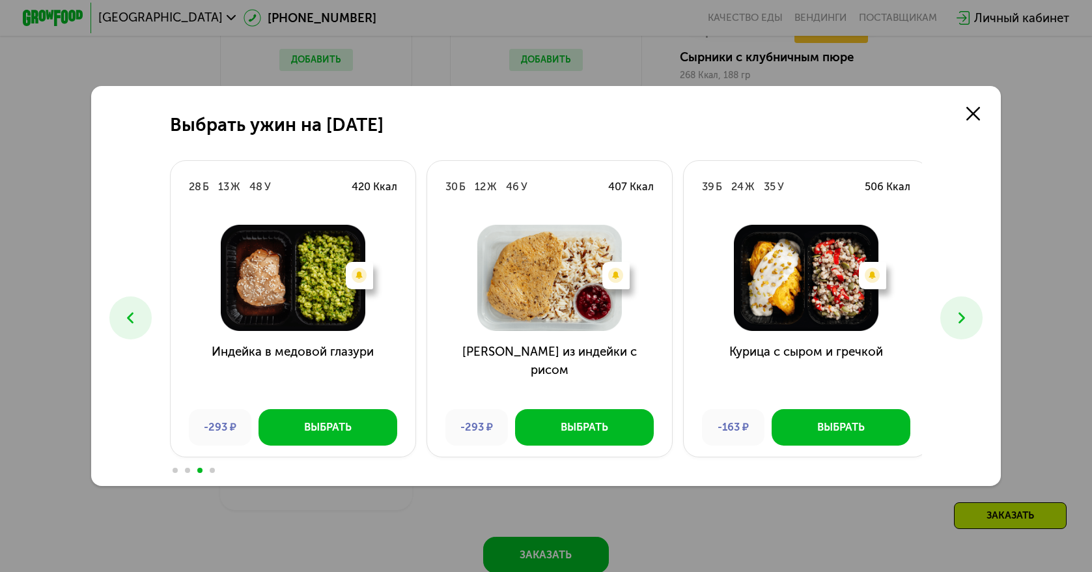
click at [960, 326] on icon at bounding box center [962, 318] width 18 height 18
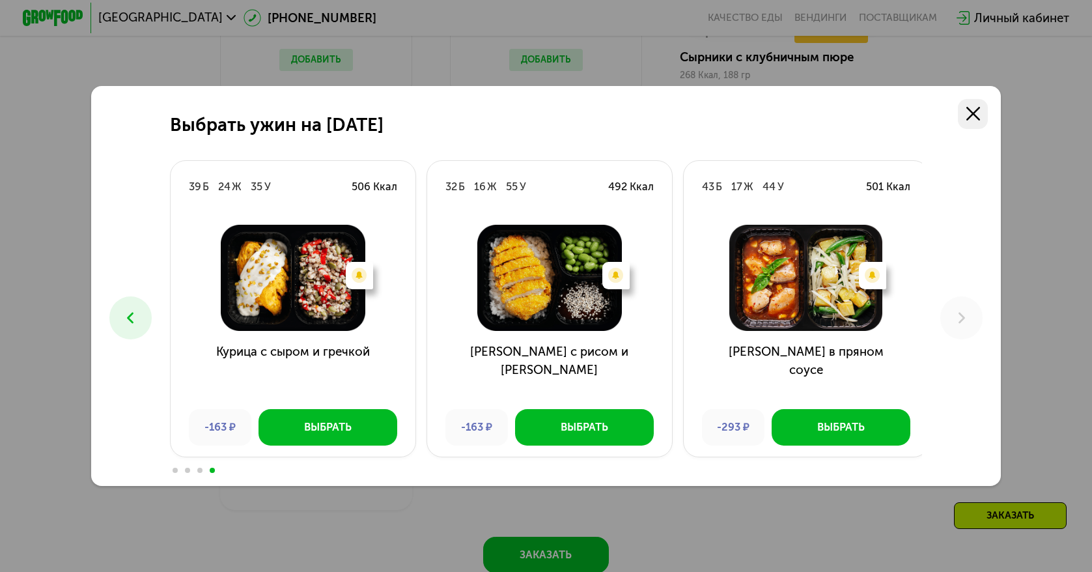
click at [971, 117] on icon at bounding box center [973, 114] width 14 height 14
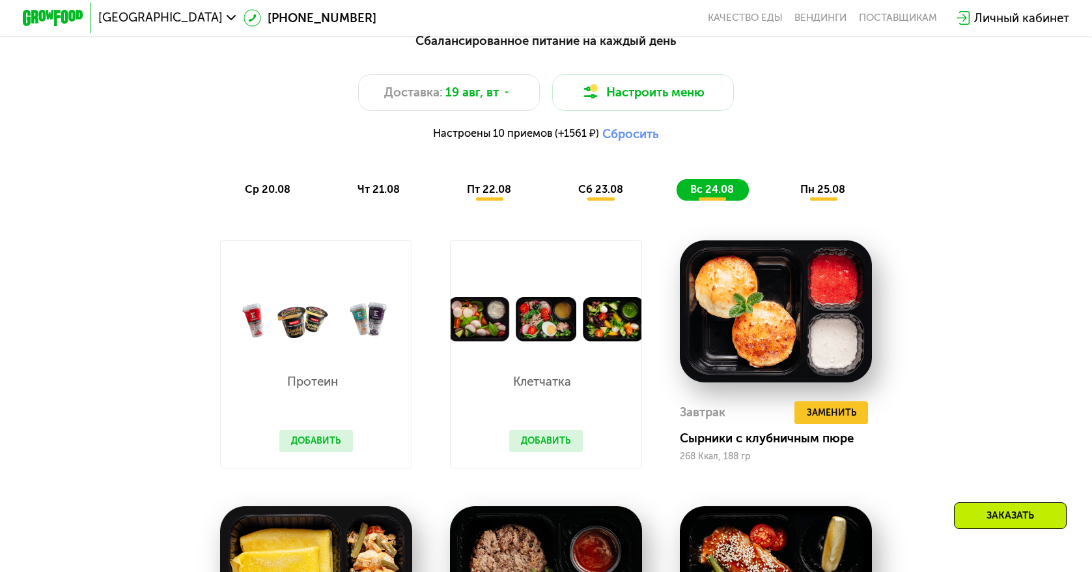
scroll to position [716, 0]
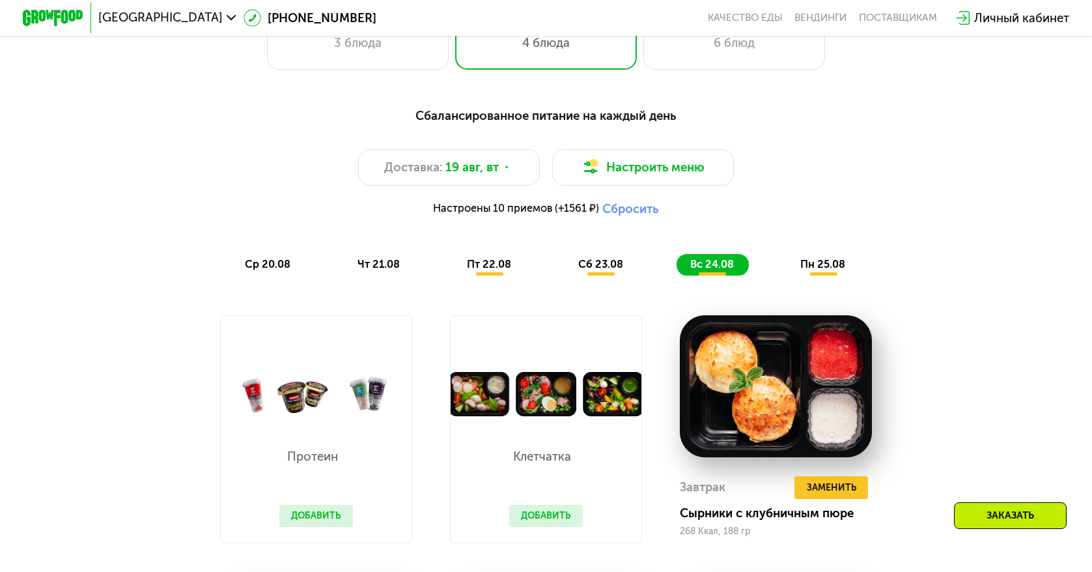
click at [823, 270] on span "пн 25.08" at bounding box center [822, 264] width 45 height 12
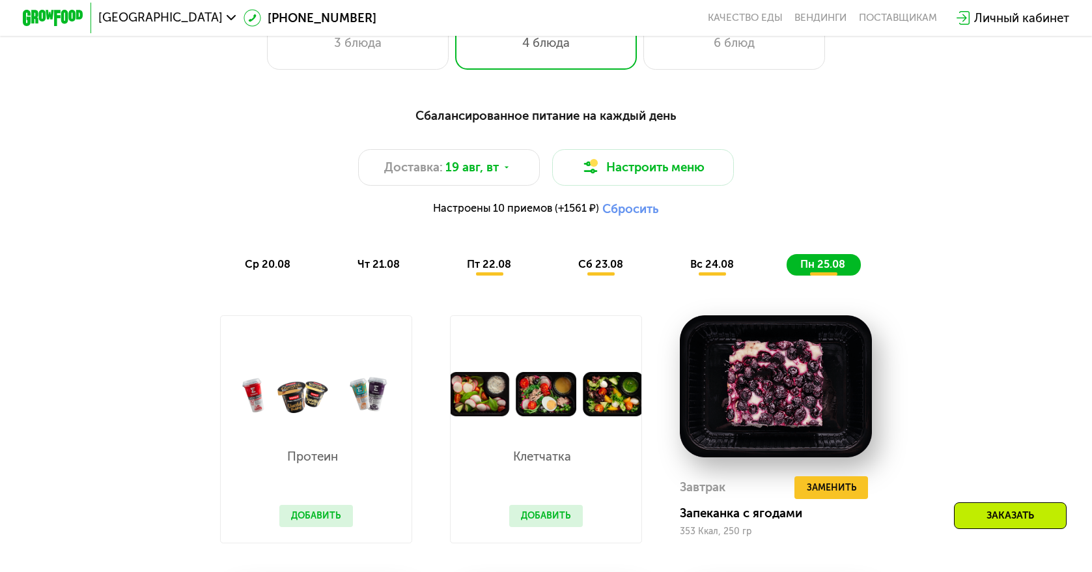
click at [597, 270] on span "сб 23.08" at bounding box center [600, 264] width 45 height 12
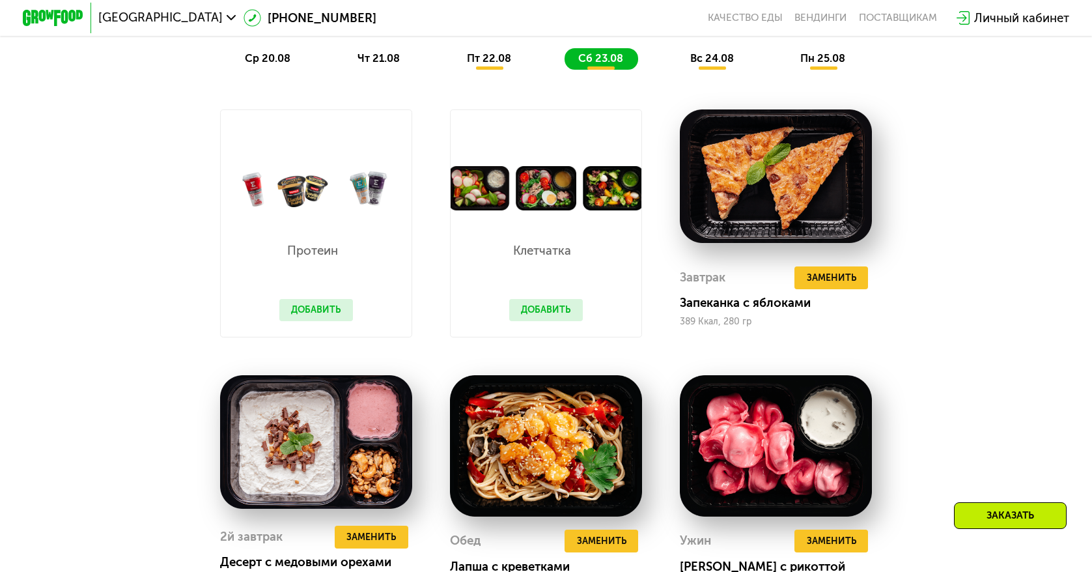
scroll to position [847, 0]
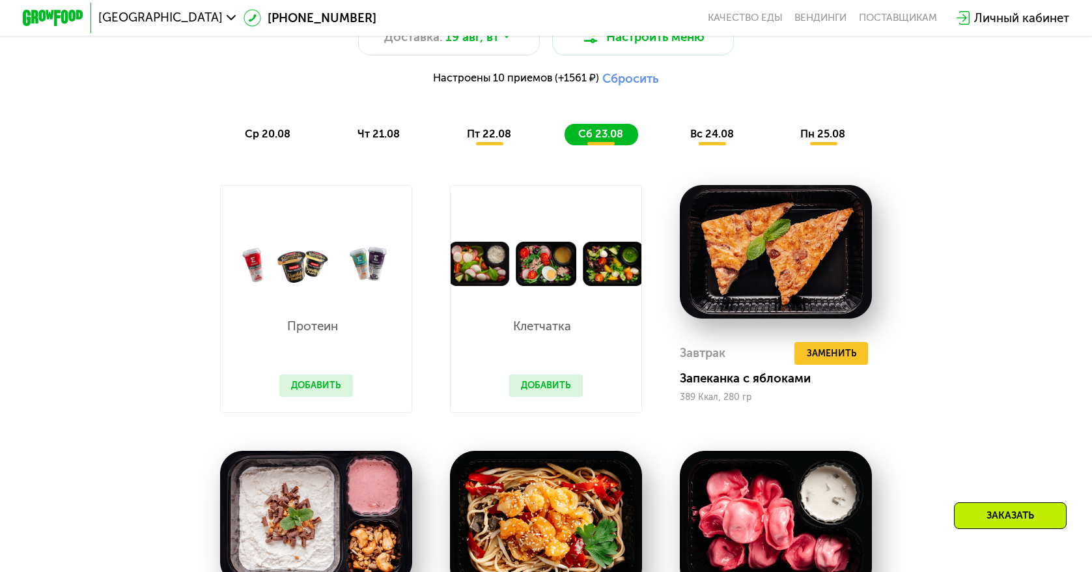
click at [474, 140] on span "пт 22.08" at bounding box center [489, 134] width 44 height 12
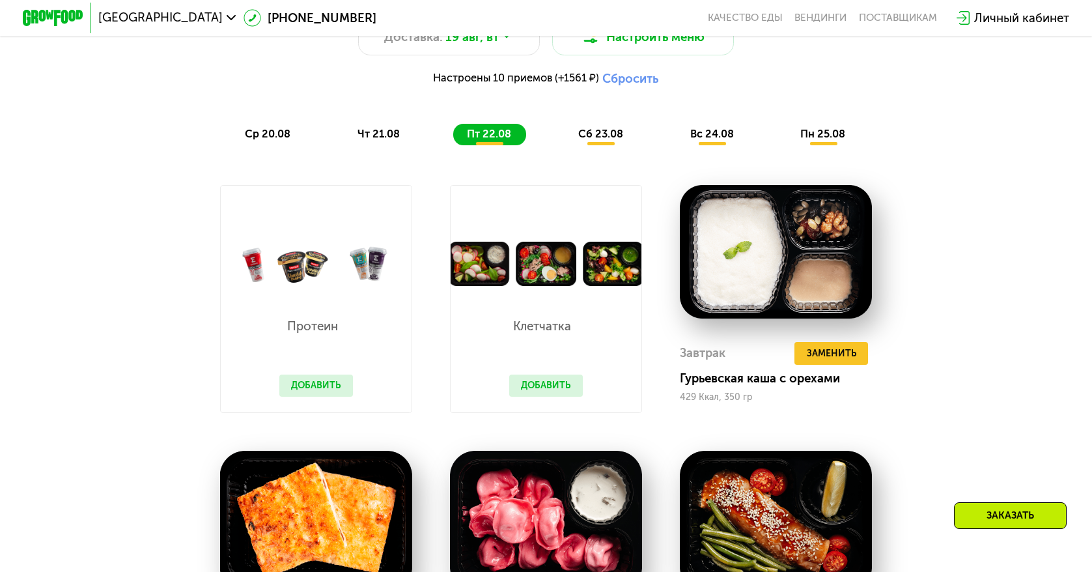
scroll to position [1107, 0]
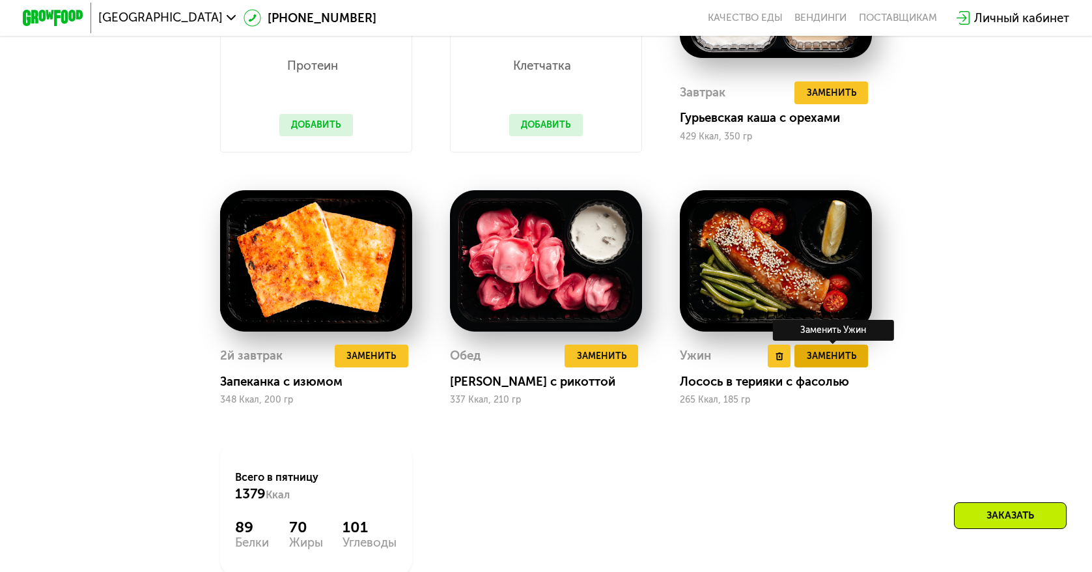
click at [837, 363] on span "Заменить" at bounding box center [831, 355] width 49 height 15
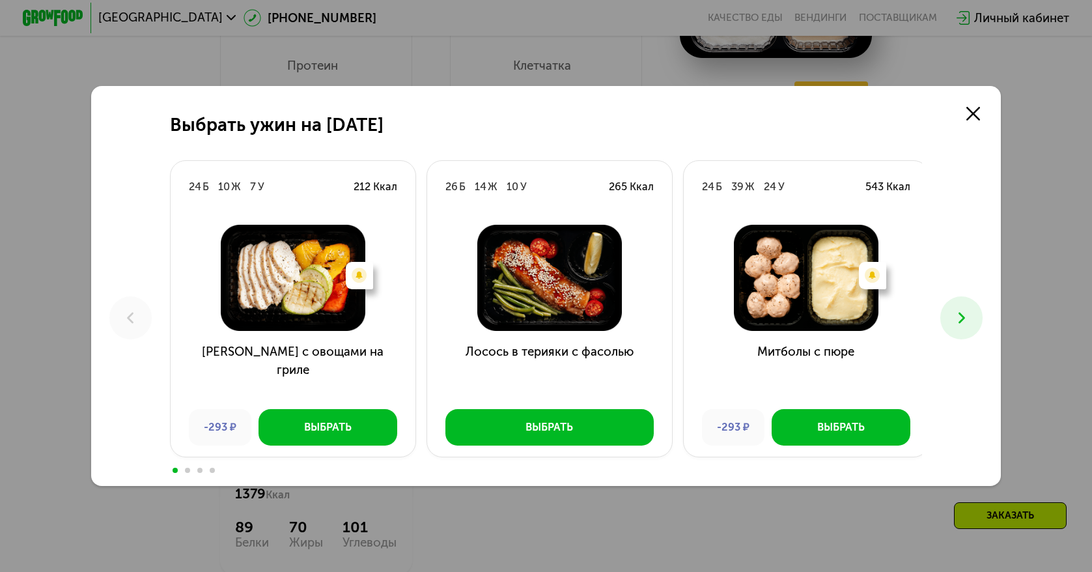
click at [968, 315] on icon at bounding box center [962, 318] width 18 height 18
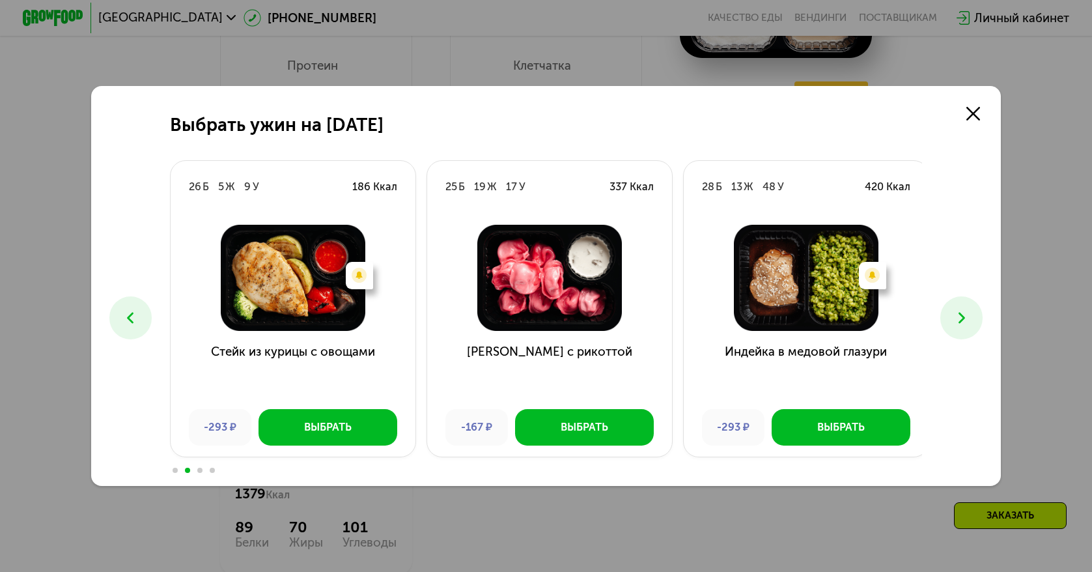
click at [968, 315] on icon at bounding box center [962, 318] width 18 height 18
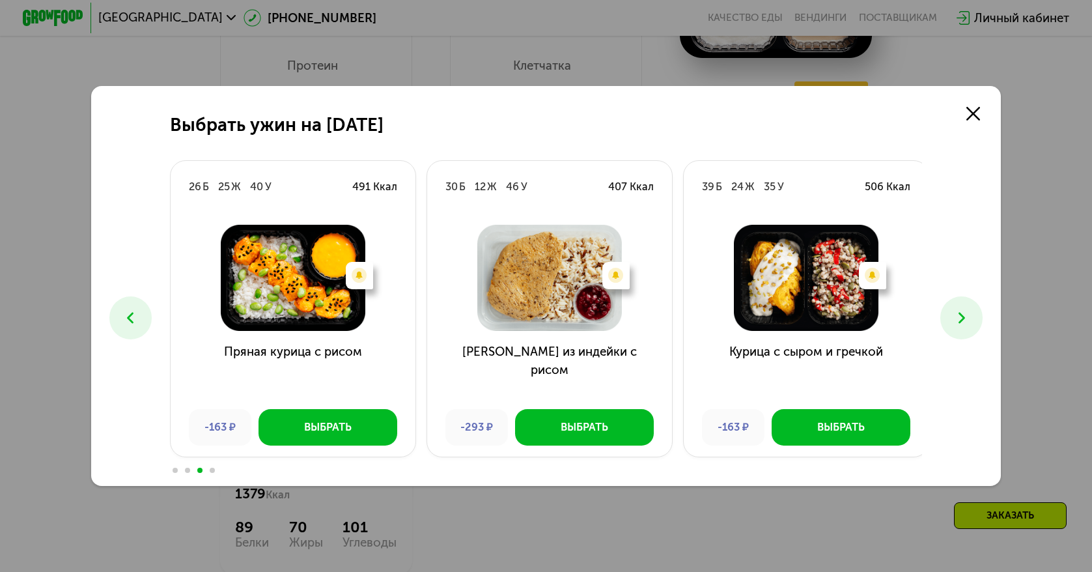
click at [968, 315] on icon at bounding box center [962, 318] width 18 height 18
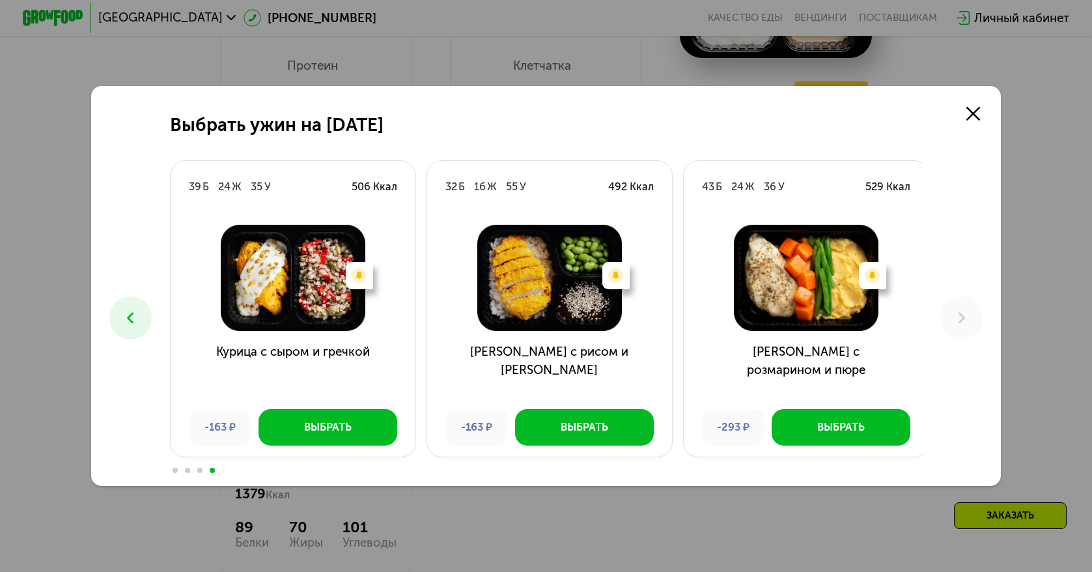
click at [138, 317] on button at bounding box center [130, 317] width 42 height 42
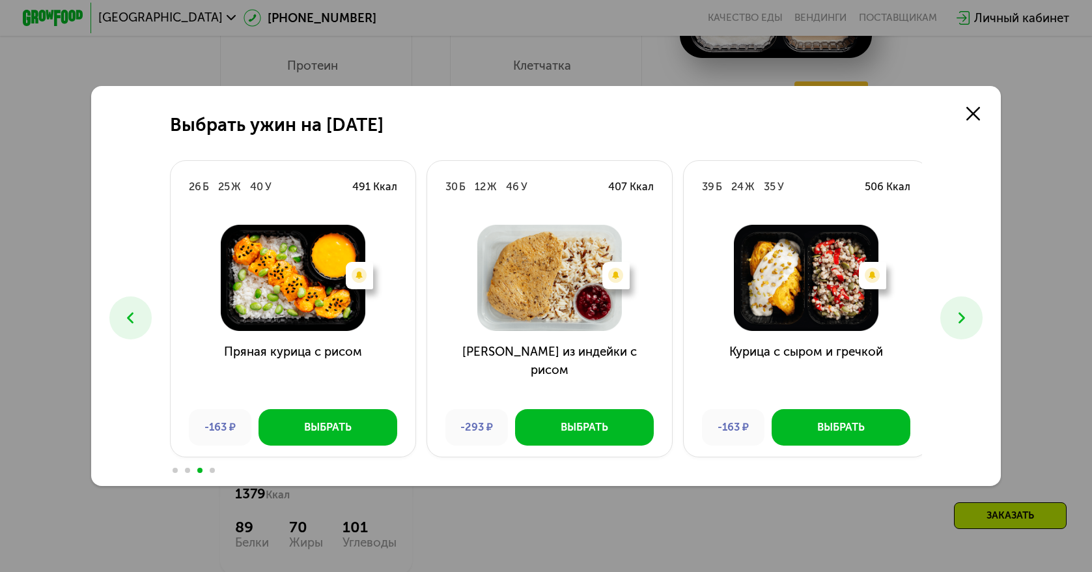
click at [138, 317] on button at bounding box center [130, 317] width 42 height 42
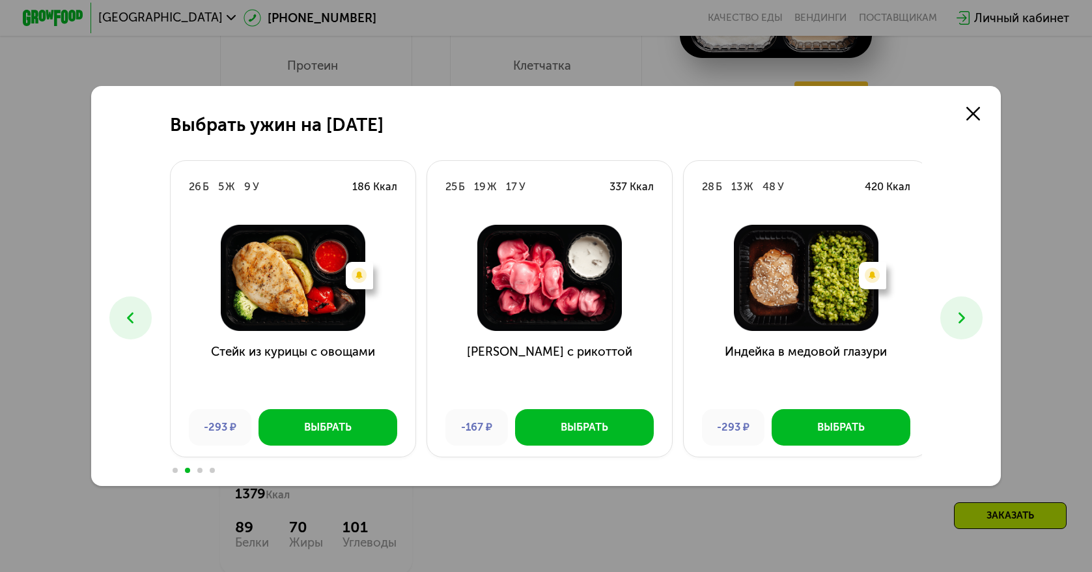
click at [138, 317] on button at bounding box center [130, 317] width 42 height 42
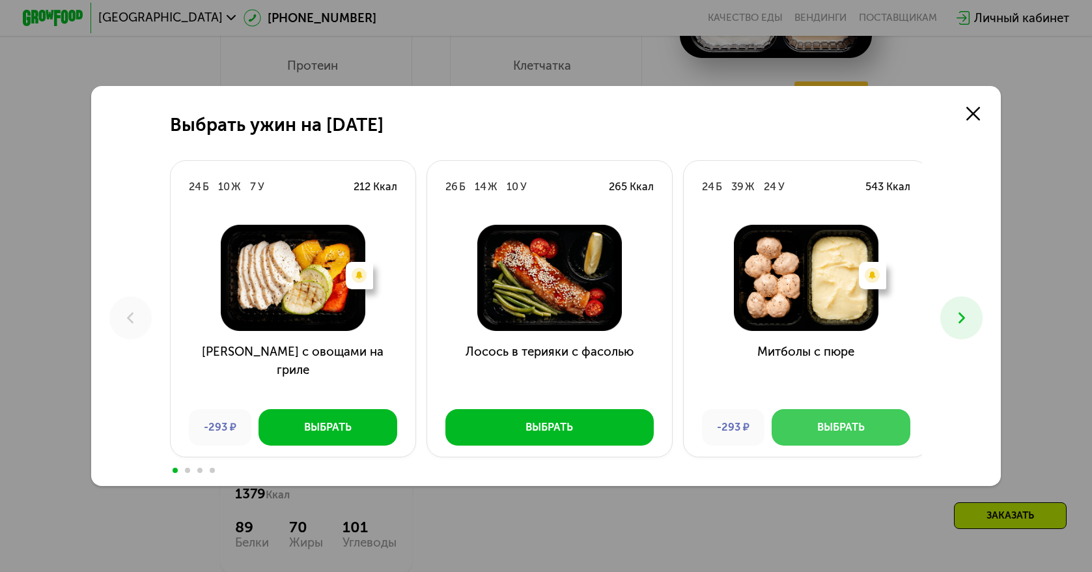
click at [838, 429] on div "Выбрать" at bounding box center [841, 426] width 48 height 15
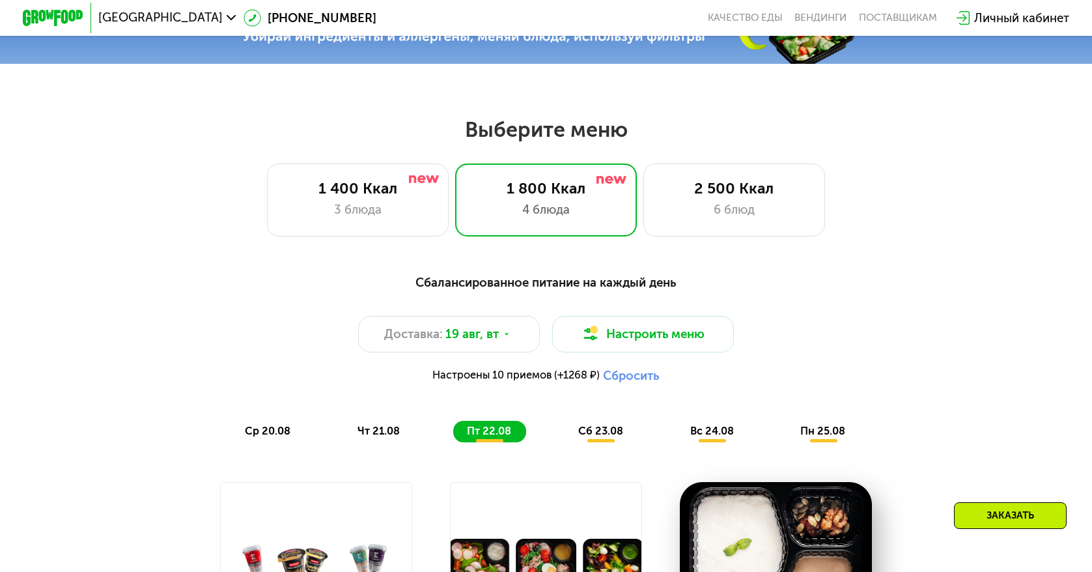
scroll to position [586, 0]
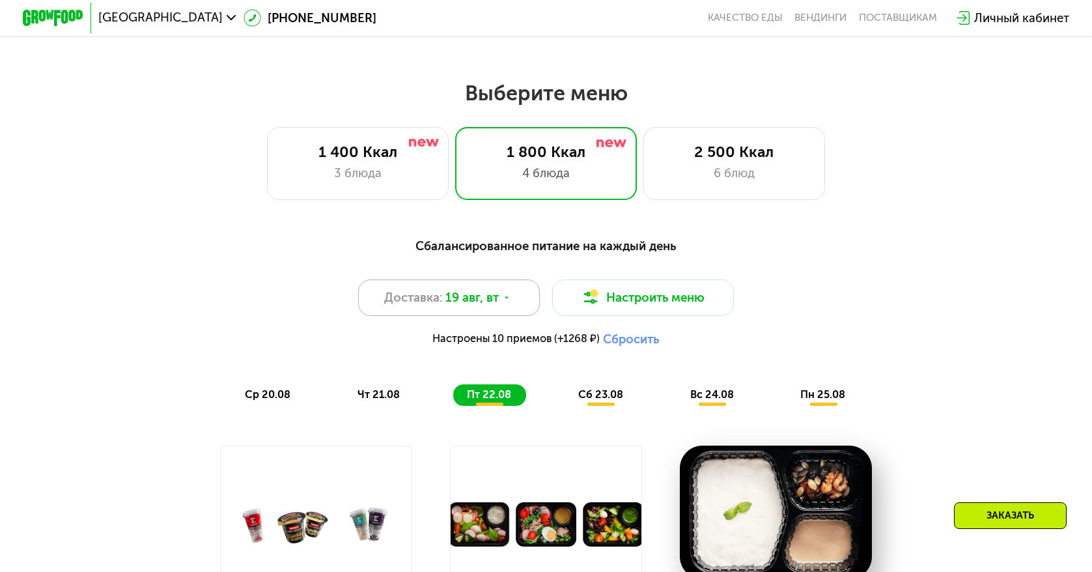
click at [520, 307] on div "Доставка: [DATE]" at bounding box center [449, 297] width 182 height 36
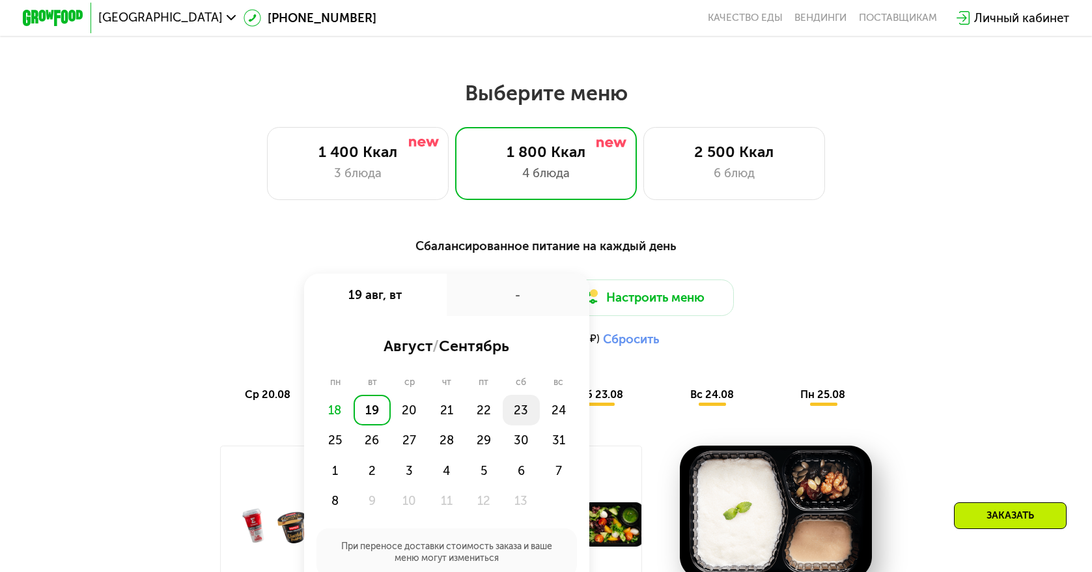
click at [540, 414] on div "23" at bounding box center [558, 410] width 37 height 31
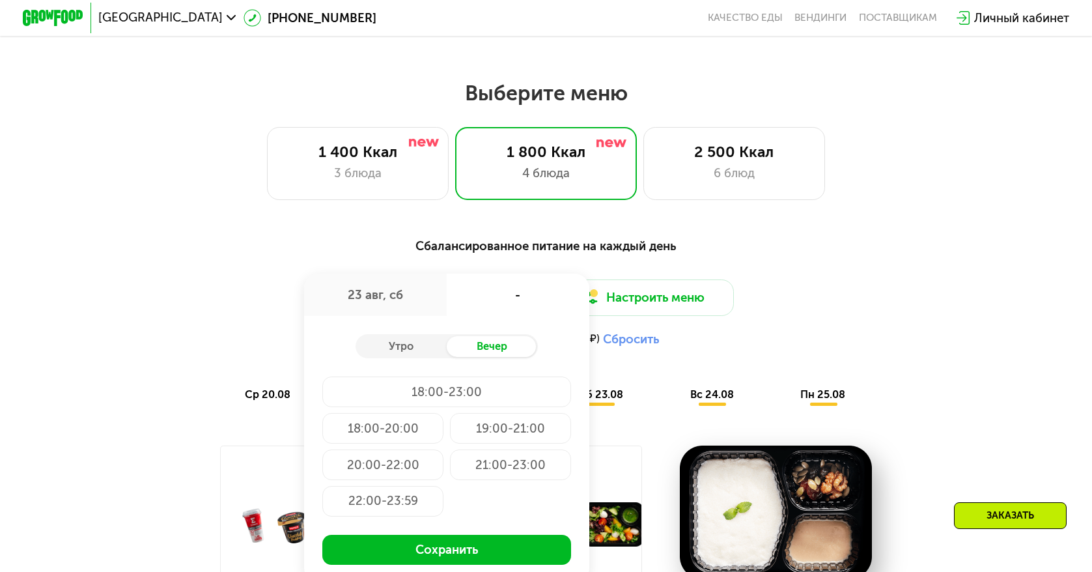
click at [357, 311] on div "23 авг, сб" at bounding box center [375, 295] width 143 height 42
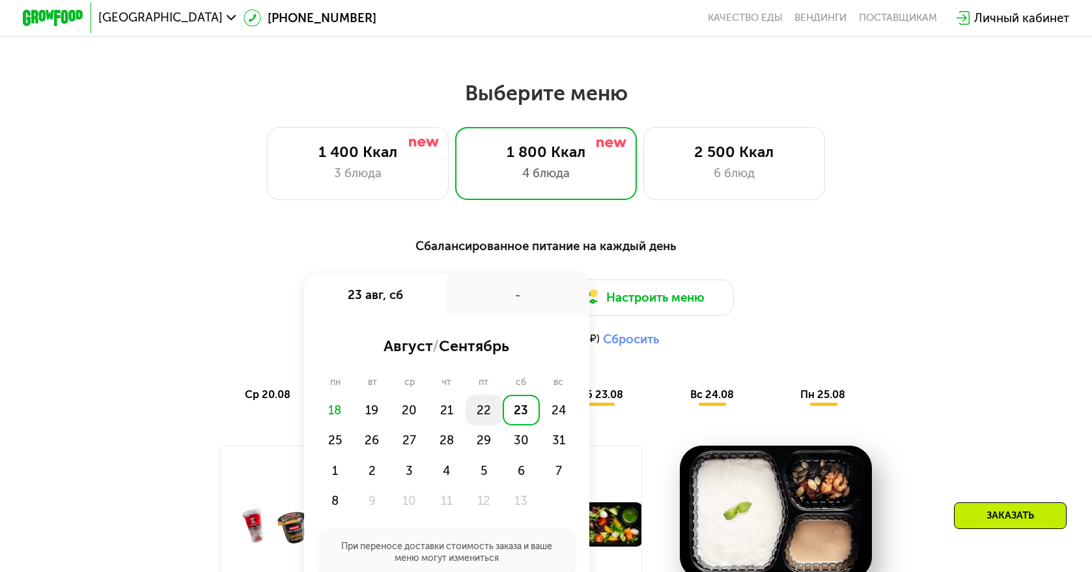
click at [503, 425] on div "22" at bounding box center [521, 410] width 37 height 31
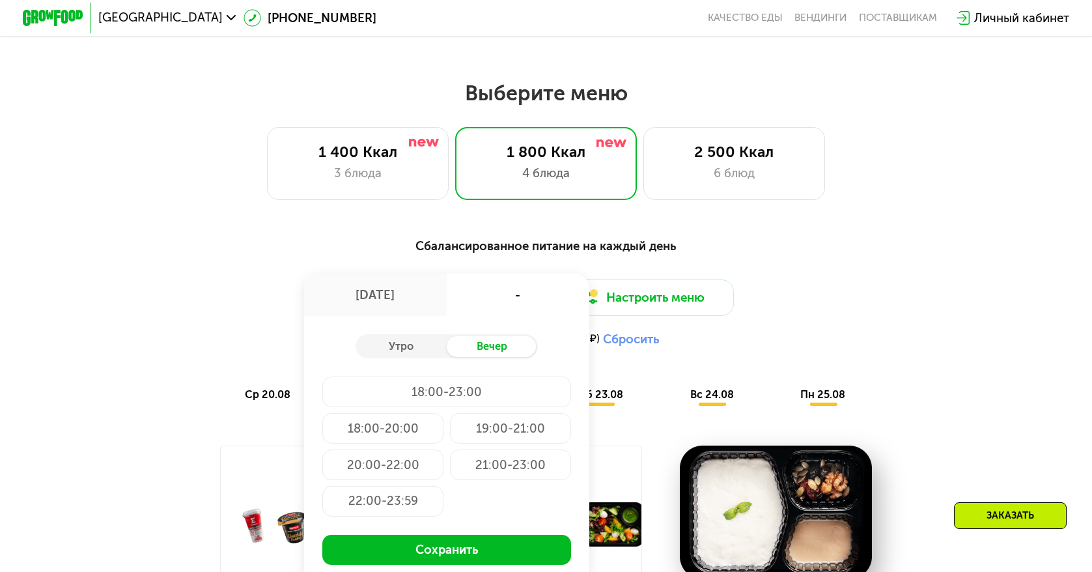
click at [450, 475] on div "20:00-22:00" at bounding box center [510, 464] width 121 height 31
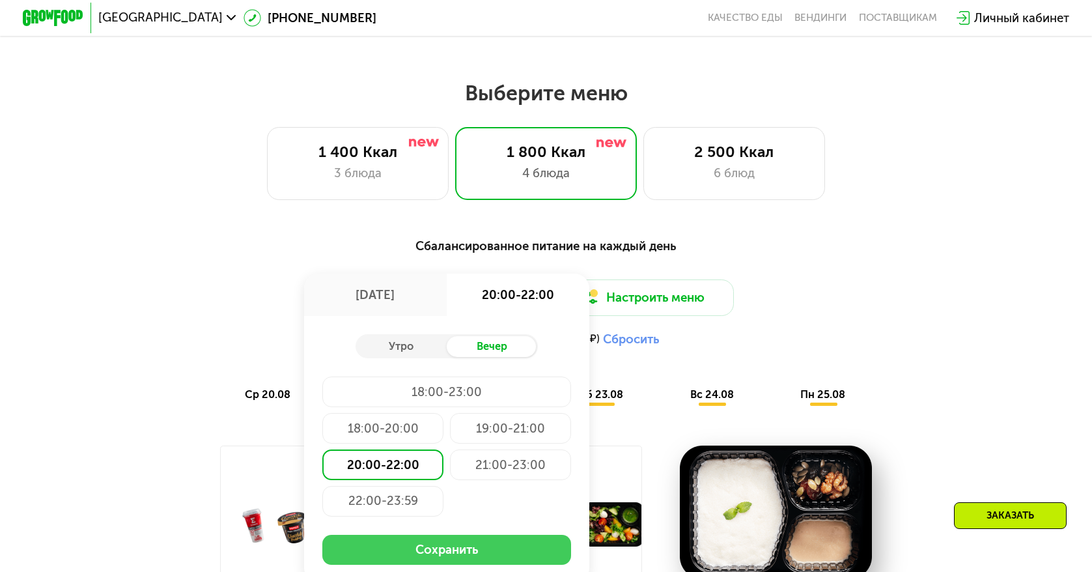
click at [436, 557] on button "Сохранить" at bounding box center [446, 550] width 249 height 31
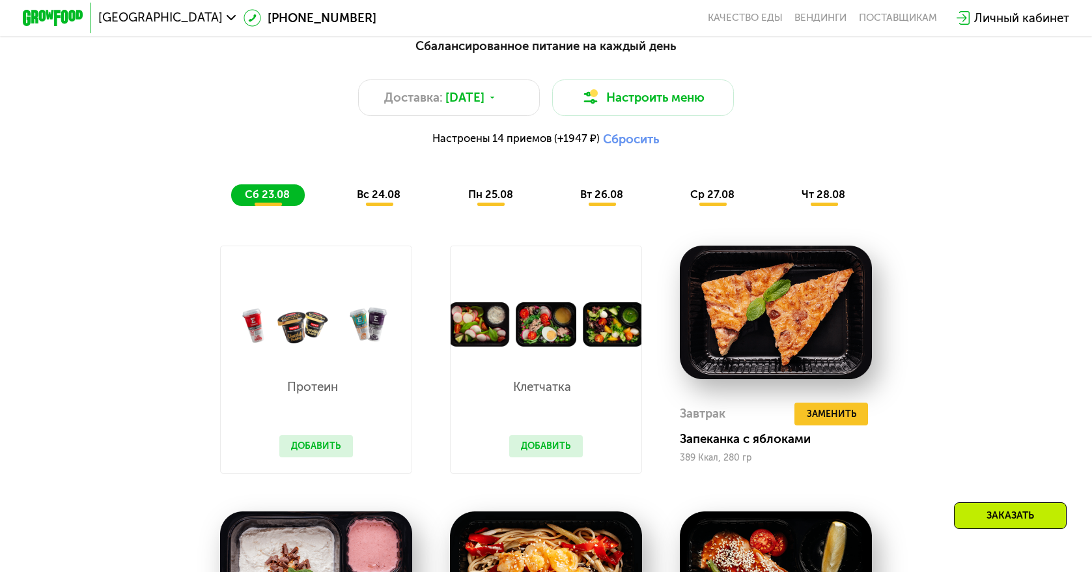
scroll to position [781, 0]
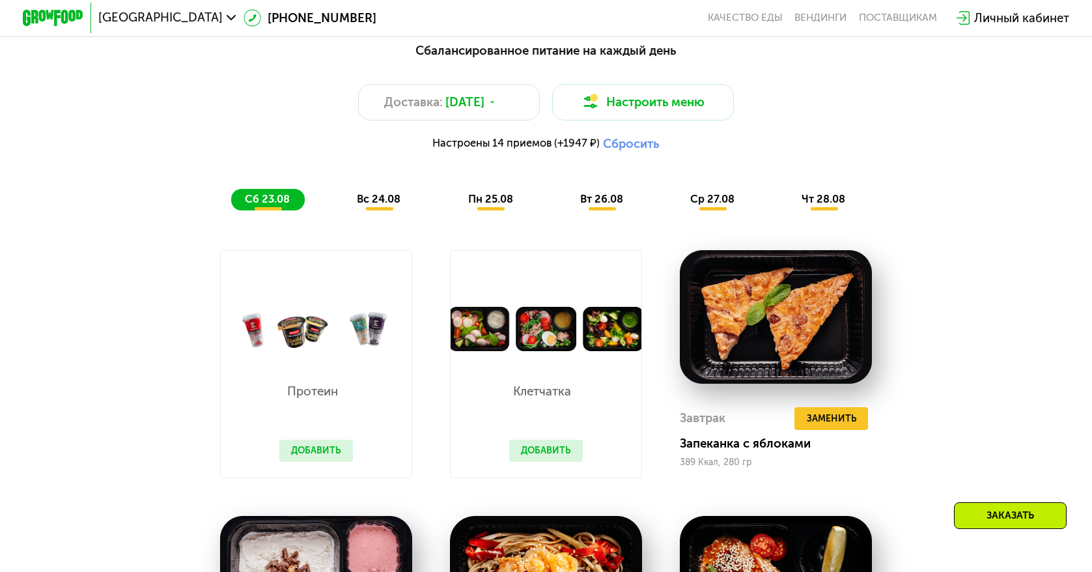
click at [361, 205] on span "вс 24.08" at bounding box center [379, 199] width 44 height 12
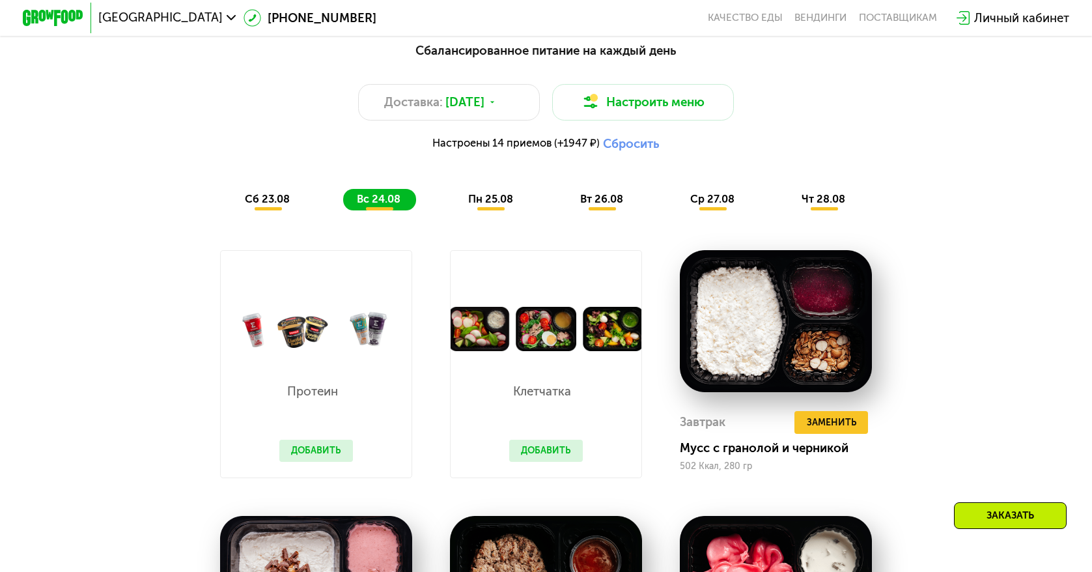
click at [498, 205] on span "пн 25.08" at bounding box center [490, 199] width 45 height 12
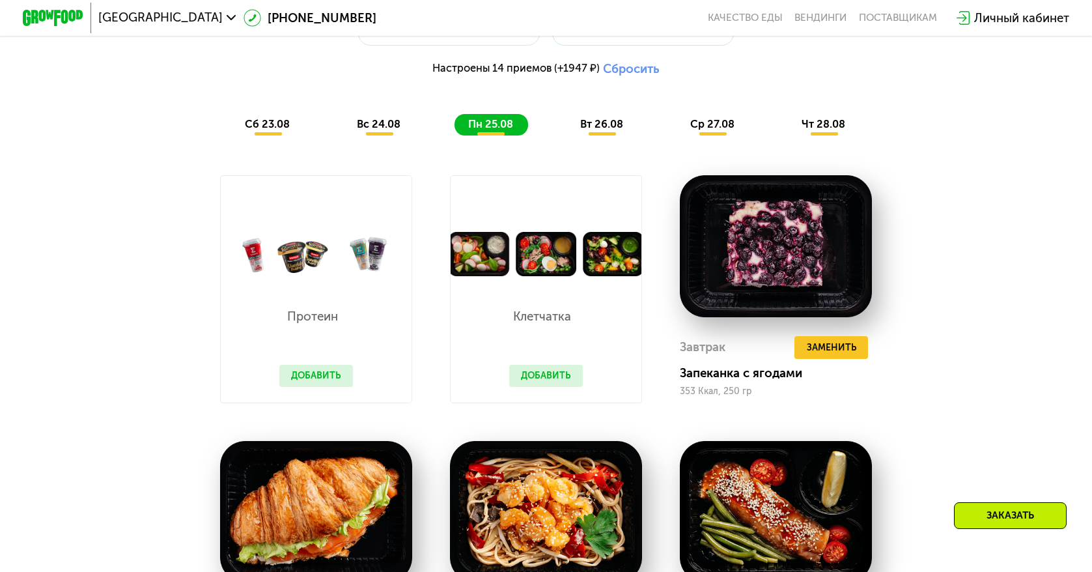
scroll to position [847, 0]
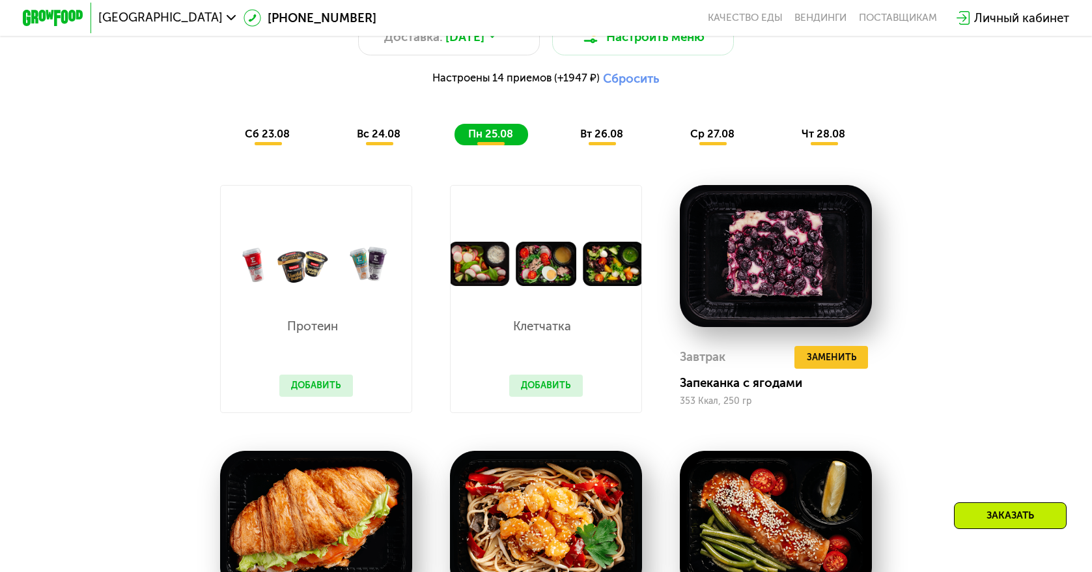
click at [621, 139] on span "вт 26.08" at bounding box center [601, 134] width 43 height 12
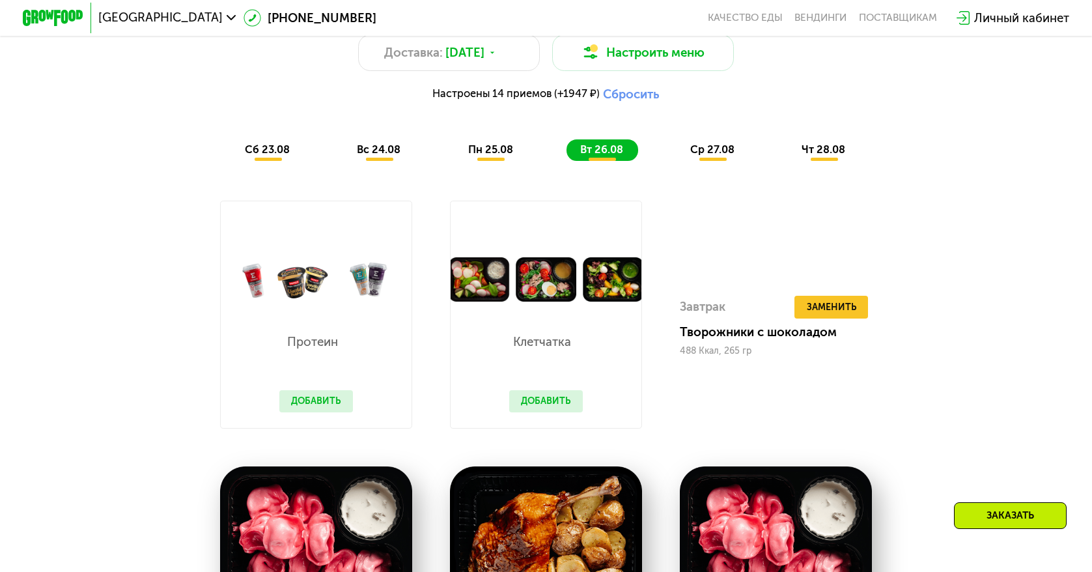
scroll to position [781, 0]
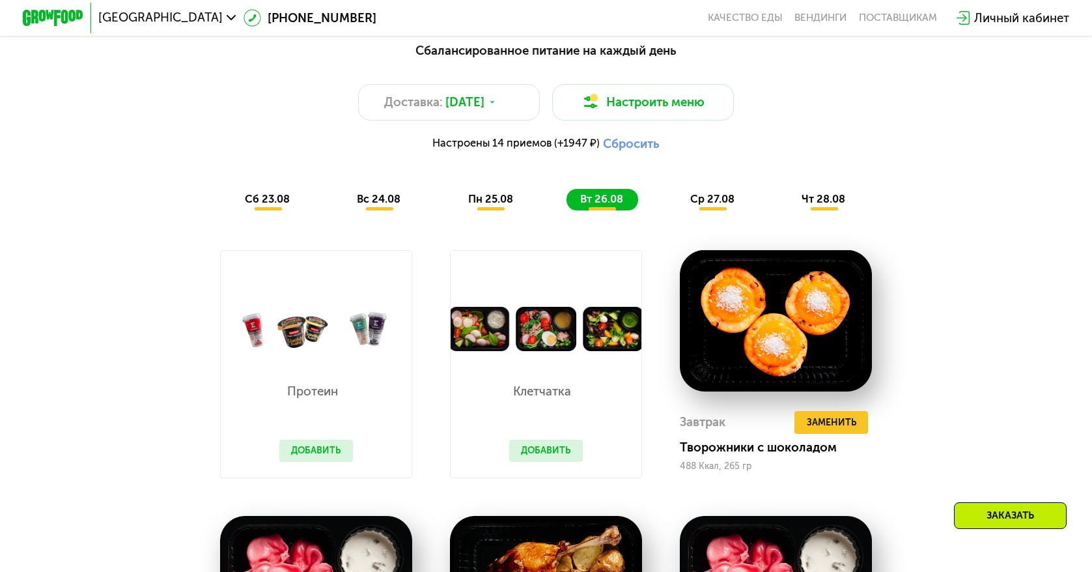
click at [709, 203] on span "ср 27.08" at bounding box center [712, 199] width 44 height 12
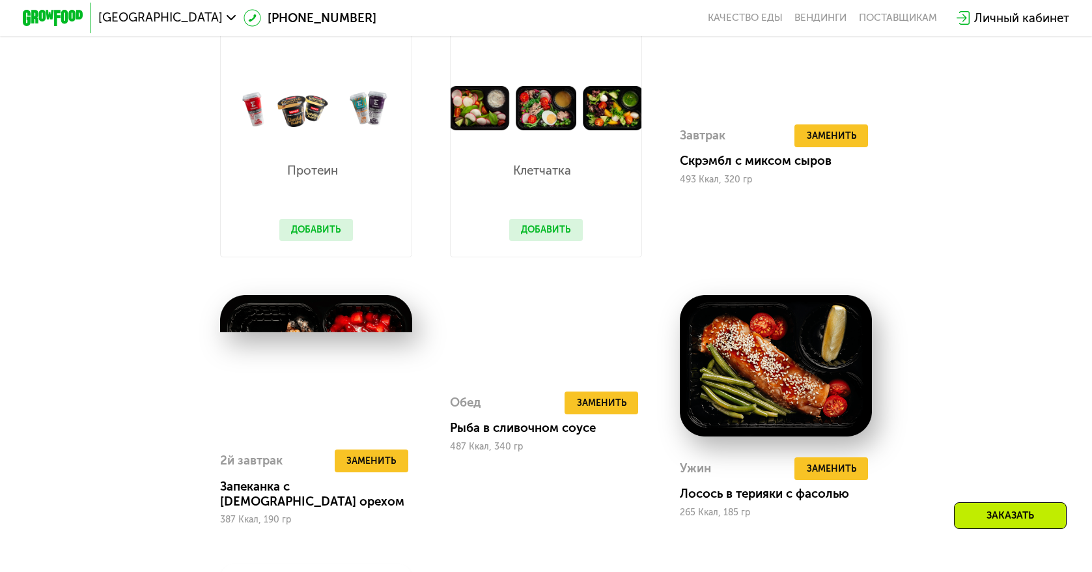
scroll to position [1042, 0]
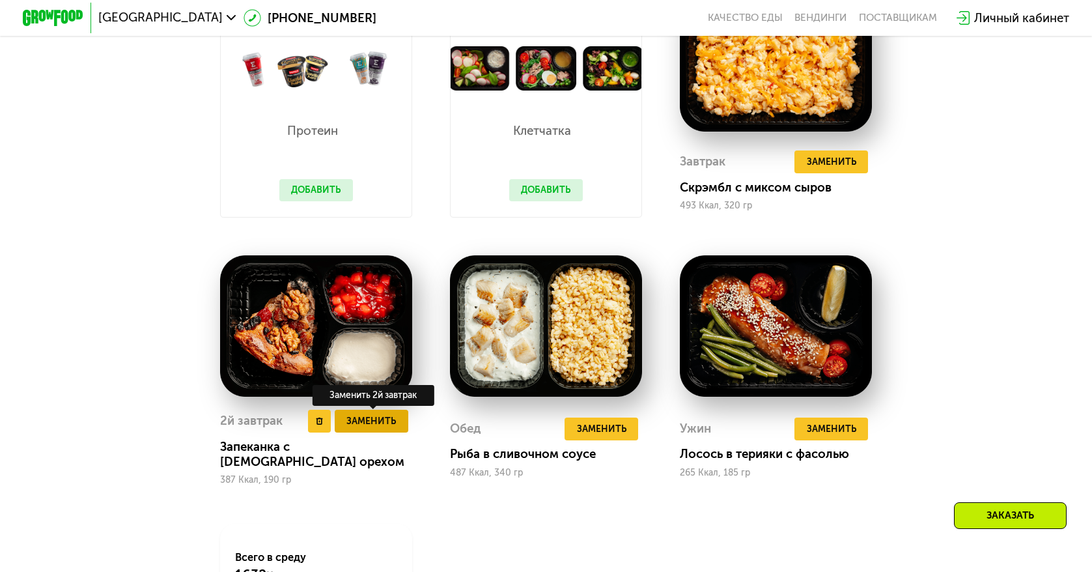
click at [357, 429] on span "Заменить" at bounding box center [370, 421] width 49 height 15
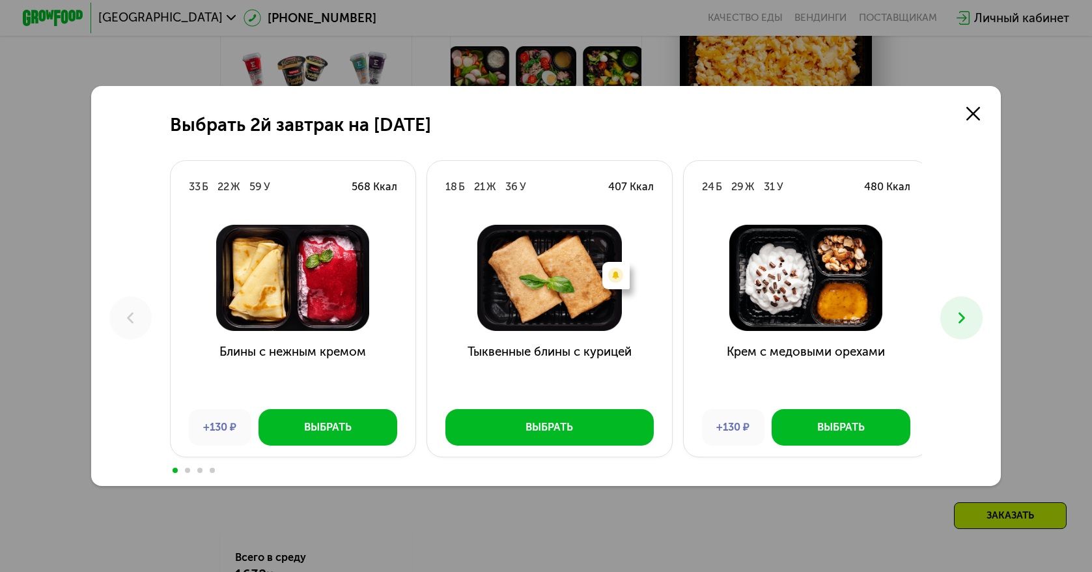
click at [964, 322] on use at bounding box center [962, 318] width 7 height 11
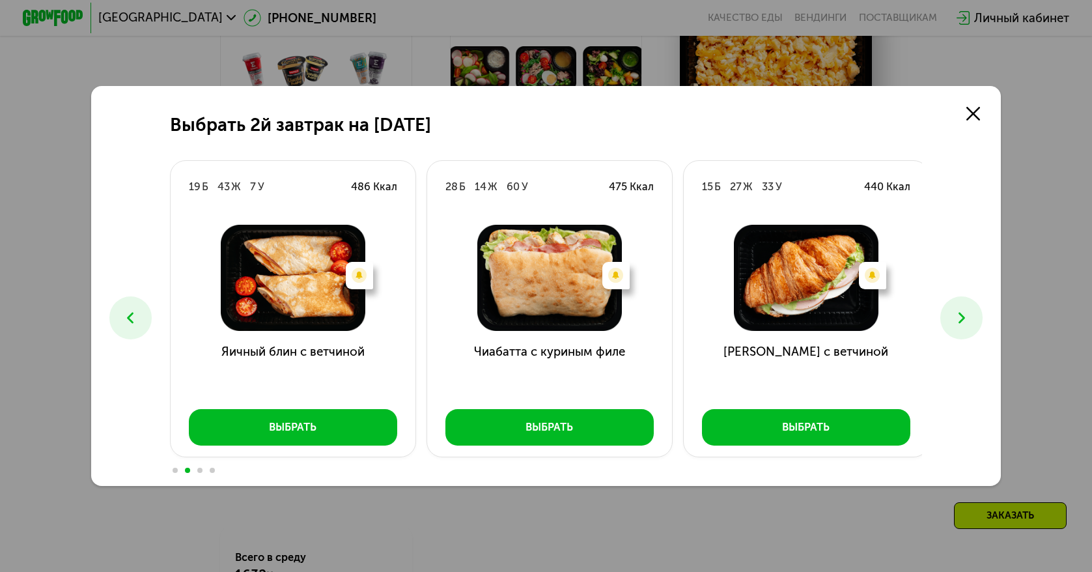
click at [964, 322] on use at bounding box center [962, 318] width 7 height 11
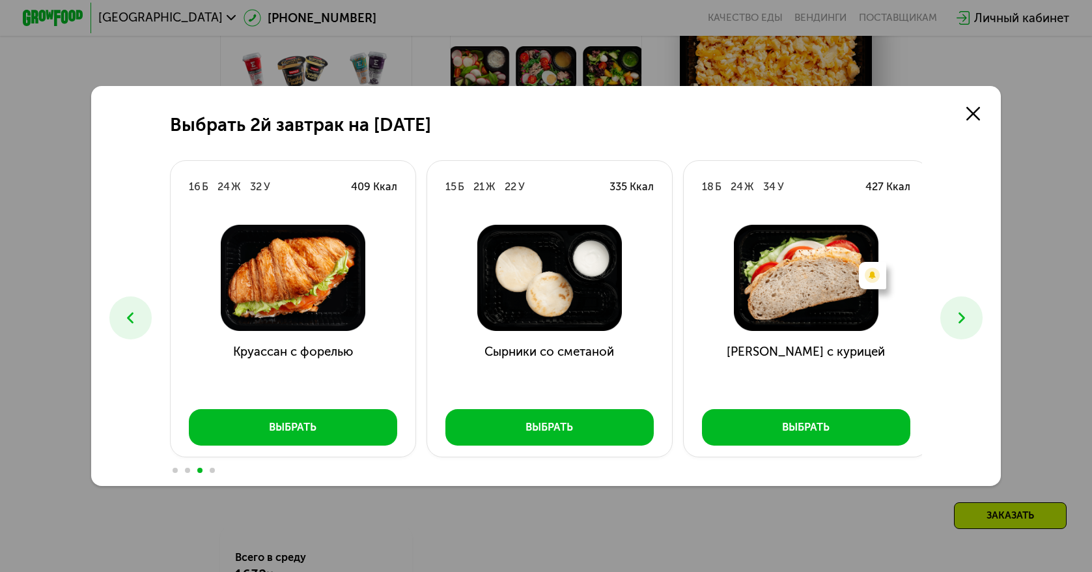
click at [964, 322] on use at bounding box center [962, 318] width 7 height 11
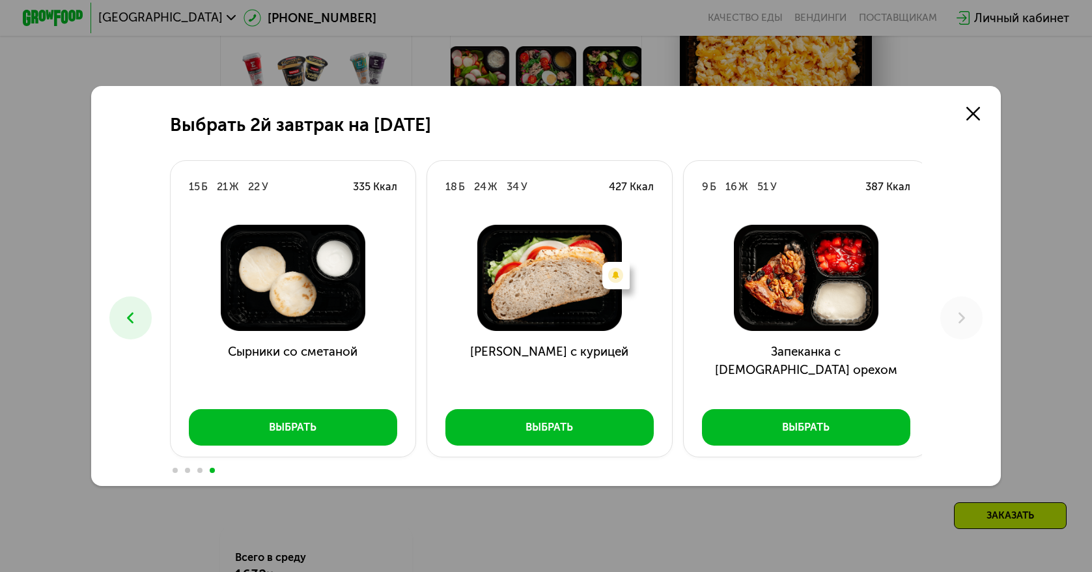
click at [132, 315] on icon at bounding box center [130, 318] width 18 height 18
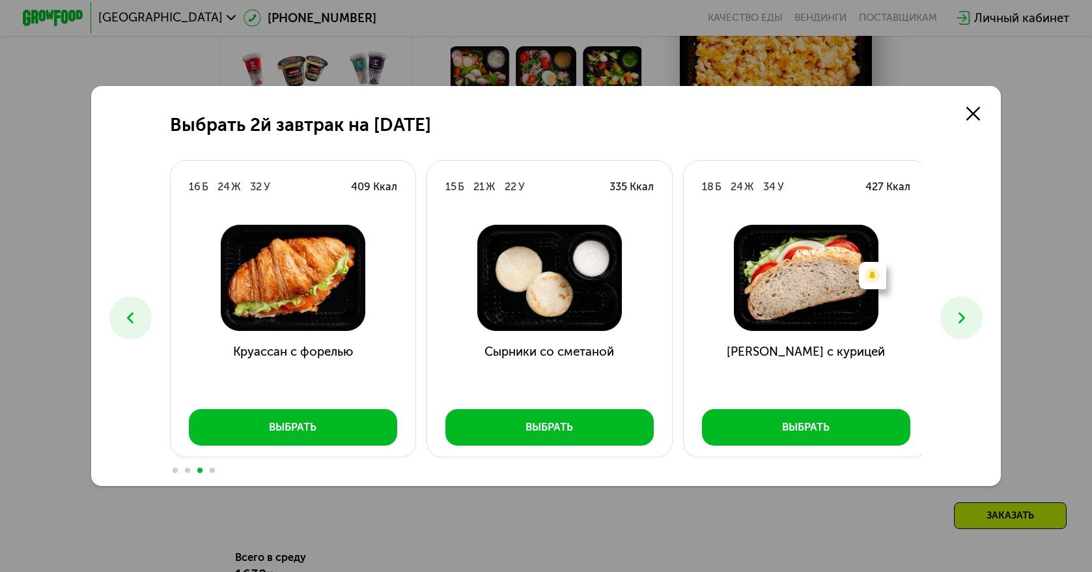
click at [132, 315] on icon at bounding box center [130, 318] width 18 height 18
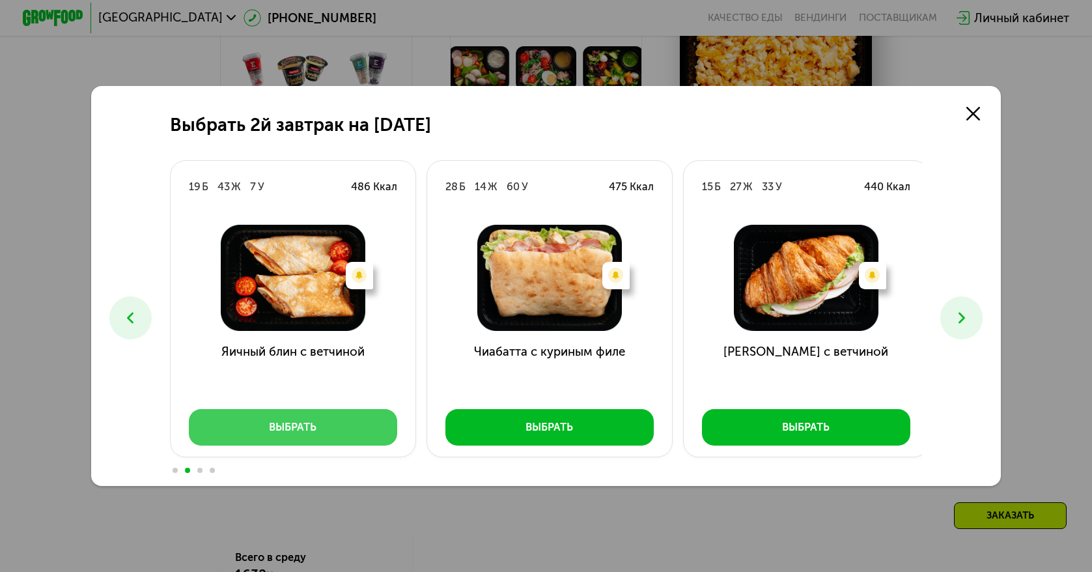
click at [302, 422] on div "Выбрать" at bounding box center [293, 426] width 48 height 15
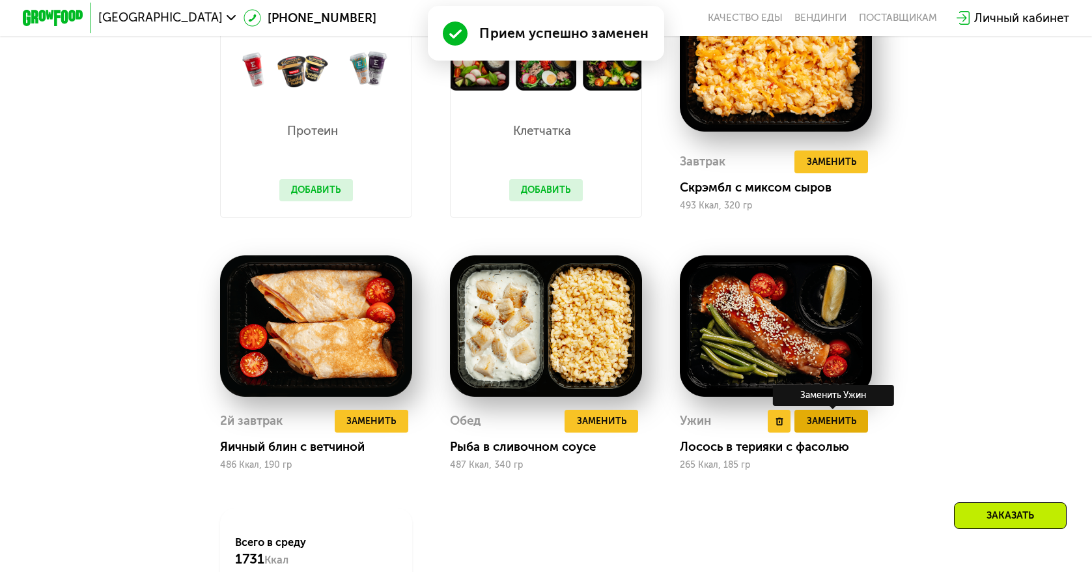
click at [834, 429] on span "Заменить" at bounding box center [831, 421] width 49 height 15
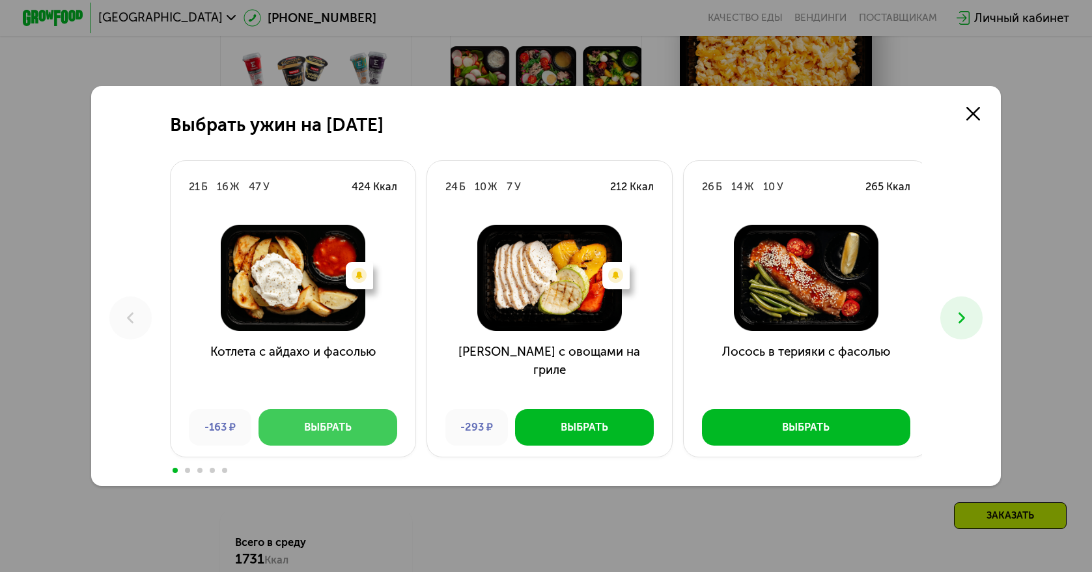
click at [333, 425] on div "Выбрать" at bounding box center [328, 426] width 48 height 15
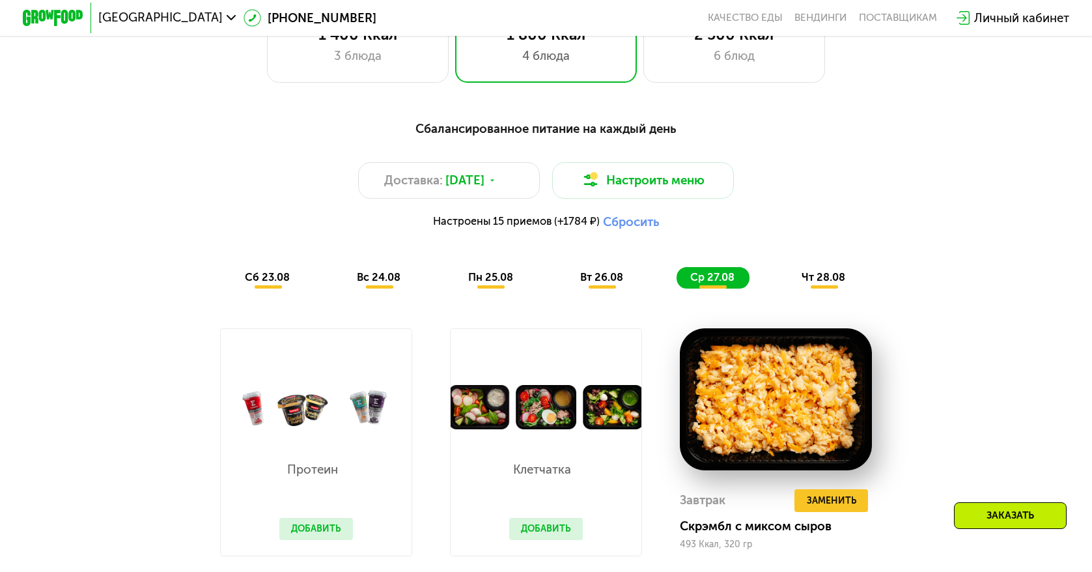
scroll to position [716, 0]
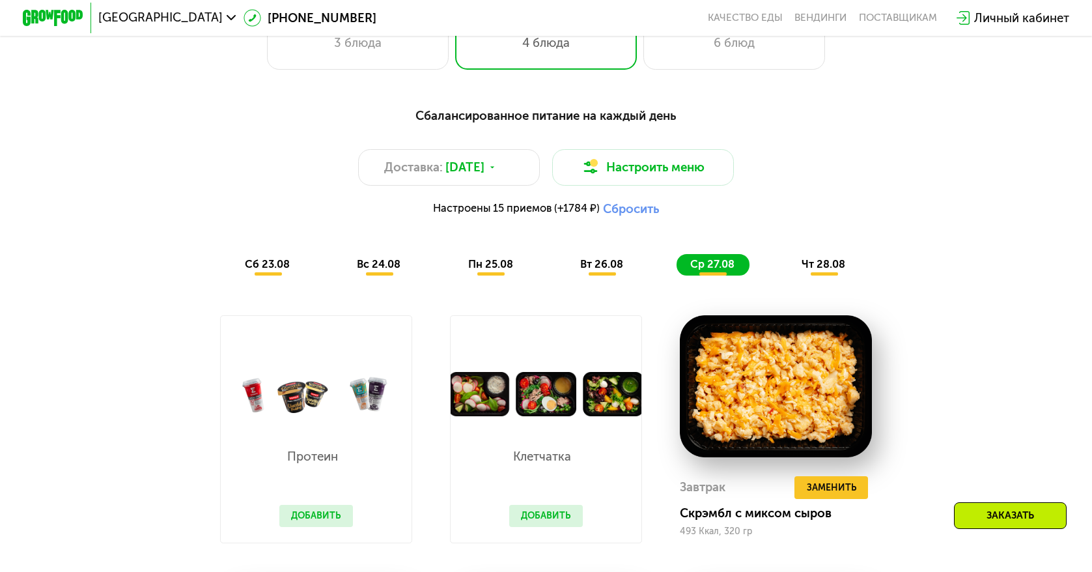
click at [830, 270] on span "чт 28.08" at bounding box center [824, 264] width 44 height 12
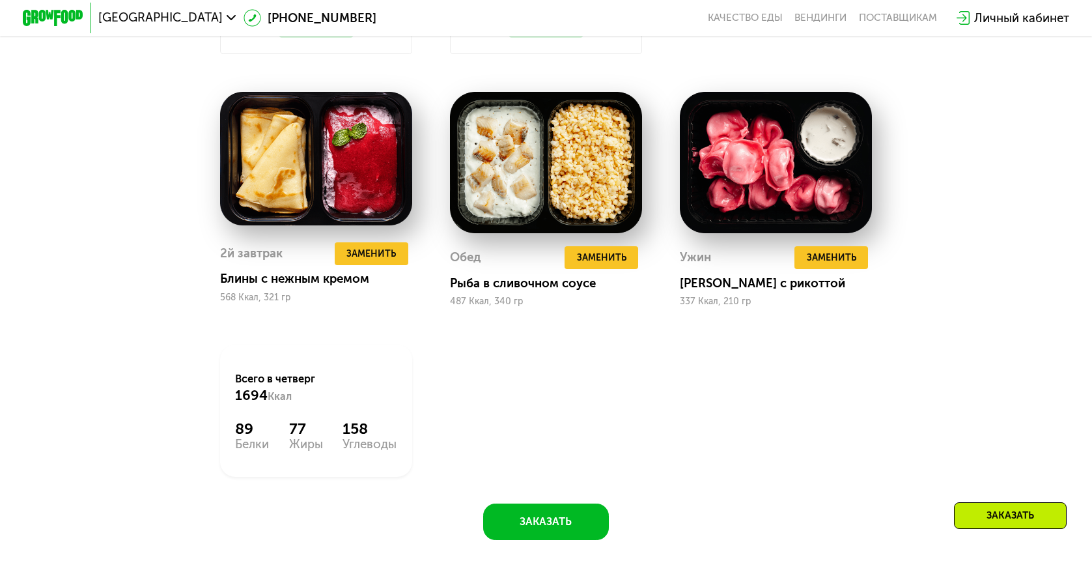
scroll to position [1172, 0]
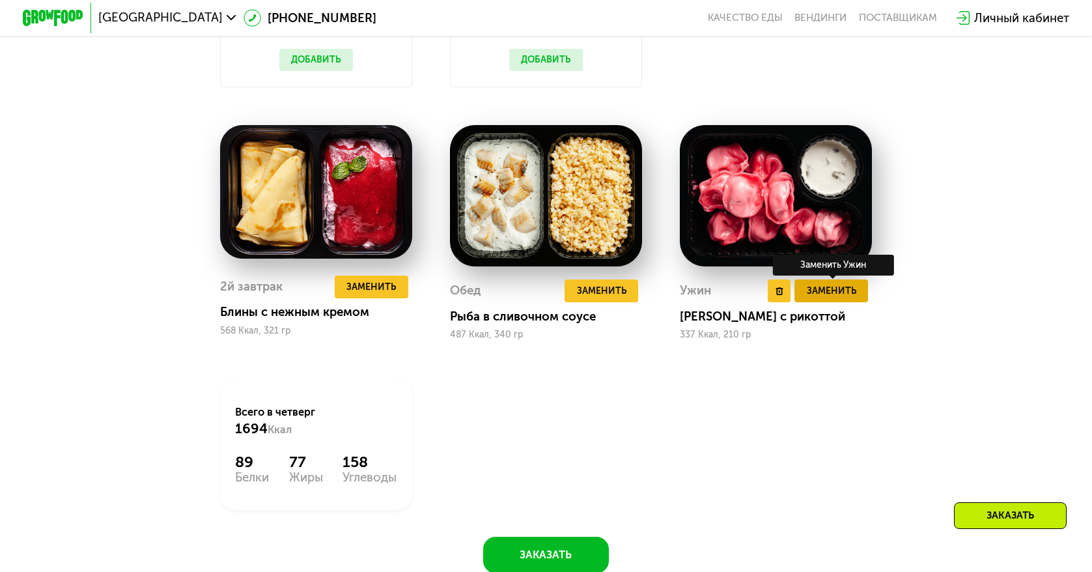
click at [850, 298] on span "Заменить" at bounding box center [831, 290] width 49 height 15
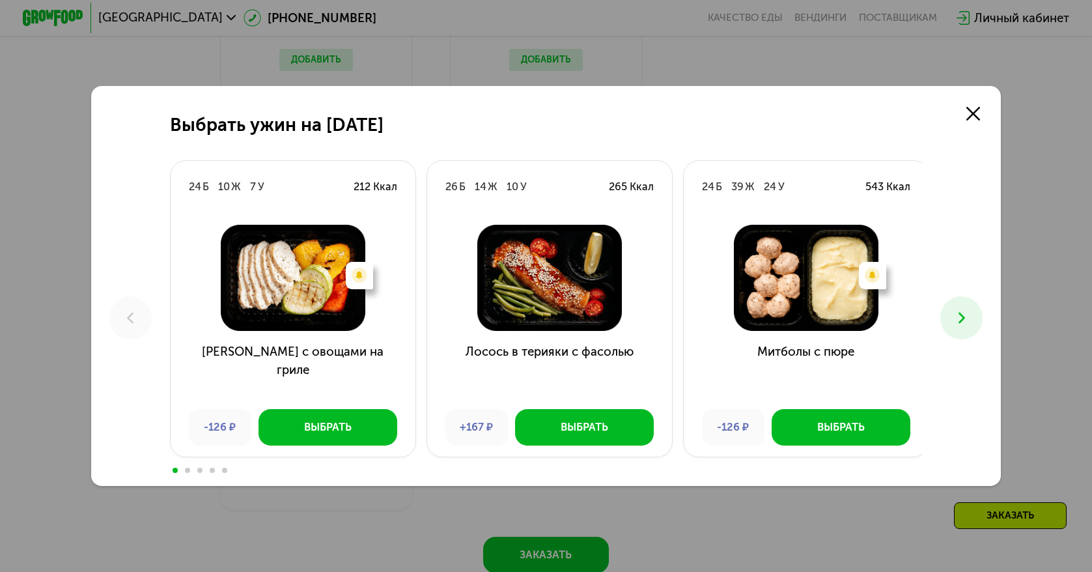
click at [959, 310] on icon at bounding box center [962, 318] width 18 height 18
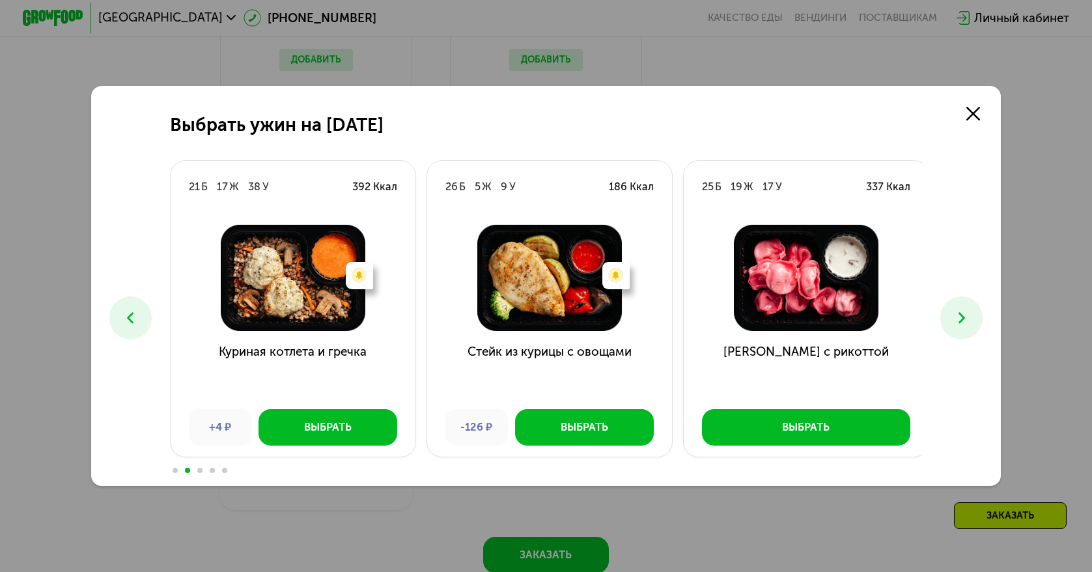
click at [959, 310] on icon at bounding box center [962, 318] width 18 height 18
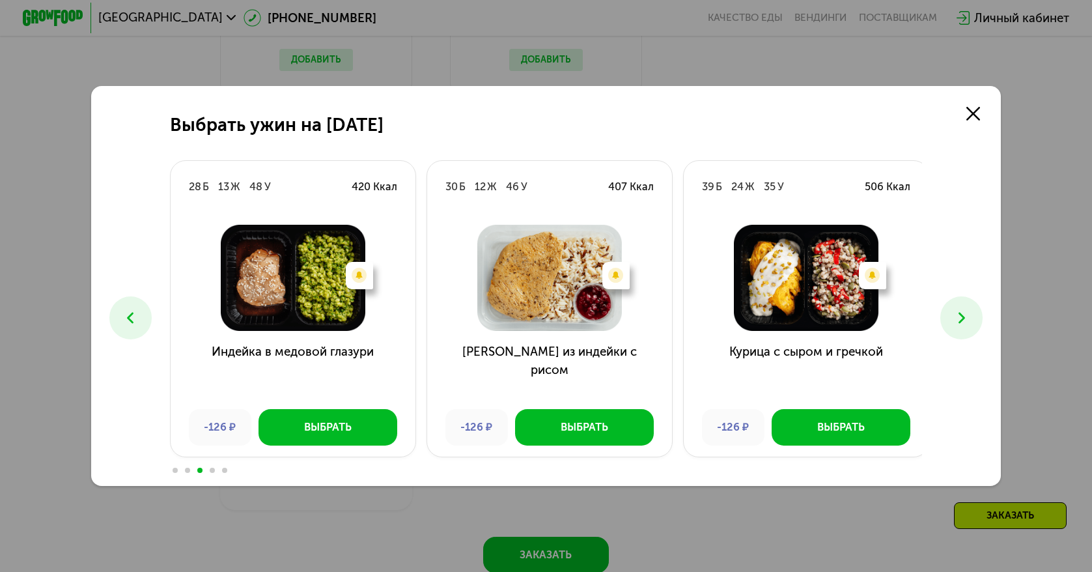
click at [136, 325] on button at bounding box center [130, 317] width 42 height 42
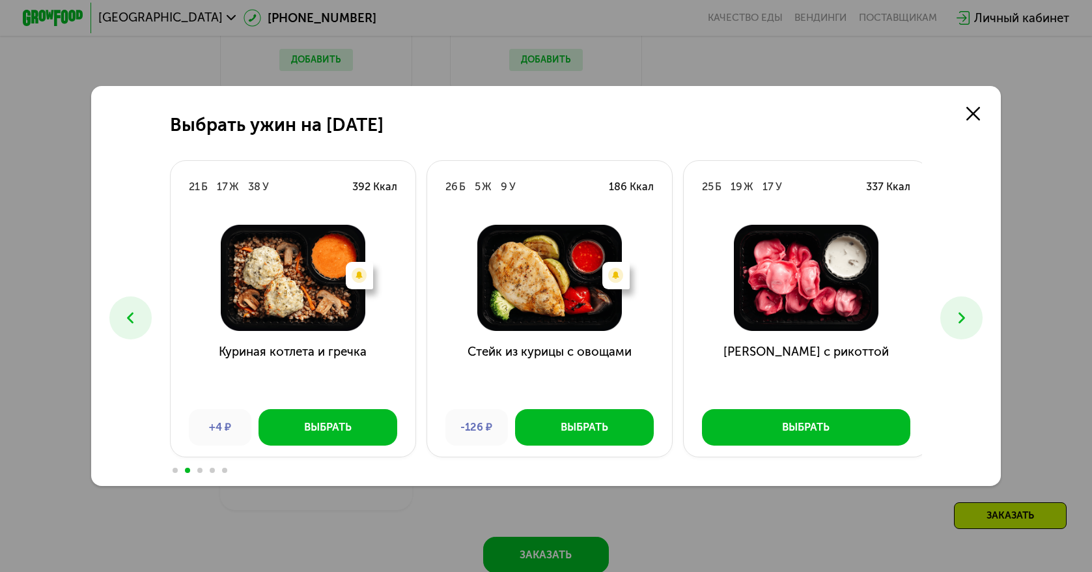
click at [964, 325] on icon at bounding box center [962, 318] width 18 height 18
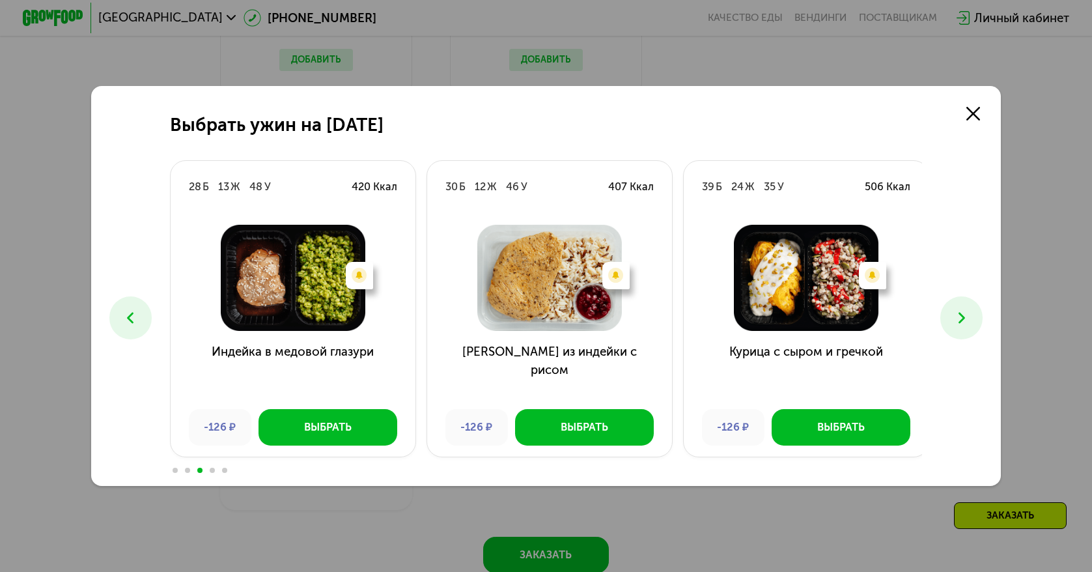
click at [964, 325] on icon at bounding box center [962, 318] width 18 height 18
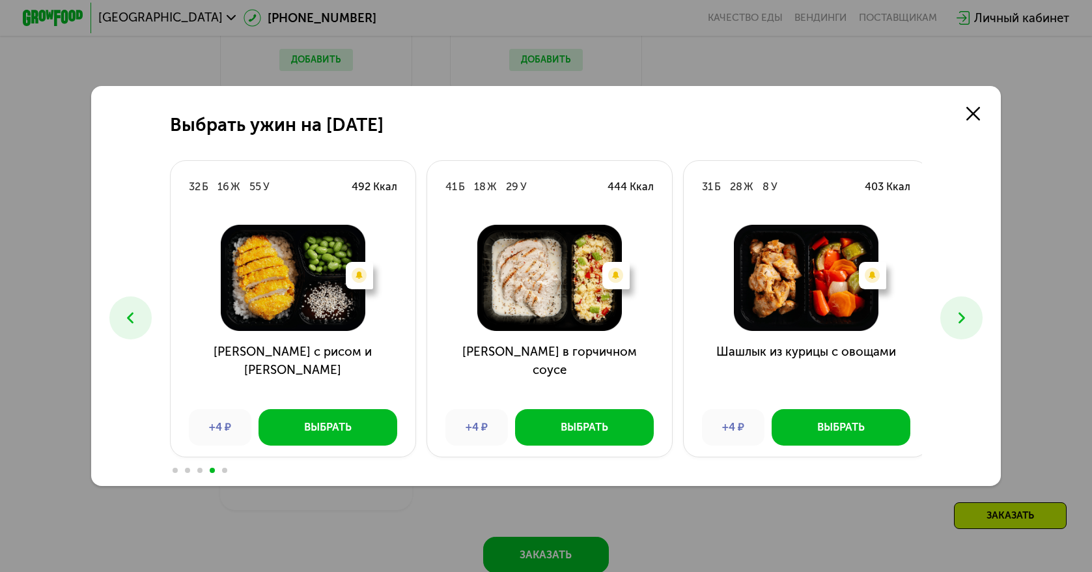
click at [964, 325] on icon at bounding box center [962, 318] width 18 height 18
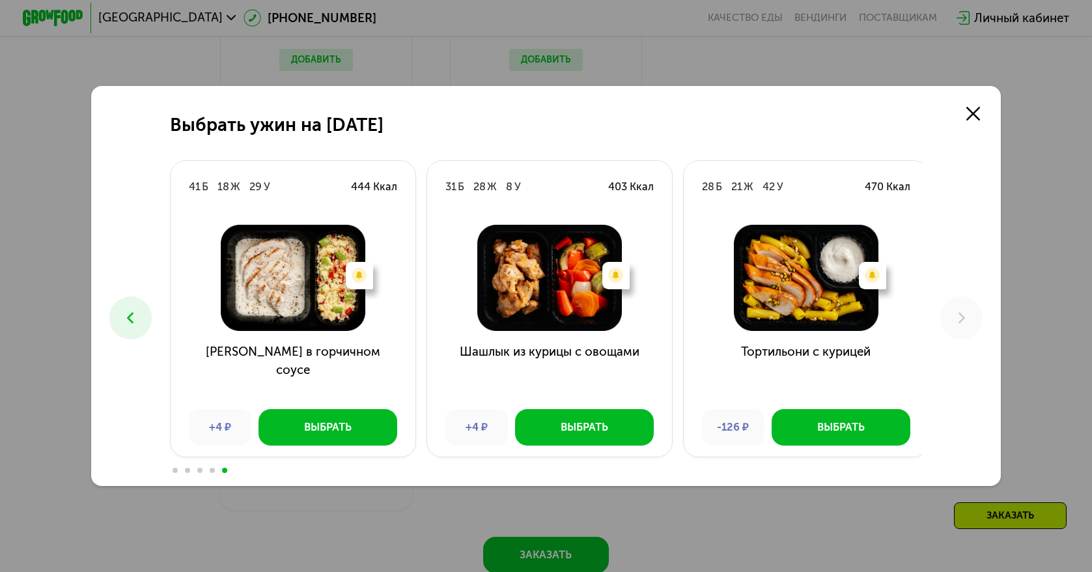
click at [129, 317] on icon at bounding box center [130, 318] width 18 height 18
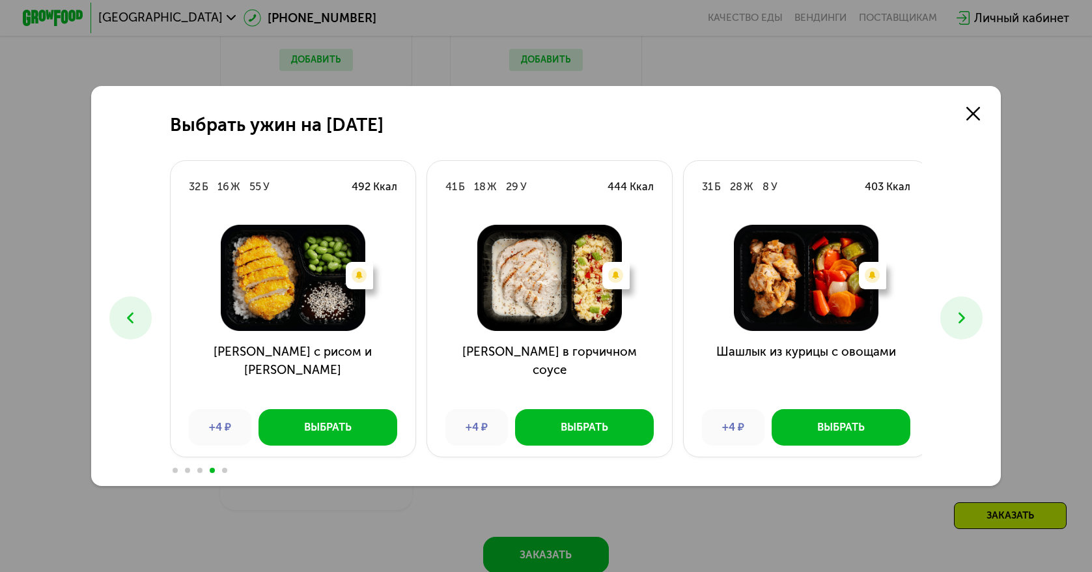
click at [129, 317] on icon at bounding box center [130, 318] width 18 height 18
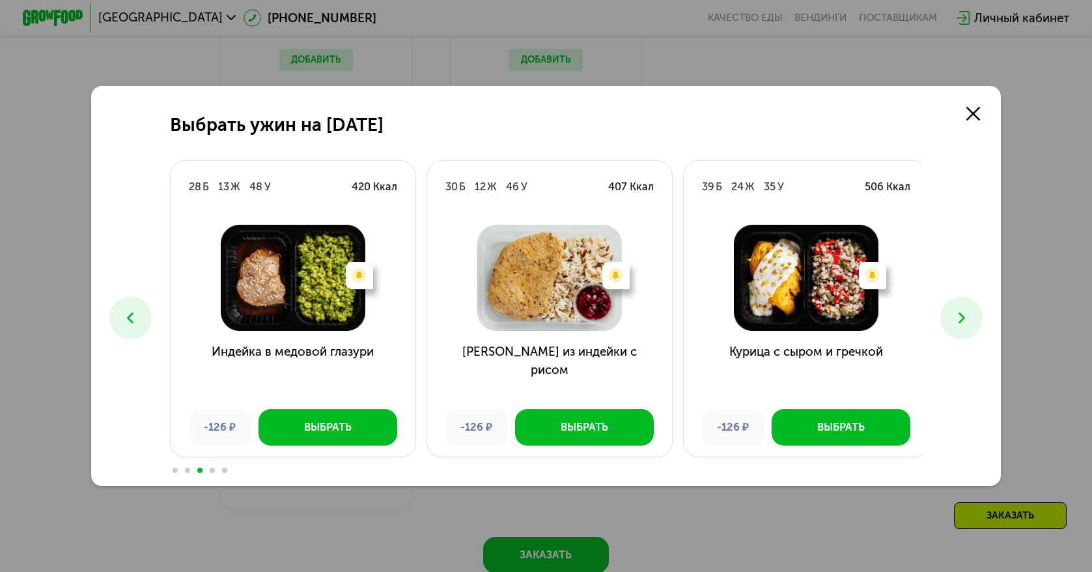
click at [129, 317] on icon at bounding box center [130, 318] width 18 height 18
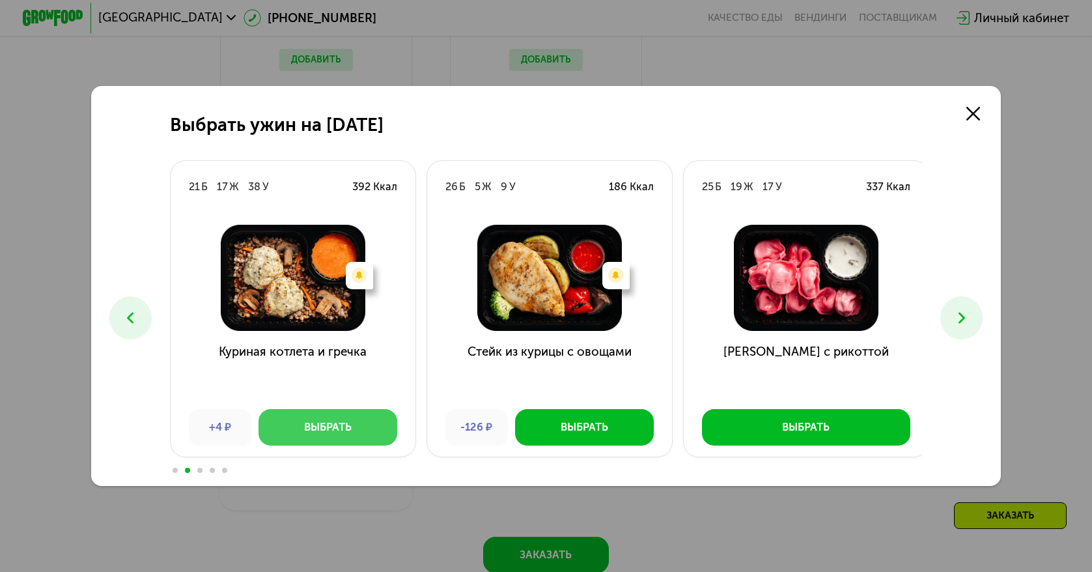
click at [320, 427] on div "Выбрать" at bounding box center [328, 426] width 48 height 15
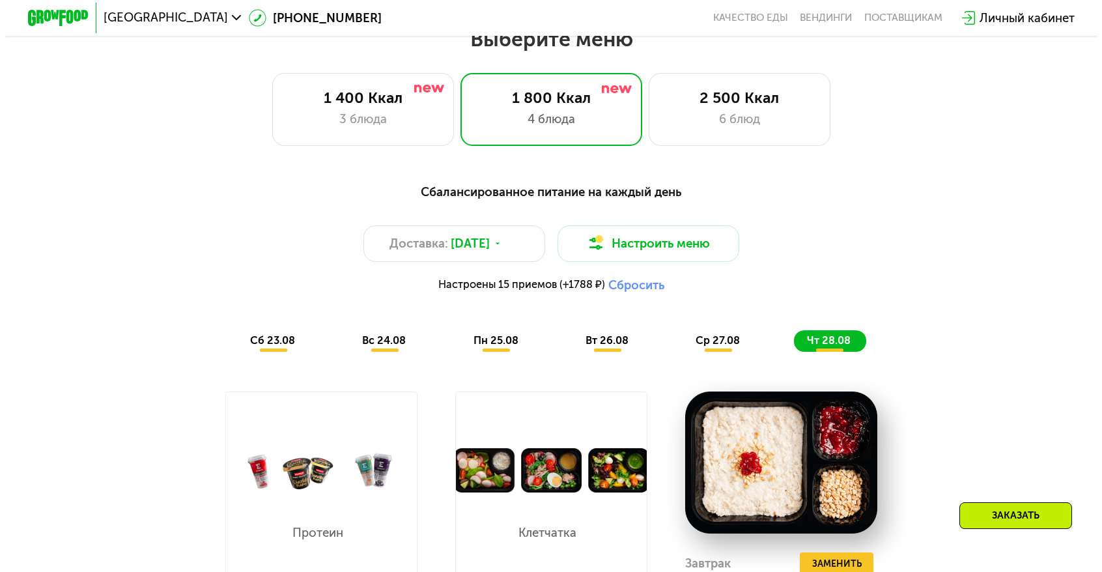
scroll to position [651, 0]
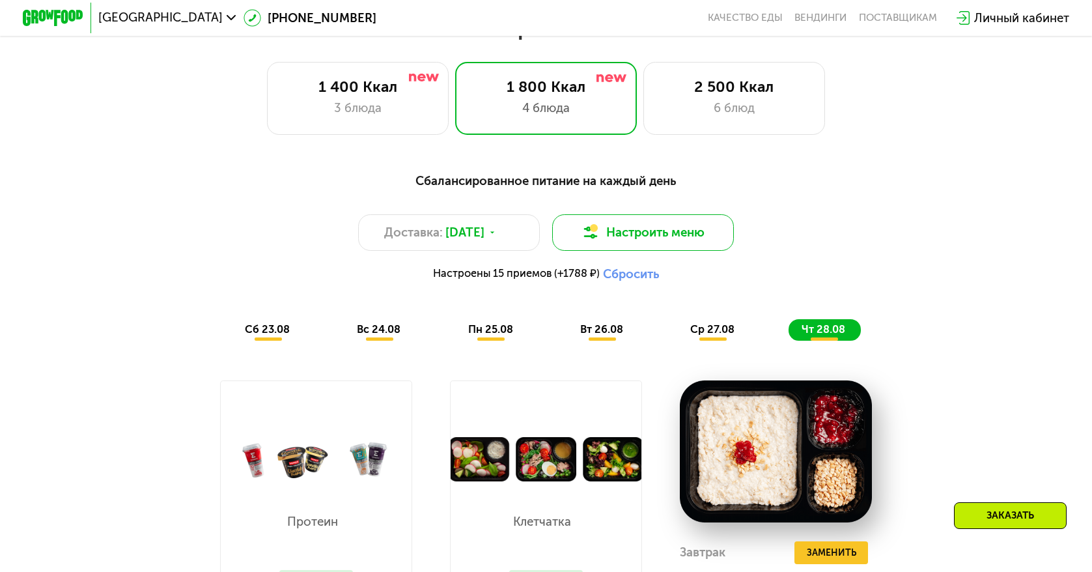
click at [675, 247] on button "Настроить меню" at bounding box center [643, 232] width 182 height 36
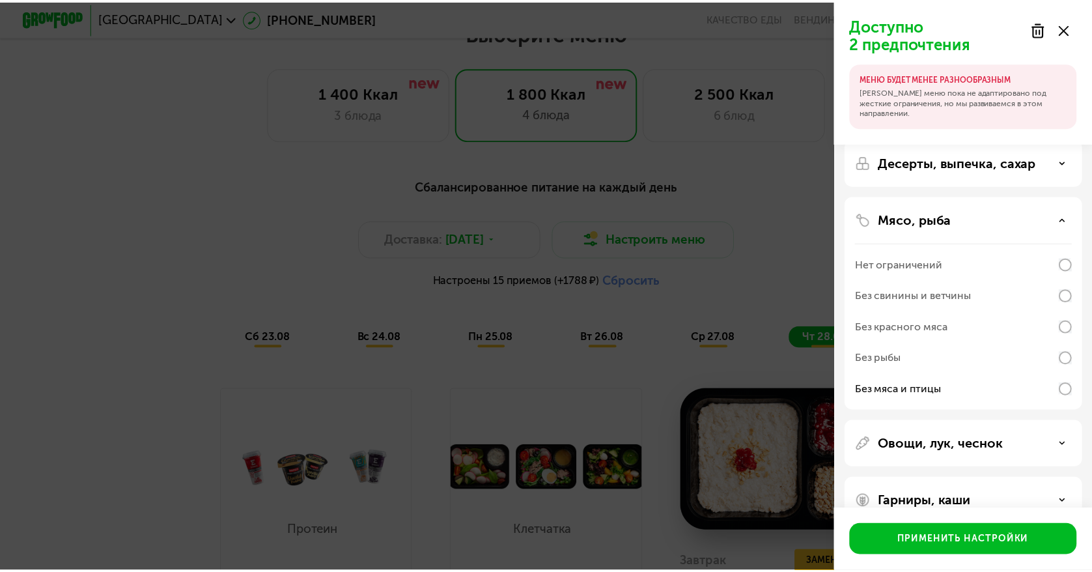
scroll to position [0, 0]
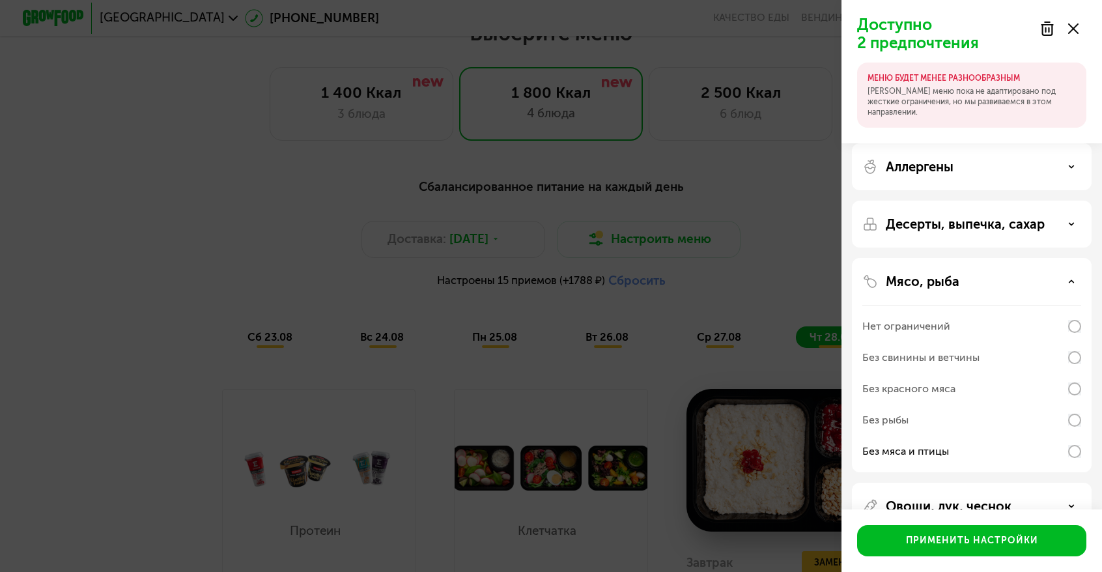
click at [1073, 27] on icon at bounding box center [1073, 28] width 10 height 10
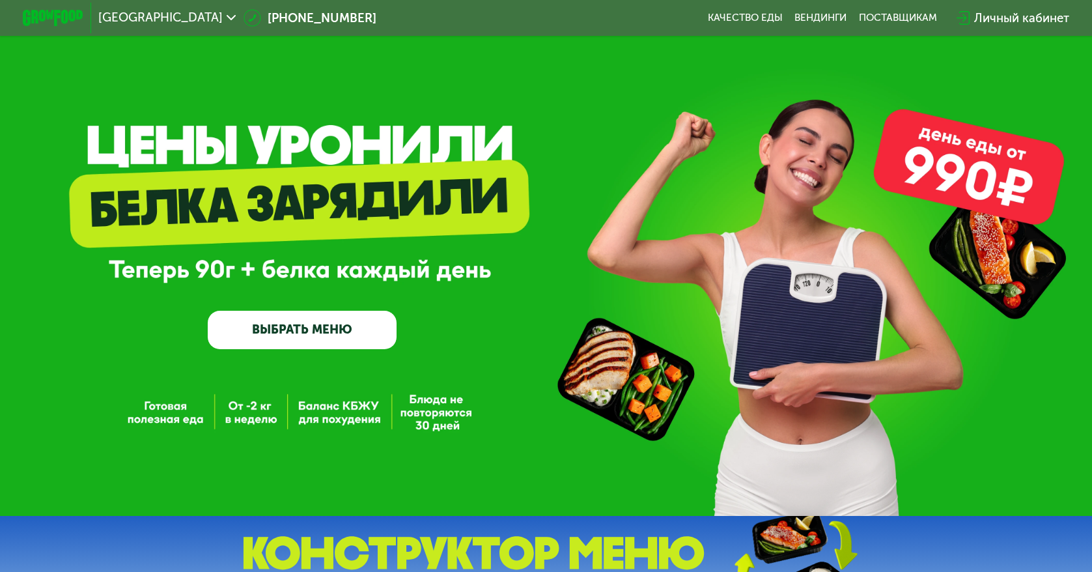
click at [273, 322] on link "ВЫБРАТЬ МЕНЮ" at bounding box center [302, 330] width 189 height 38
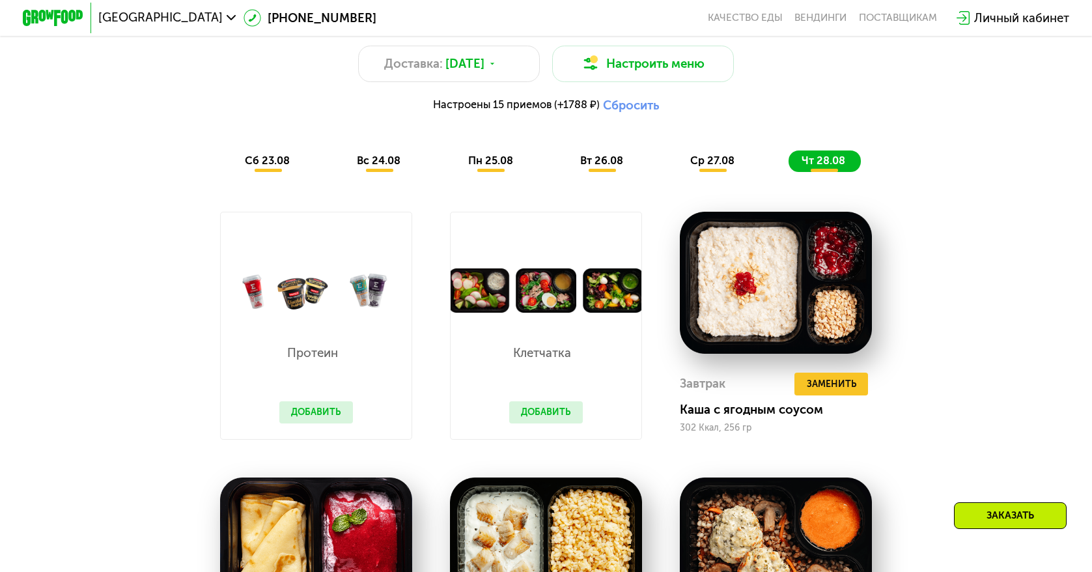
scroll to position [831, 0]
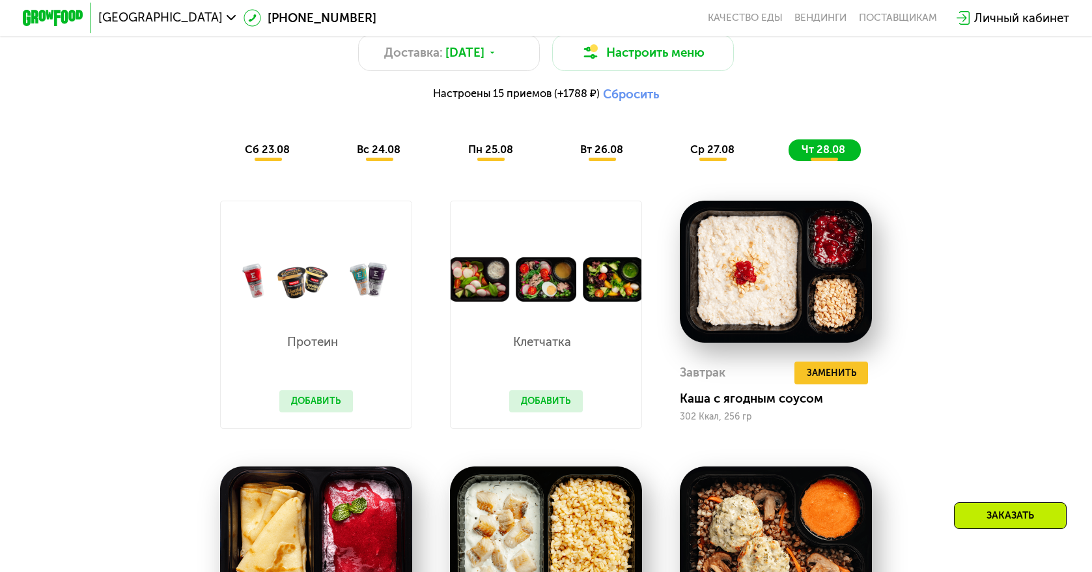
click at [323, 403] on button "Добавить" at bounding box center [316, 401] width 74 height 23
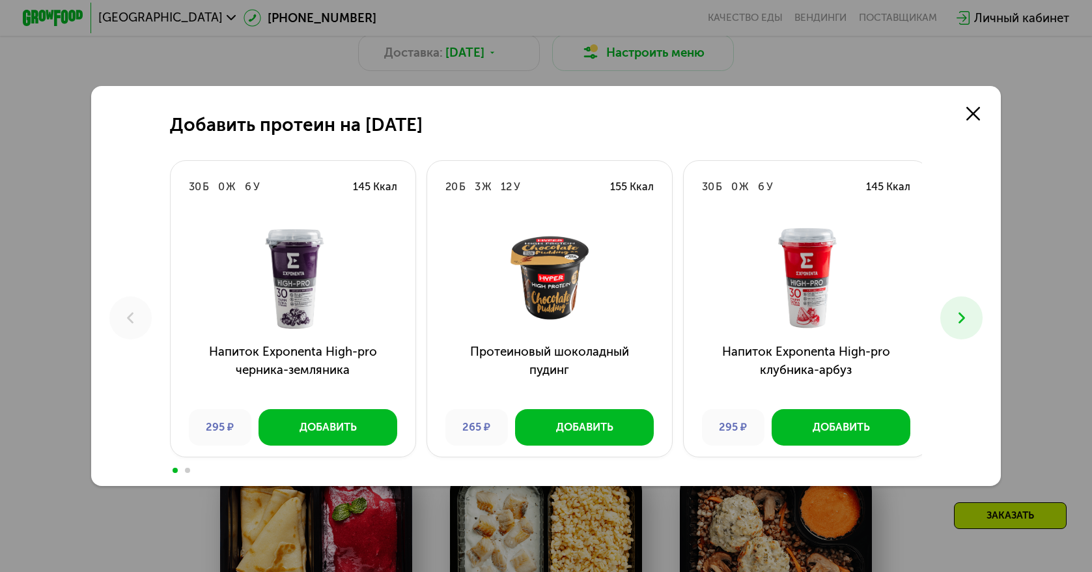
click at [964, 330] on button at bounding box center [961, 317] width 42 height 42
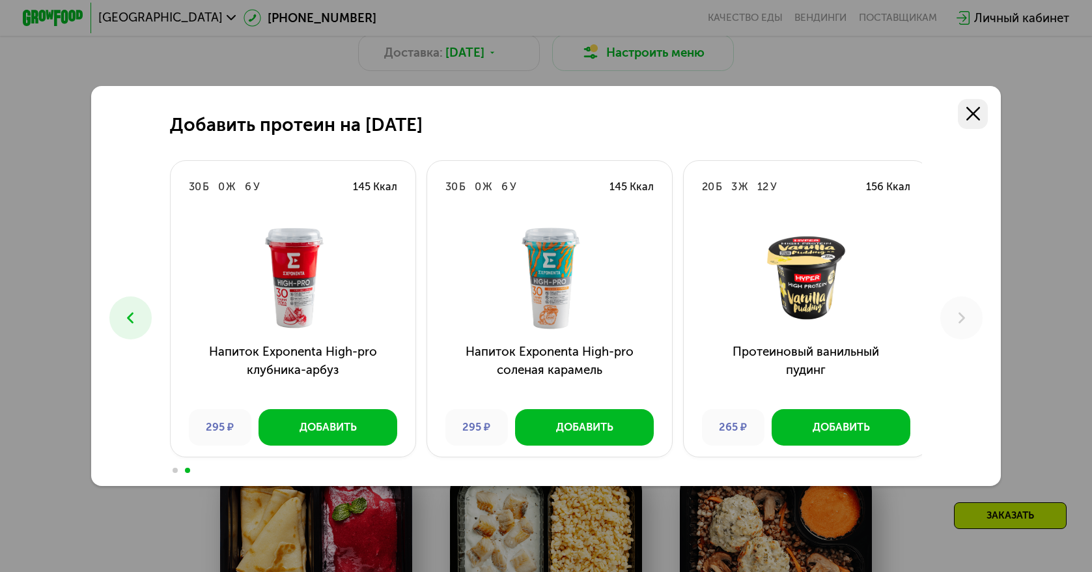
click at [972, 114] on icon at bounding box center [973, 114] width 14 height 14
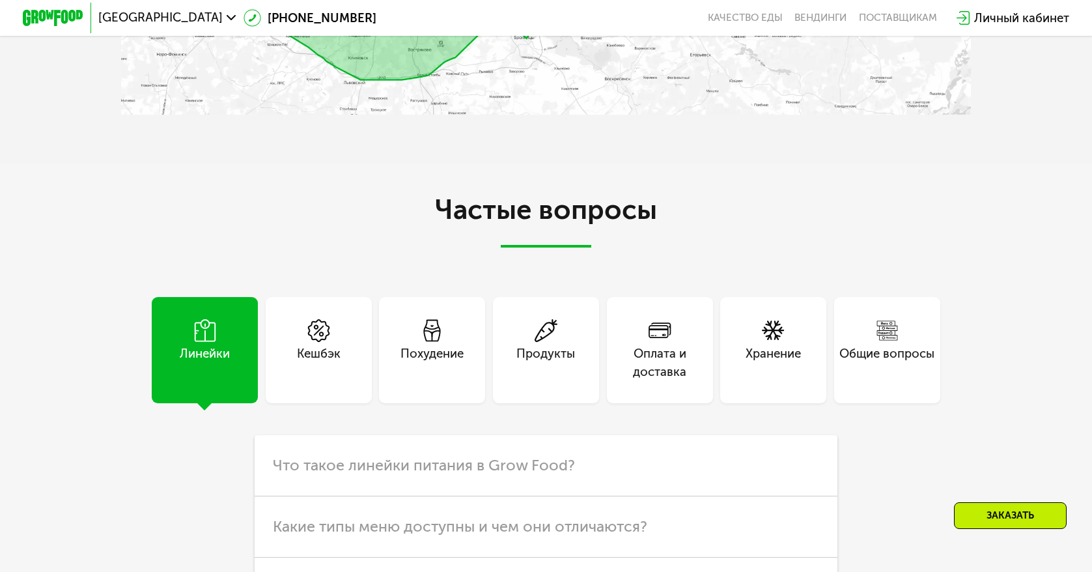
scroll to position [3892, 0]
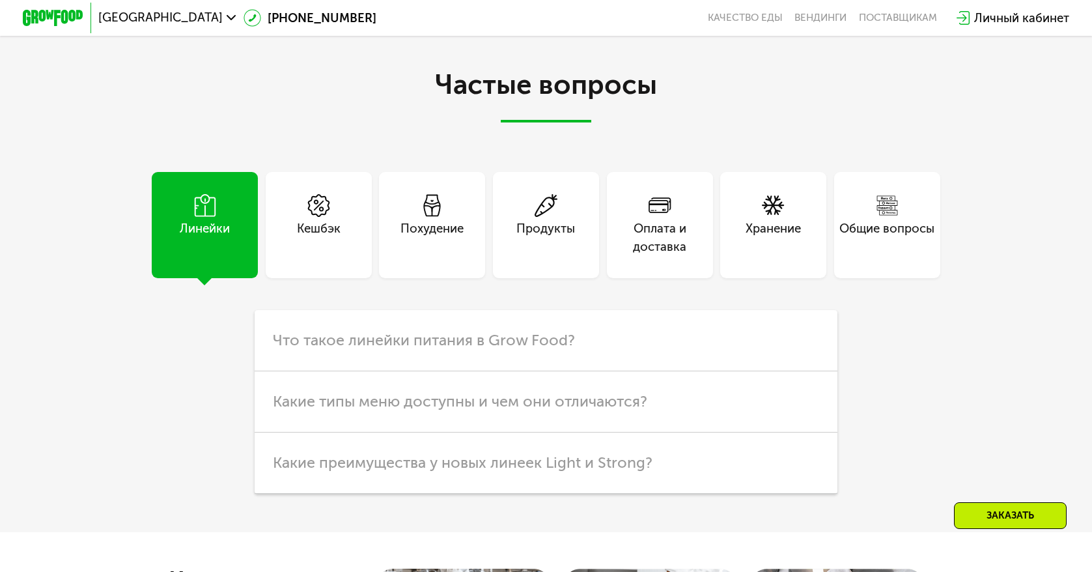
click at [309, 256] on div "Кешбэк" at bounding box center [319, 237] width 44 height 36
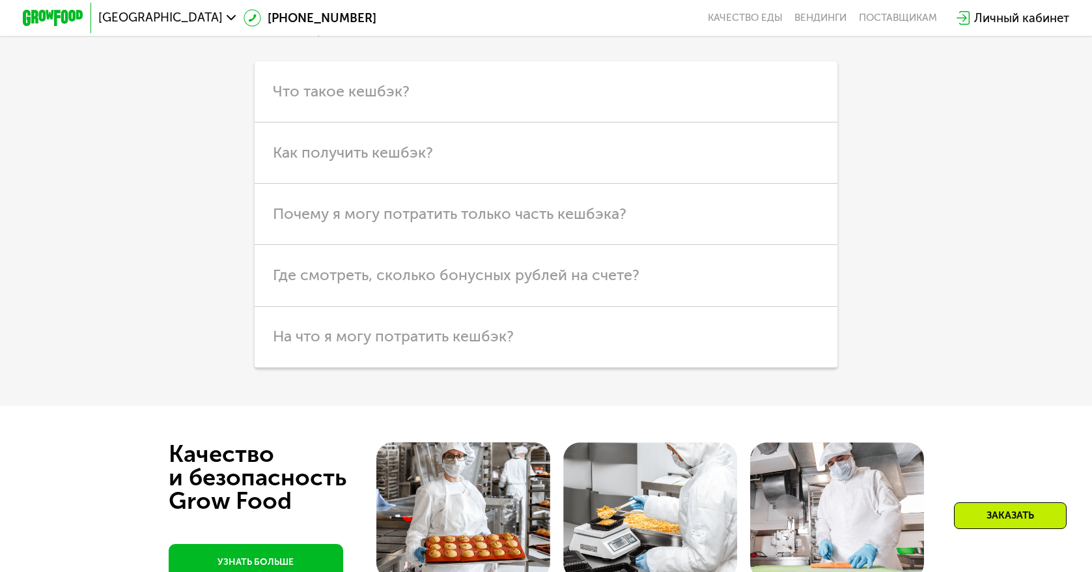
scroll to position [4022, 0]
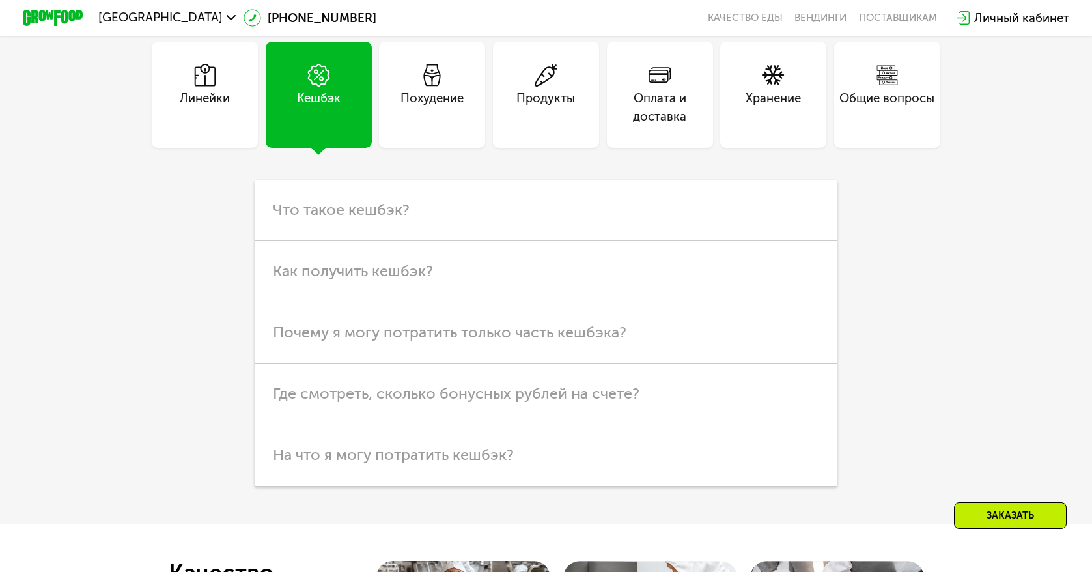
click at [634, 120] on div "Оплата и доставка" at bounding box center [660, 107] width 106 height 36
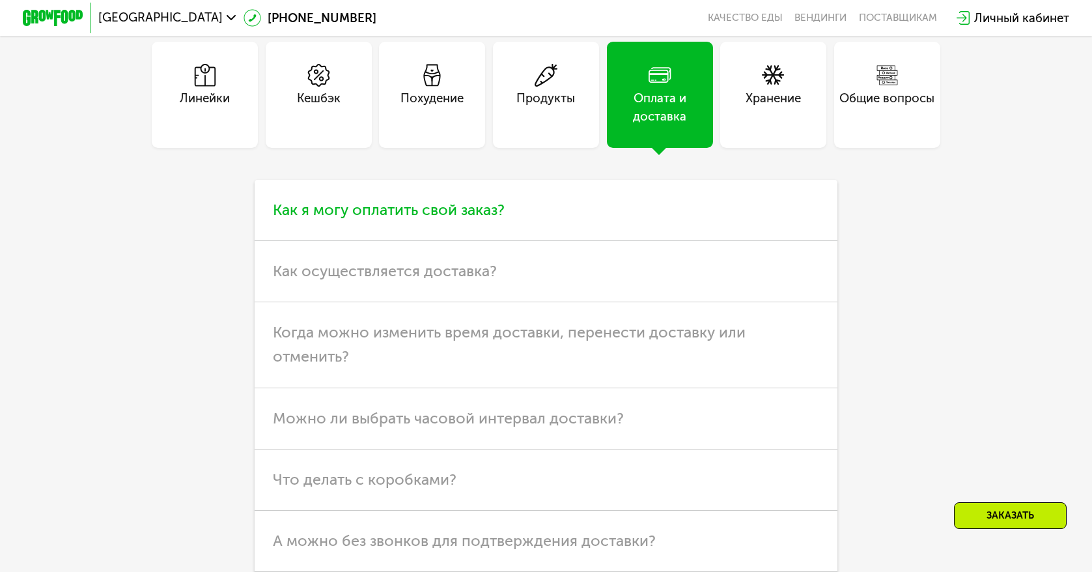
click at [328, 219] on span "Как я могу оплатить свой заказ?" at bounding box center [389, 210] width 232 height 18
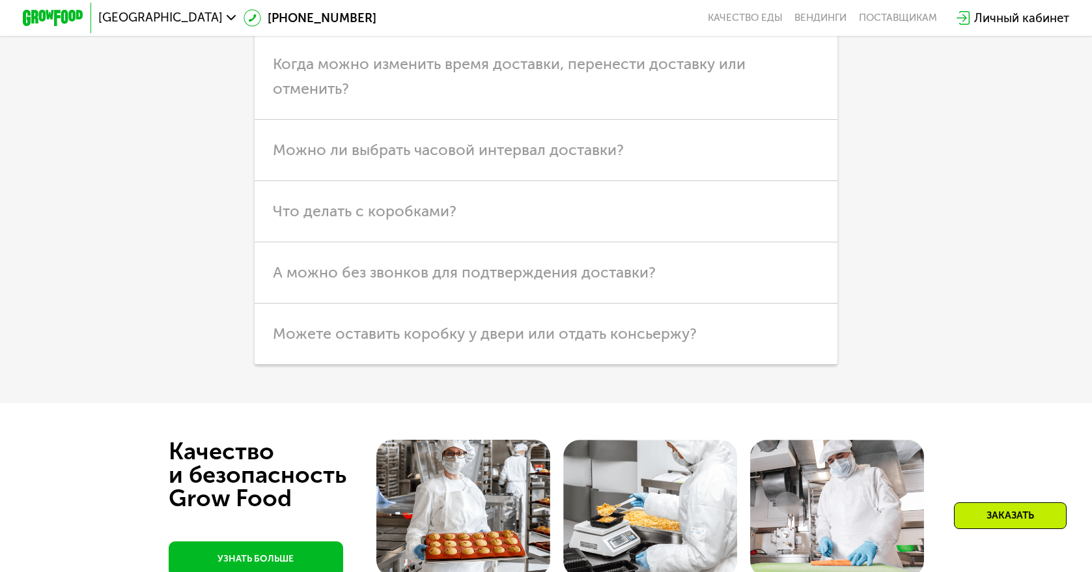
scroll to position [4478, 0]
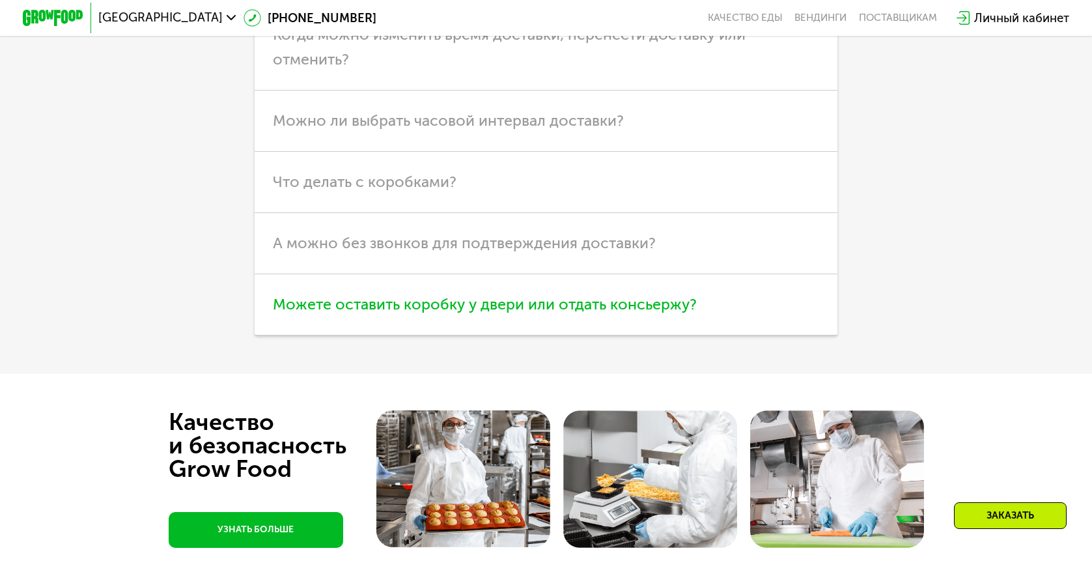
click at [333, 313] on span "Можете оставить коробку у двери или отдать консьержу?" at bounding box center [485, 304] width 424 height 18
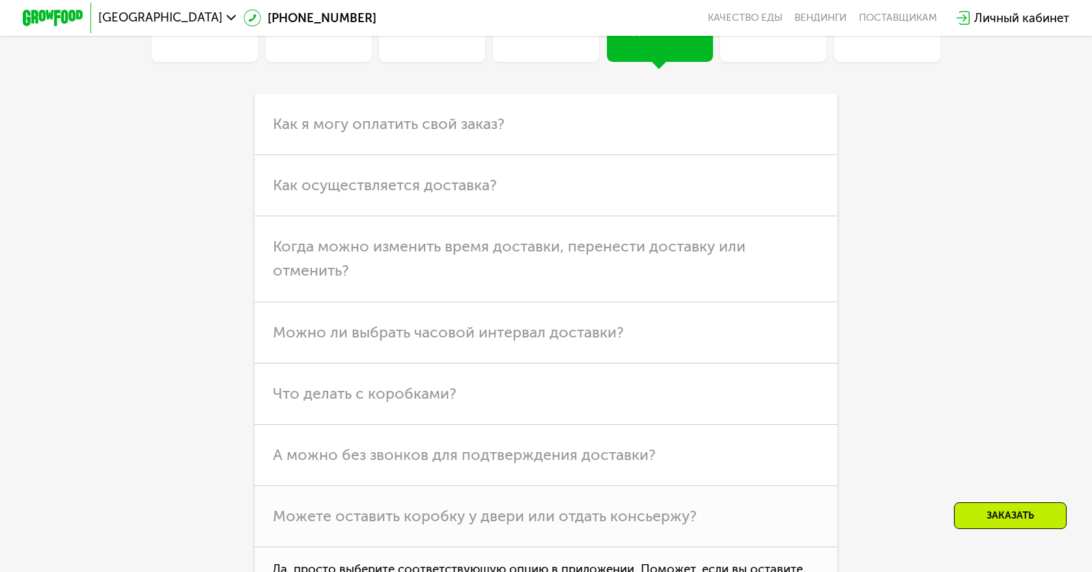
scroll to position [3993, 0]
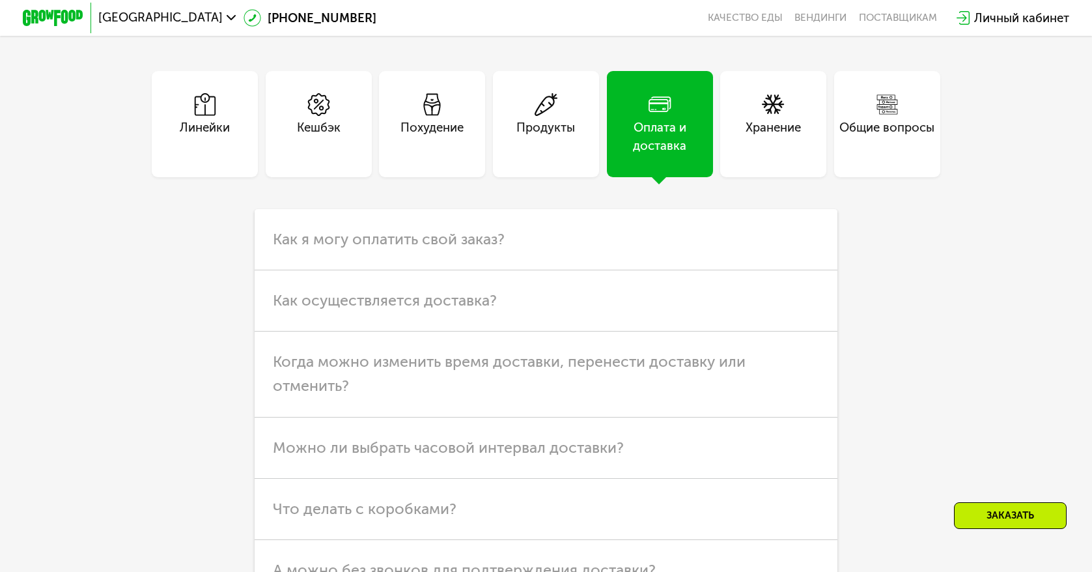
click at [763, 128] on div "Хранение" at bounding box center [773, 124] width 106 height 106
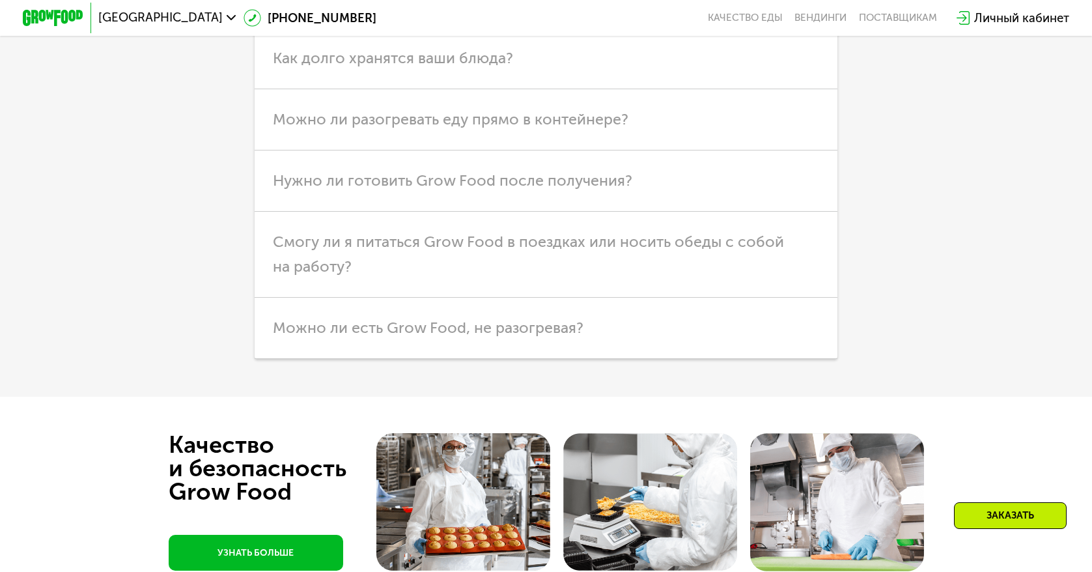
scroll to position [4188, 0]
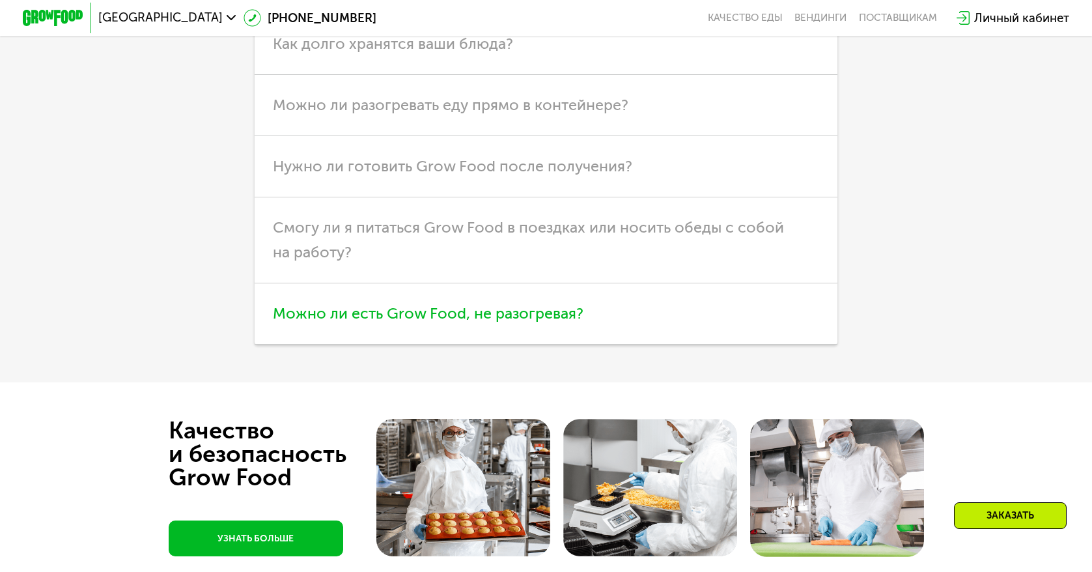
click at [290, 322] on span "Можно ли есть Grow Food, не разогревая?" at bounding box center [428, 313] width 311 height 18
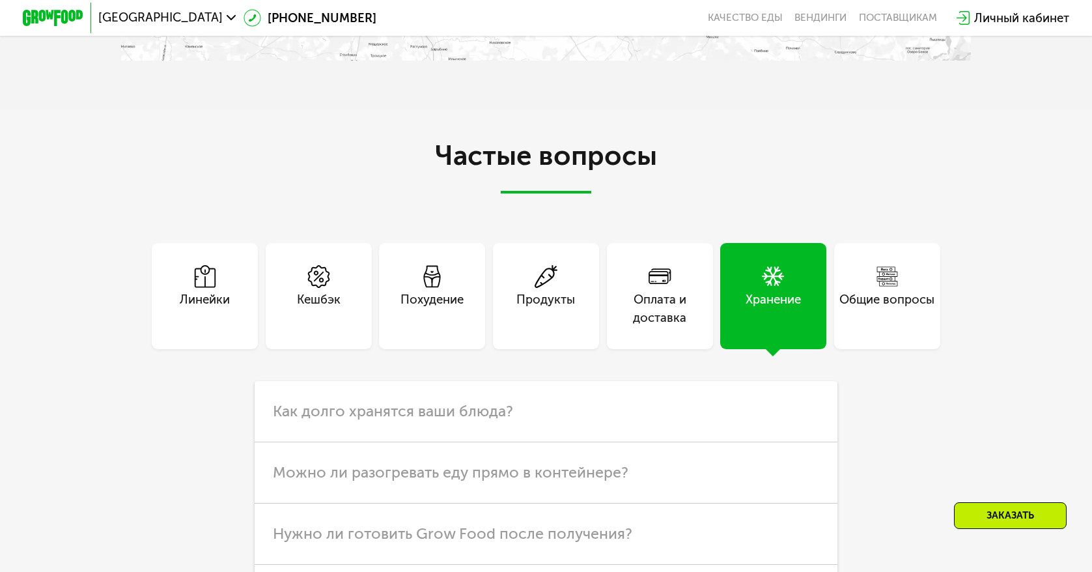
scroll to position [3797, 0]
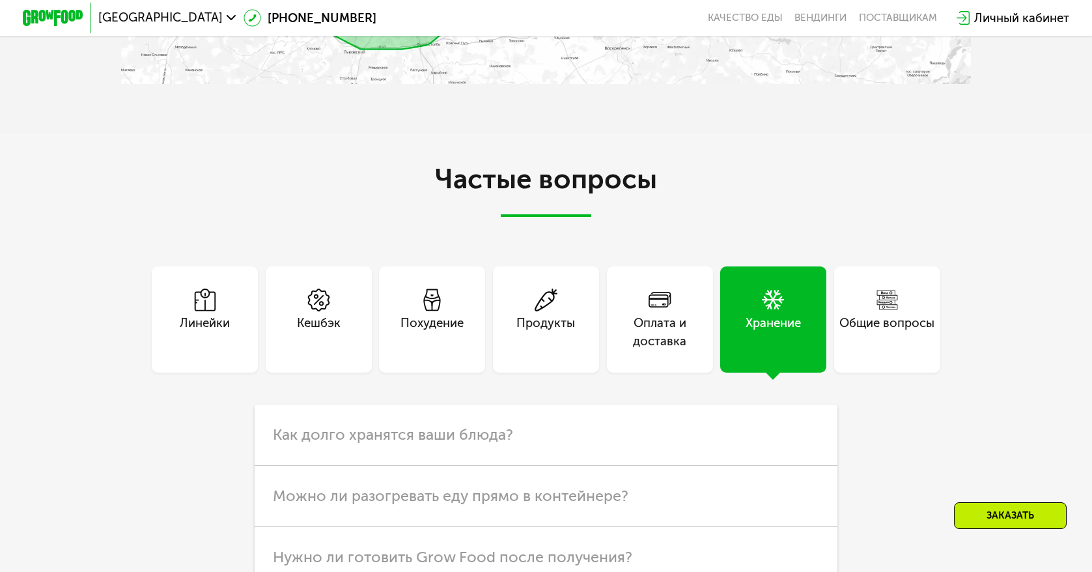
click at [892, 310] on use at bounding box center [887, 300] width 21 height 20
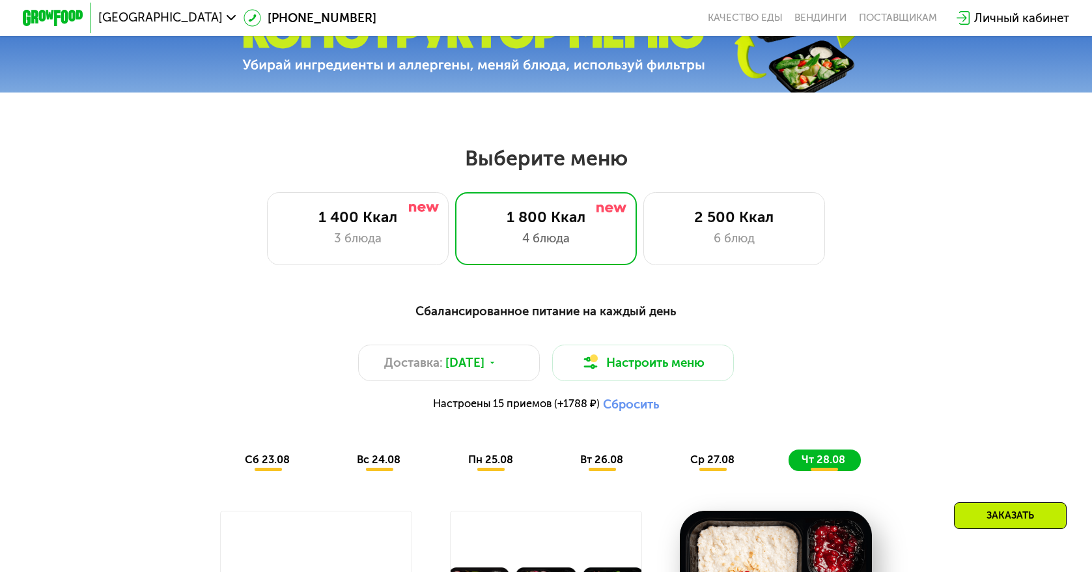
scroll to position [456, 0]
